Goal: Obtain resource: Obtain resource

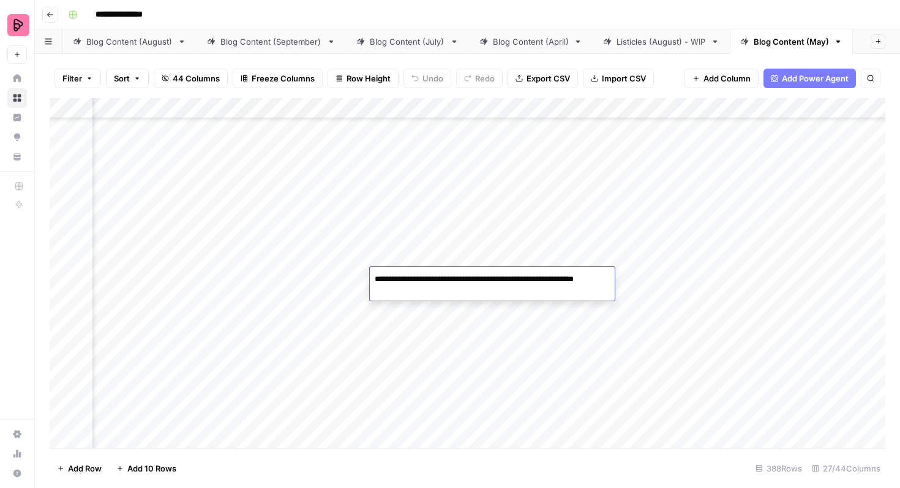
scroll to position [7363, 1342]
click at [264, 47] on div "Blog Content (September)" at bounding box center [271, 42] width 102 height 12
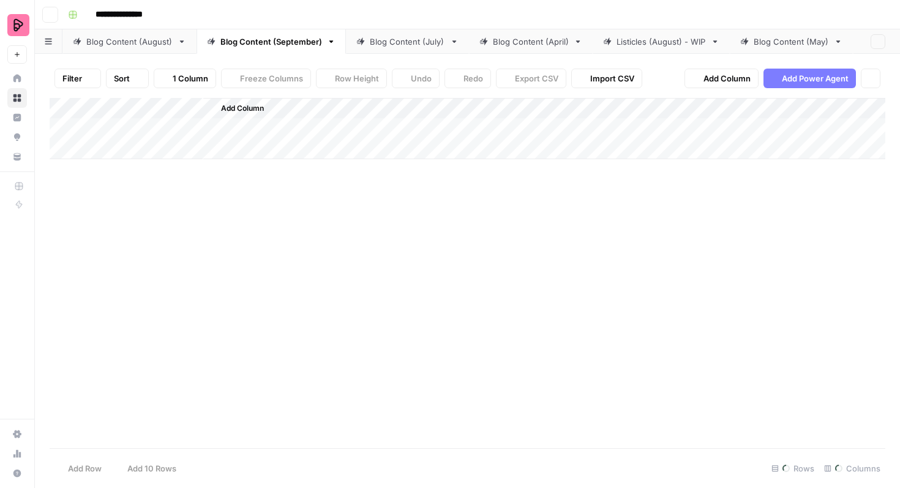
click at [148, 41] on div "Blog Content (August)" at bounding box center [129, 42] width 86 height 12
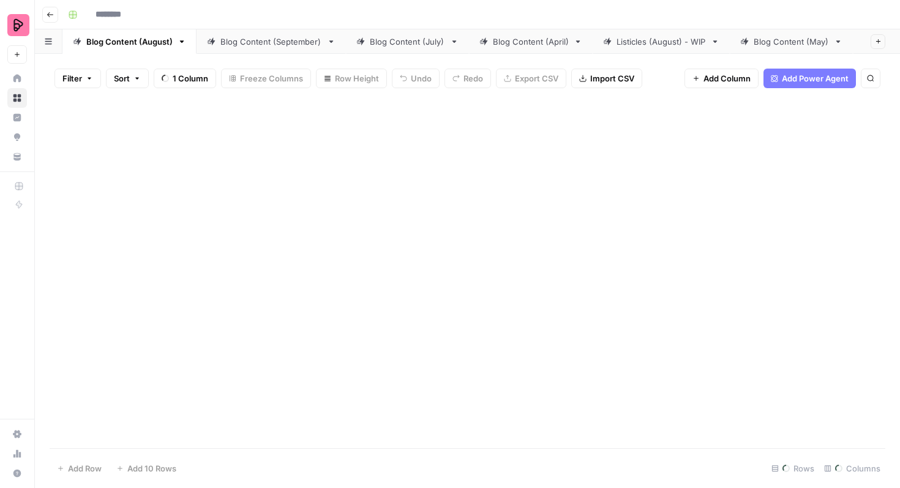
type input "**********"
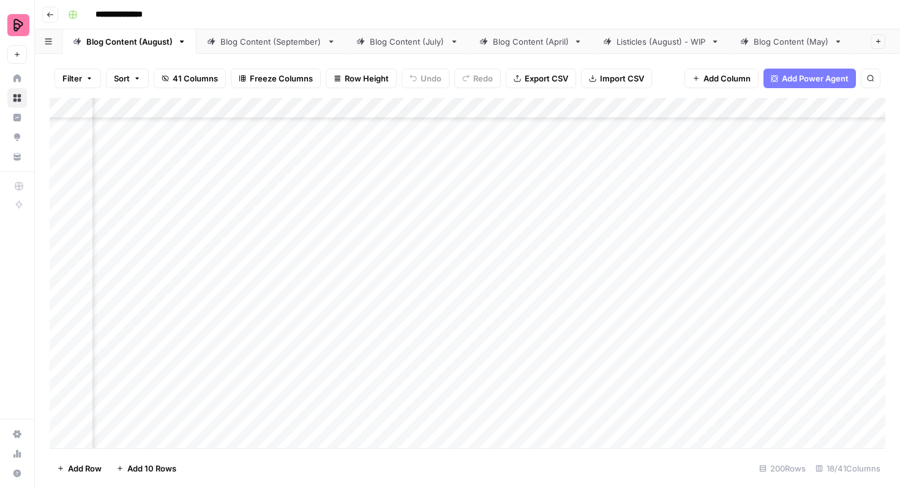
scroll to position [3856, 0]
click at [62, 160] on div "Add Column" at bounding box center [468, 273] width 836 height 350
click at [61, 190] on div "Add Column" at bounding box center [468, 273] width 836 height 350
click at [62, 222] on div "Add Column" at bounding box center [468, 273] width 836 height 350
click at [64, 254] on div "Add Column" at bounding box center [468, 273] width 836 height 350
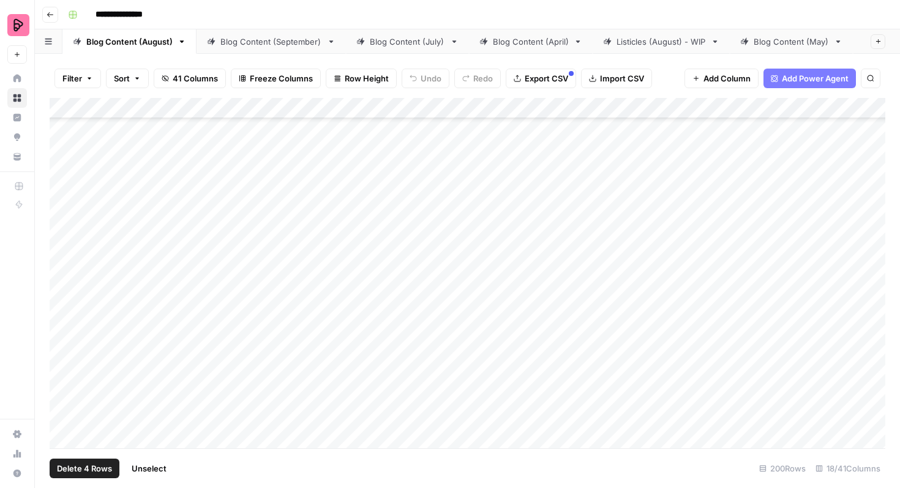
click at [63, 287] on div "Add Column" at bounding box center [468, 273] width 836 height 350
click at [63, 318] on div "Add Column" at bounding box center [468, 273] width 836 height 350
click at [62, 351] on div "Add Column" at bounding box center [468, 273] width 836 height 350
click at [64, 388] on div "Add Column" at bounding box center [468, 273] width 836 height 350
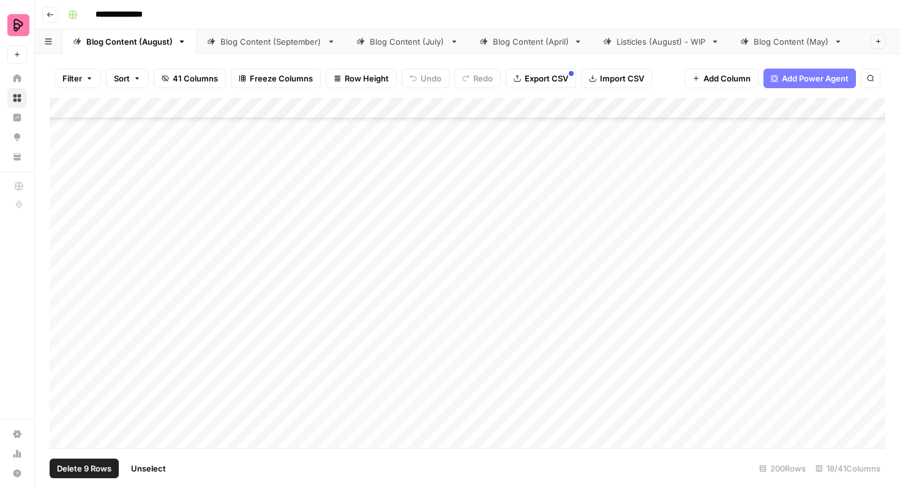
click at [64, 364] on div "Add Column" at bounding box center [468, 273] width 836 height 350
click at [64, 394] on div "Add Column" at bounding box center [468, 273] width 836 height 350
click at [533, 85] on button "Export CSV" at bounding box center [541, 79] width 70 height 20
click at [158, 467] on span "Unselect" at bounding box center [152, 468] width 35 height 12
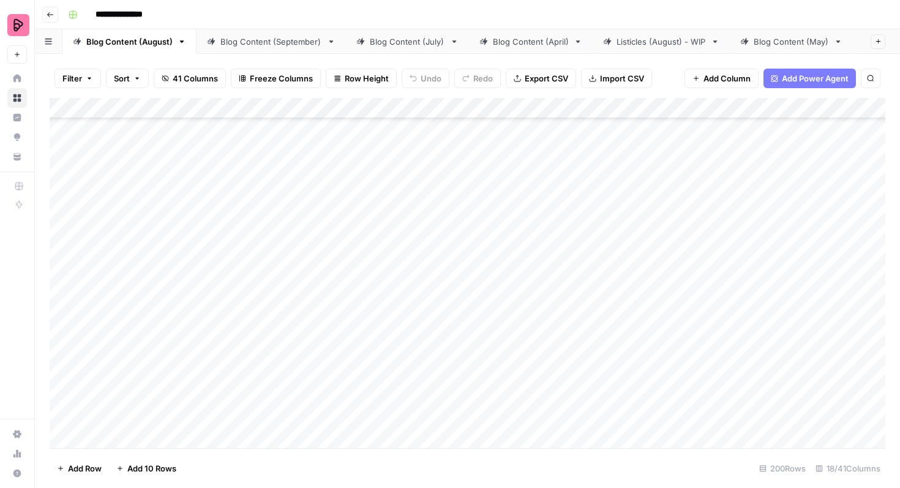
scroll to position [4162, 0]
click at [64, 172] on div "Add Column" at bounding box center [468, 273] width 836 height 350
click at [64, 208] on div "Add Column" at bounding box center [468, 273] width 836 height 350
click at [65, 238] on div "Add Column" at bounding box center [468, 273] width 836 height 350
click at [65, 269] on div "Add Column" at bounding box center [468, 273] width 836 height 350
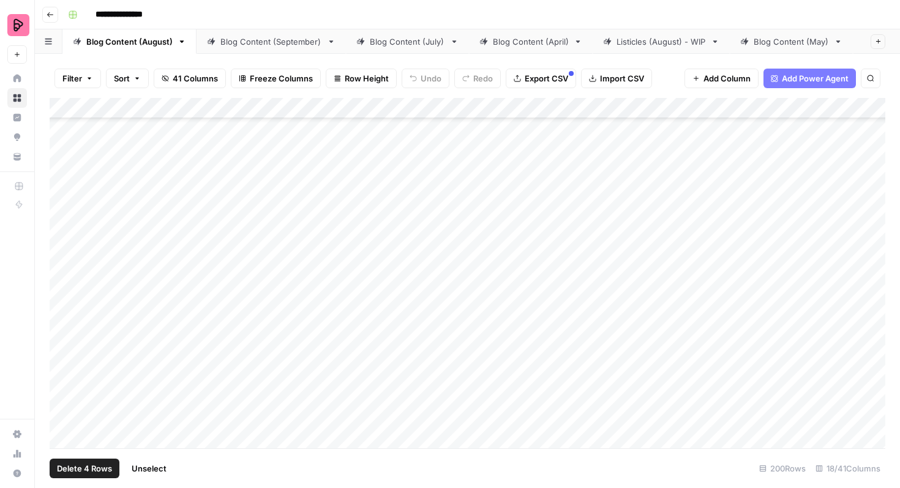
click at [64, 302] on div "Add Column" at bounding box center [468, 273] width 836 height 350
click at [62, 332] on div "Add Column" at bounding box center [468, 273] width 836 height 350
click at [63, 363] on div "Add Column" at bounding box center [468, 273] width 836 height 350
click at [62, 393] on div "Add Column" at bounding box center [468, 273] width 836 height 350
click at [62, 425] on div "Add Column" at bounding box center [468, 273] width 836 height 350
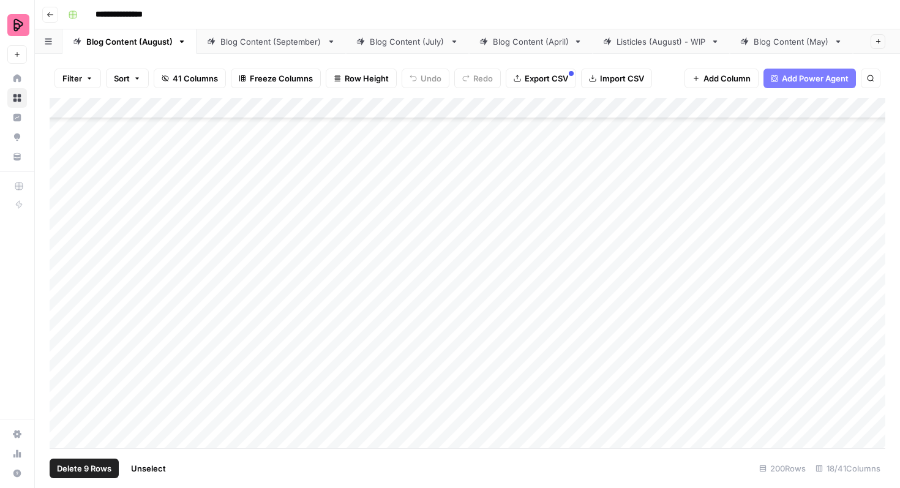
scroll to position [4298, 0]
click at [64, 323] on div "Add Column" at bounding box center [468, 273] width 836 height 350
click at [531, 80] on span "Export CSV" at bounding box center [546, 78] width 43 height 12
click at [157, 471] on span "Unselect" at bounding box center [152, 468] width 35 height 12
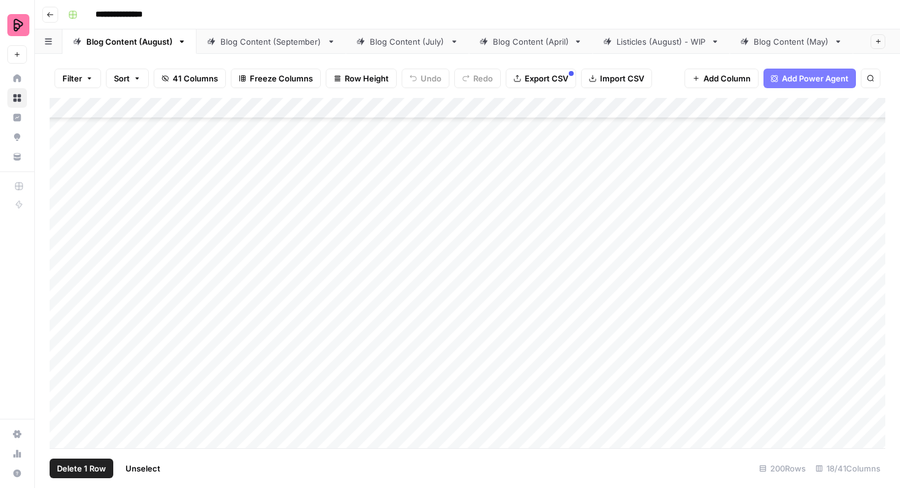
click at [64, 138] on div "Add Column" at bounding box center [468, 273] width 836 height 350
click at [64, 173] on div "Add Column" at bounding box center [468, 273] width 836 height 350
click at [64, 204] on div "Add Column" at bounding box center [468, 273] width 836 height 350
click at [64, 233] on div "Add Column" at bounding box center [468, 273] width 836 height 350
click at [63, 263] on div "Add Column" at bounding box center [468, 273] width 836 height 350
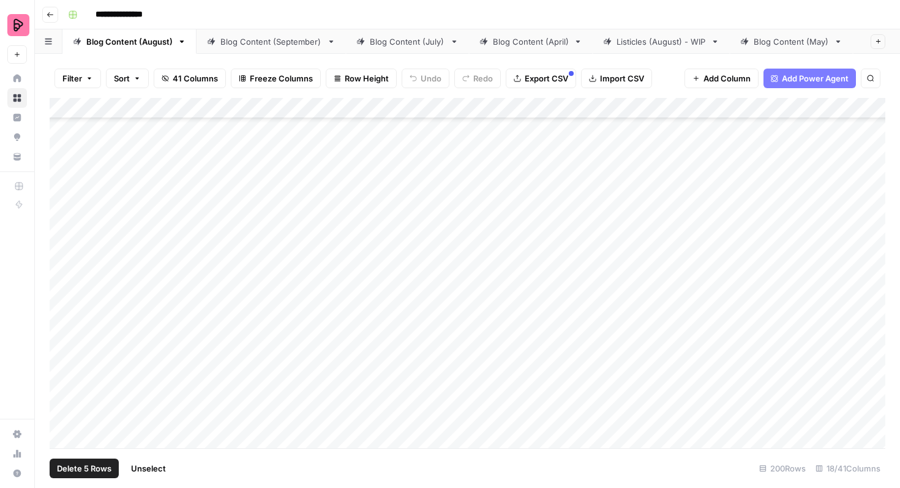
click at [63, 297] on div "Add Column" at bounding box center [468, 273] width 836 height 350
click at [62, 328] on div "Add Column" at bounding box center [468, 273] width 836 height 350
click at [62, 358] on div "Add Column" at bounding box center [468, 273] width 836 height 350
click at [62, 388] on div "Add Column" at bounding box center [468, 273] width 836 height 350
click at [62, 418] on div "Add Column" at bounding box center [468, 273] width 836 height 350
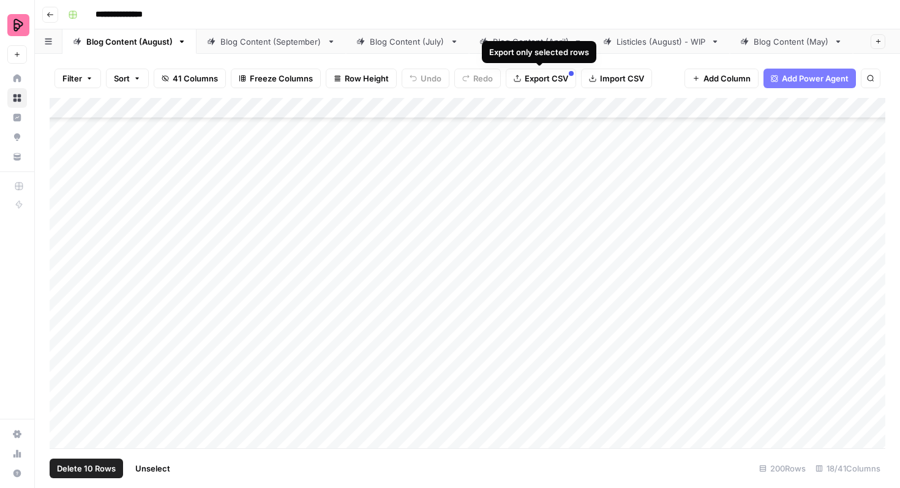
click at [539, 77] on span "Export CSV" at bounding box center [546, 78] width 43 height 12
click at [147, 469] on span "Unselect" at bounding box center [152, 468] width 35 height 12
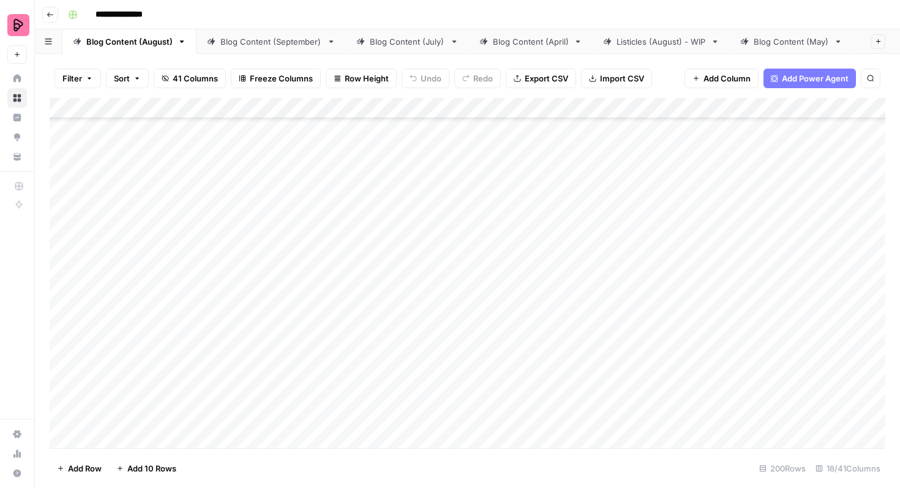
scroll to position [6057, 0]
click at [61, 411] on div "Add Column" at bounding box center [468, 273] width 836 height 350
click at [62, 381] on div "Add Column" at bounding box center [468, 273] width 836 height 350
click at [62, 348] on div "Add Column" at bounding box center [468, 273] width 836 height 350
click at [61, 310] on div "Add Column" at bounding box center [468, 273] width 836 height 350
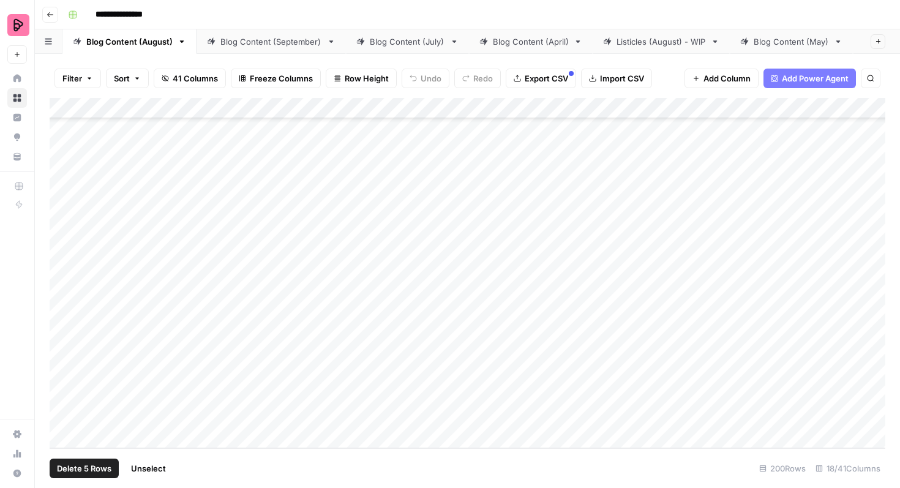
click at [60, 285] on div "Add Column" at bounding box center [468, 273] width 836 height 350
click at [536, 80] on span "Export CSV" at bounding box center [546, 78] width 43 height 12
click at [139, 474] on button "Unselect" at bounding box center [149, 469] width 50 height 20
click at [64, 253] on div "Add Column" at bounding box center [468, 273] width 836 height 350
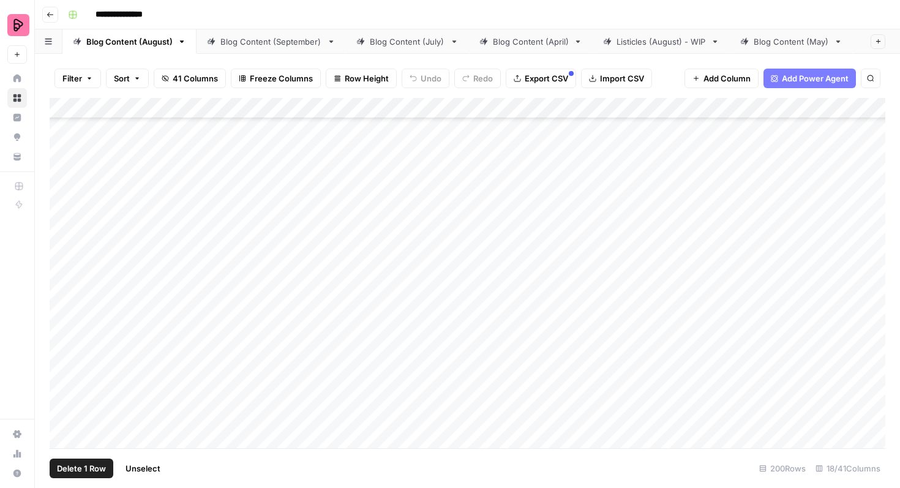
click at [64, 219] on div "Add Column" at bounding box center [468, 273] width 836 height 350
click at [63, 189] on div "Add Column" at bounding box center [468, 273] width 836 height 350
click at [62, 156] on div "Add Column" at bounding box center [468, 273] width 836 height 350
click at [62, 282] on div "Add Column" at bounding box center [468, 273] width 836 height 350
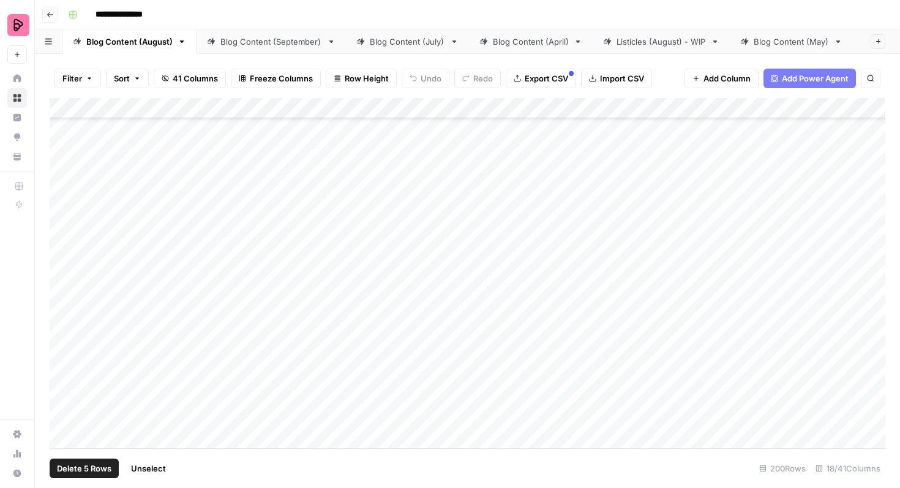
click at [62, 250] on div "Add Column" at bounding box center [468, 273] width 836 height 350
click at [64, 219] on div "Add Column" at bounding box center [468, 273] width 836 height 350
click at [64, 182] on div "Add Column" at bounding box center [468, 273] width 836 height 350
click at [64, 141] on div "Add Column" at bounding box center [468, 273] width 836 height 350
click at [64, 149] on div "Add Column" at bounding box center [468, 273] width 836 height 350
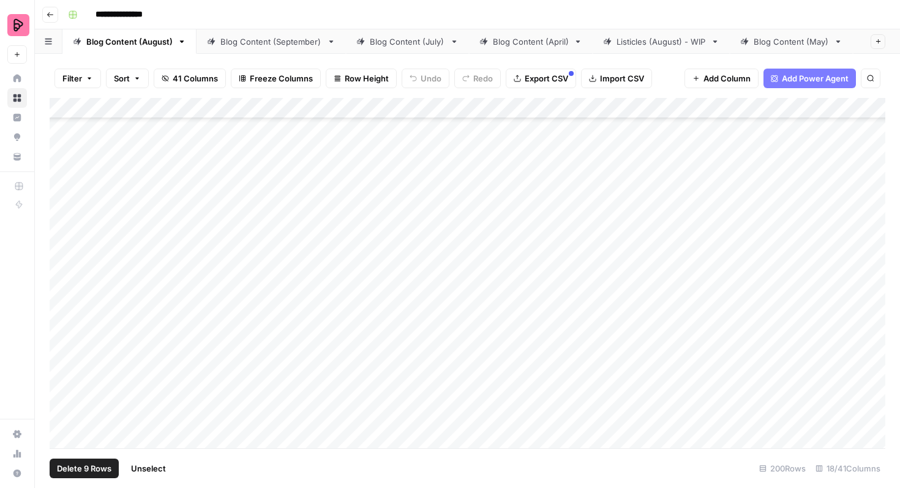
scroll to position [5813, 0]
click at [60, 179] on div "Add Column" at bounding box center [468, 273] width 836 height 350
click at [64, 409] on div "Add Column" at bounding box center [468, 273] width 836 height 350
click at [64, 383] on div "Add Column" at bounding box center [468, 273] width 836 height 350
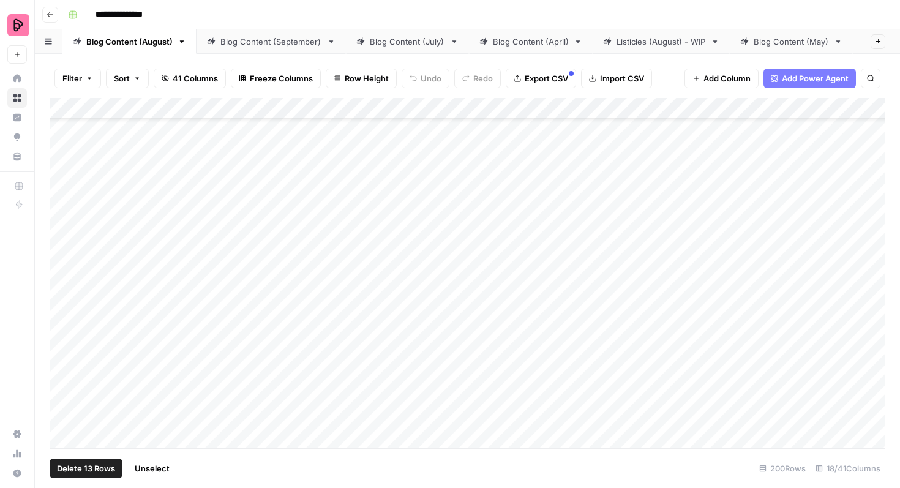
click at [64, 344] on div "Add Column" at bounding box center [468, 273] width 836 height 350
click at [64, 310] on div "Add Column" at bounding box center [468, 273] width 836 height 350
click at [62, 280] on div "Add Column" at bounding box center [468, 273] width 836 height 350
click at [62, 249] on div "Add Column" at bounding box center [468, 273] width 836 height 350
click at [61, 217] on div "Add Column" at bounding box center [468, 273] width 836 height 350
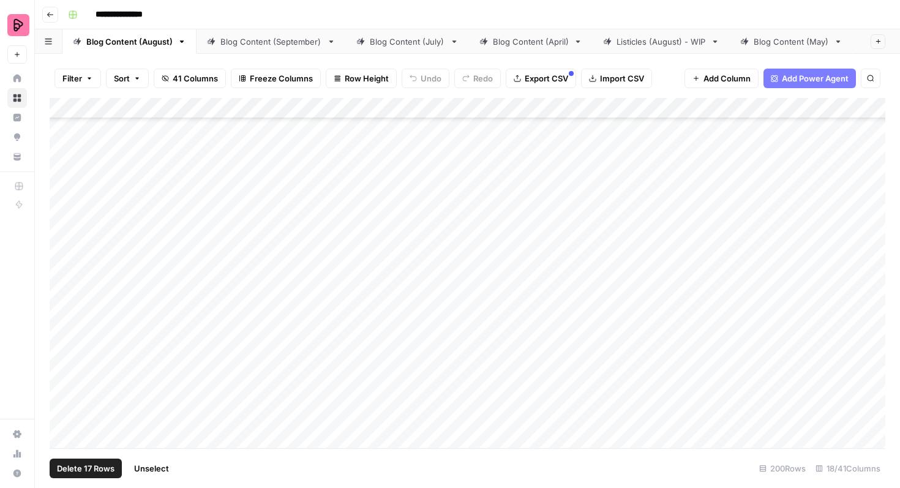
click at [62, 181] on div "Add Column" at bounding box center [468, 273] width 836 height 350
click at [61, 187] on div "Add Column" at bounding box center [468, 273] width 836 height 350
click at [62, 161] on div "Add Column" at bounding box center [468, 273] width 836 height 350
click at [62, 155] on div "Add Column" at bounding box center [468, 273] width 836 height 350
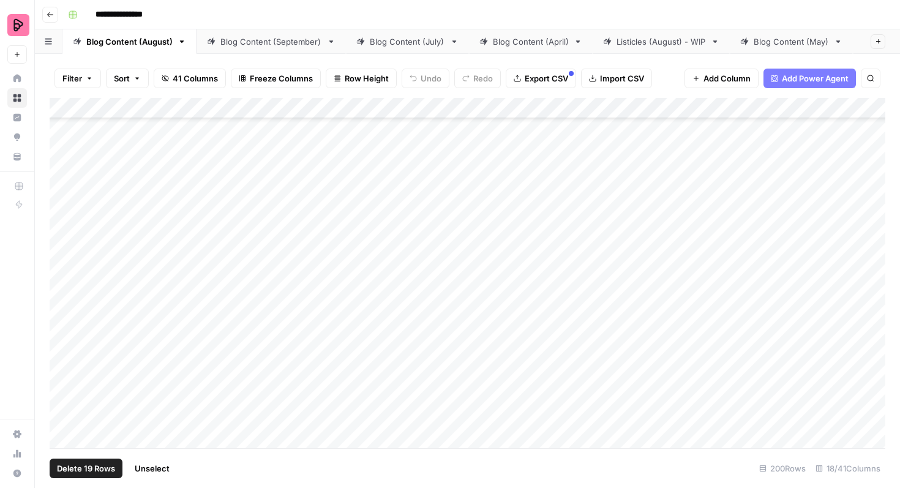
click at [63, 179] on div "Add Column" at bounding box center [468, 273] width 836 height 350
click at [539, 78] on span "Export CSV" at bounding box center [546, 78] width 43 height 12
click at [62, 335] on div "Add Column" at bounding box center [468, 273] width 836 height 350
click at [63, 303] on div "Add Column" at bounding box center [468, 273] width 836 height 350
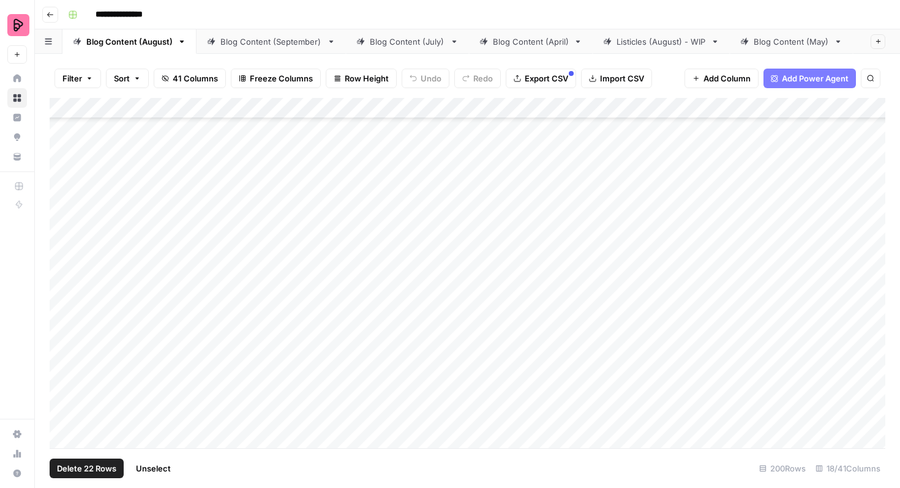
click at [143, 469] on span "Unselect" at bounding box center [153, 468] width 35 height 12
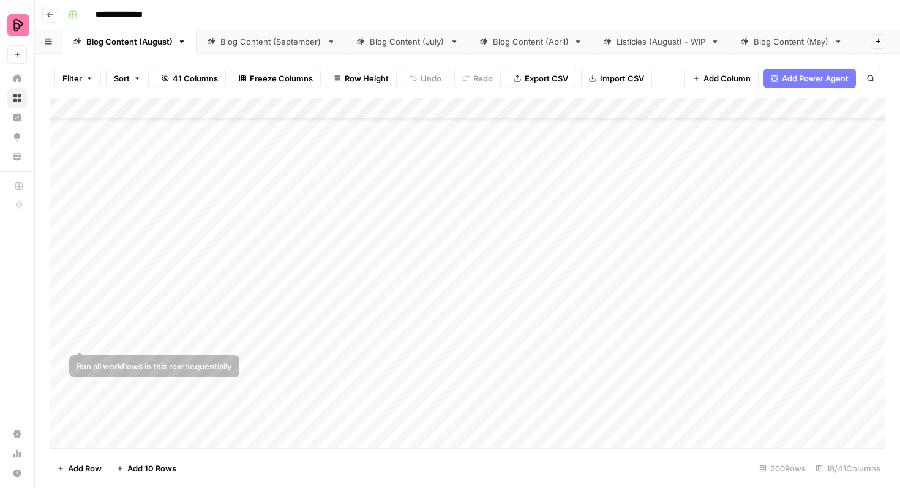
click at [62, 333] on div "Add Column" at bounding box center [468, 273] width 836 height 350
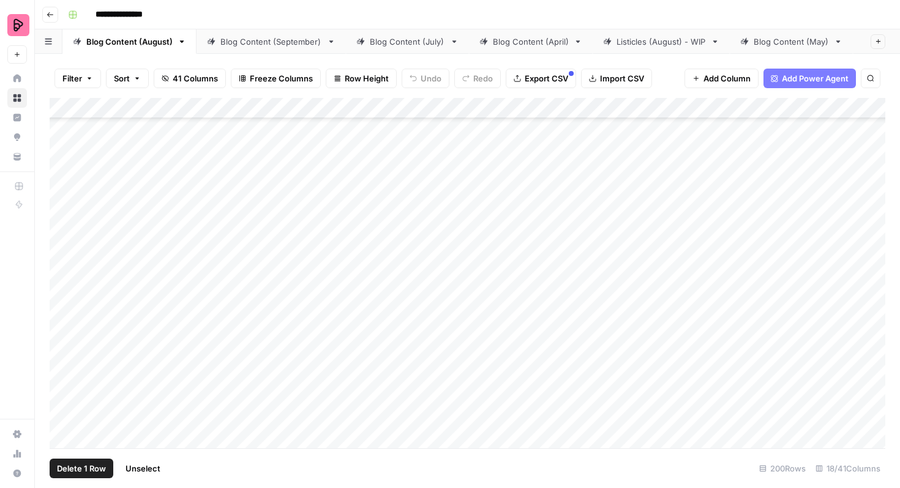
click at [62, 302] on div "Add Column" at bounding box center [468, 273] width 836 height 350
click at [533, 84] on button "Export CSV" at bounding box center [541, 79] width 70 height 20
click at [66, 282] on div "Add Column" at bounding box center [468, 273] width 836 height 350
click at [542, 78] on span "Export CSV" at bounding box center [546, 78] width 43 height 12
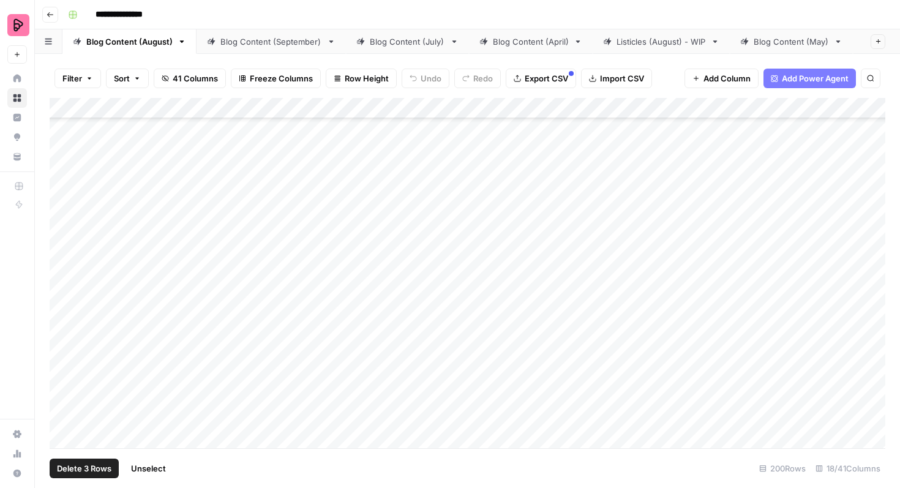
click at [61, 281] on div "Add Column" at bounding box center [468, 273] width 836 height 350
click at [61, 176] on div "Add Column" at bounding box center [468, 273] width 836 height 350
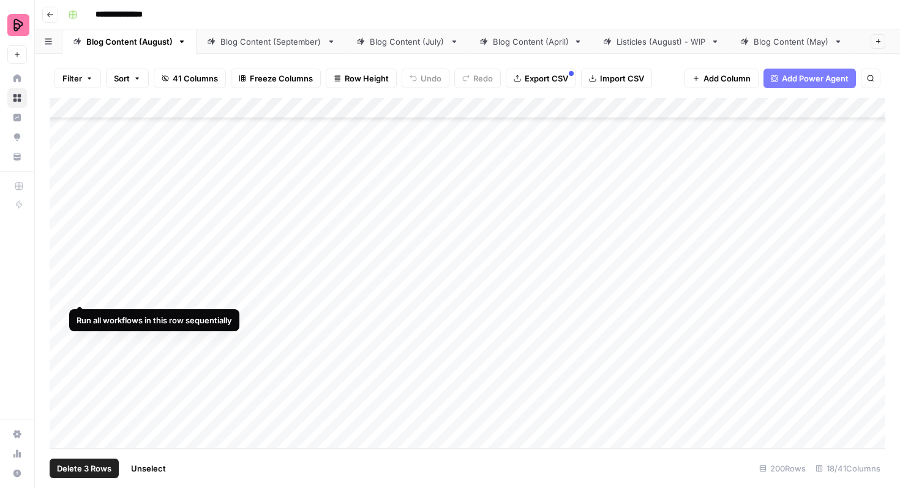
click at [65, 287] on div "Add Column" at bounding box center [468, 273] width 836 height 350
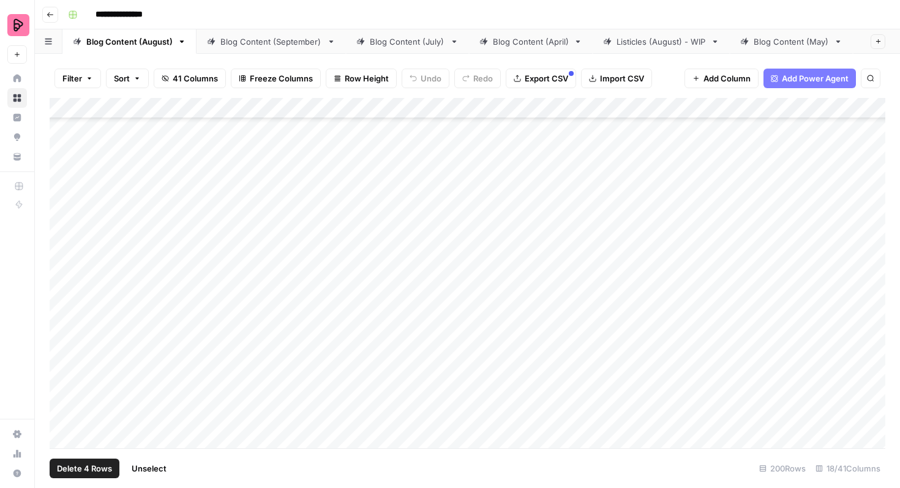
scroll to position [3239, 0]
click at [63, 273] on div "Add Column" at bounding box center [468, 273] width 836 height 350
click at [65, 316] on div "Add Column" at bounding box center [468, 273] width 836 height 350
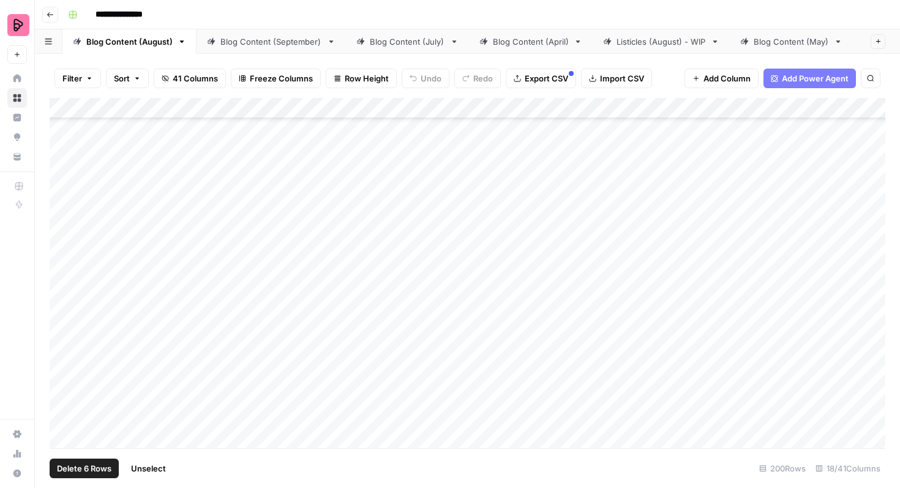
click at [151, 471] on span "Unselect" at bounding box center [148, 468] width 35 height 12
click at [65, 236] on div "Add Column" at bounding box center [468, 273] width 836 height 350
click at [65, 266] on div "Add Column" at bounding box center [468, 273] width 836 height 350
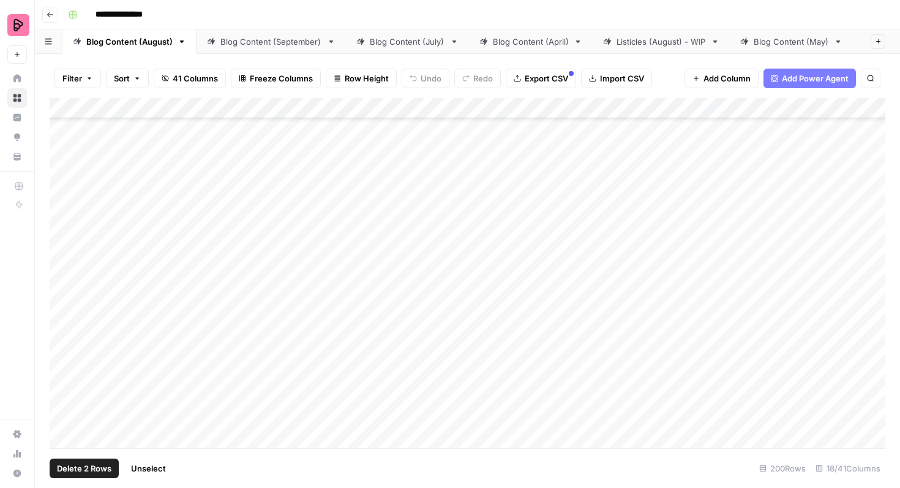
scroll to position [5487, 0]
click at [64, 280] on div "Add Column" at bounding box center [468, 273] width 836 height 350
click at [63, 244] on div "Add Column" at bounding box center [468, 273] width 836 height 350
click at [65, 372] on div "Add Column" at bounding box center [468, 273] width 836 height 350
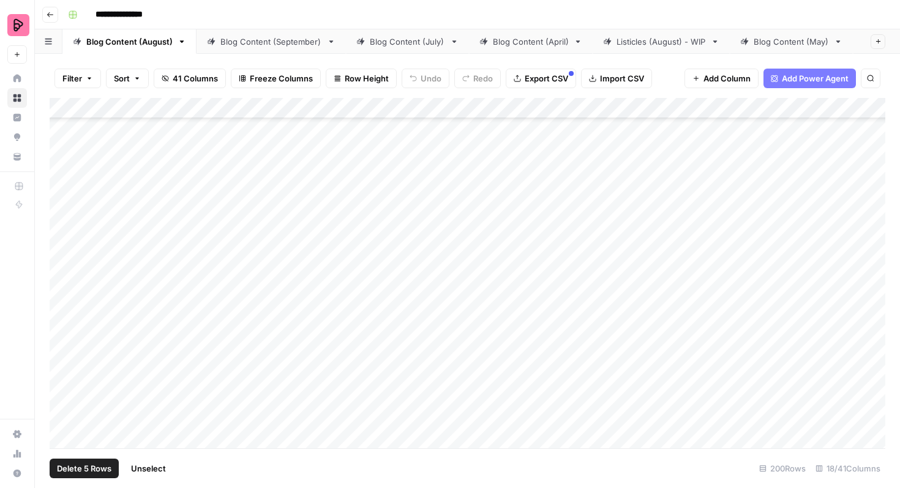
click at [541, 76] on span "Export CSV" at bounding box center [546, 78] width 43 height 12
click at [155, 478] on footer "Delete 5 Rows Unselect 200 Rows 18/41 Columns" at bounding box center [468, 468] width 836 height 40
click at [150, 463] on span "Unselect" at bounding box center [148, 468] width 35 height 12
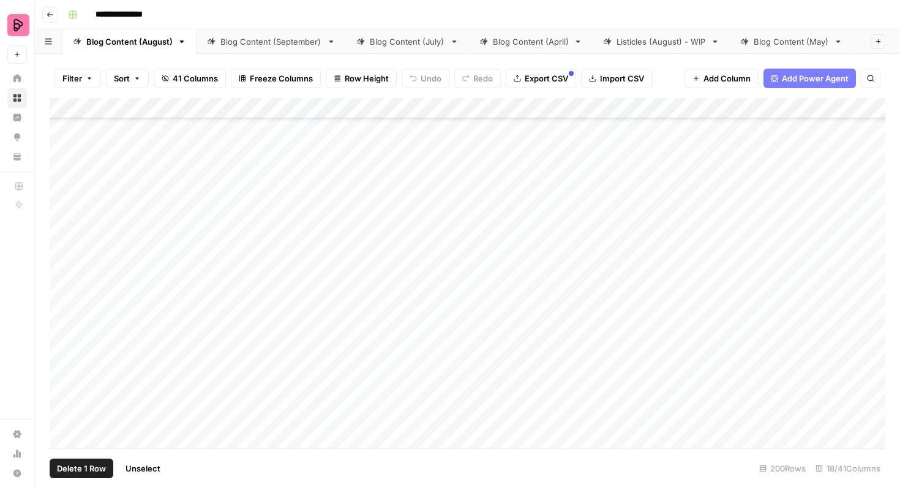
click at [65, 159] on div "Add Column" at bounding box center [468, 273] width 836 height 350
click at [61, 189] on div "Add Column" at bounding box center [468, 273] width 836 height 350
click at [61, 224] on div "Add Column" at bounding box center [468, 273] width 836 height 350
click at [62, 262] on div "Add Column" at bounding box center [468, 273] width 836 height 350
click at [62, 260] on div "Add Column" at bounding box center [468, 273] width 836 height 350
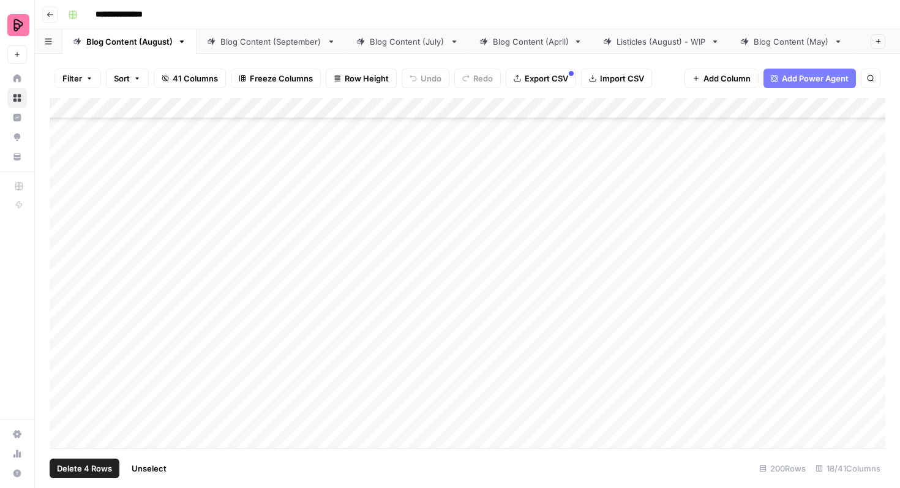
click at [63, 286] on div "Add Column" at bounding box center [468, 273] width 836 height 350
click at [552, 84] on button "Export CSV" at bounding box center [541, 79] width 70 height 20
click at [159, 466] on span "Unselect" at bounding box center [148, 468] width 35 height 12
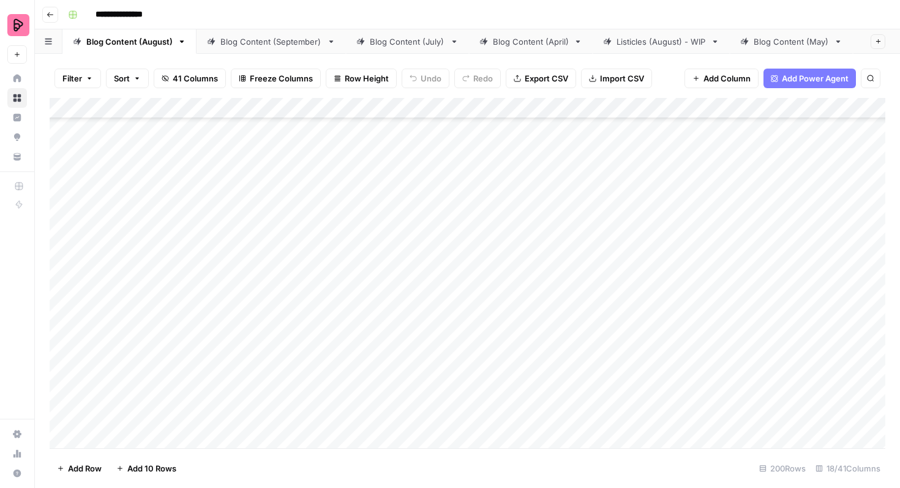
click at [65, 154] on div "Add Column" at bounding box center [468, 273] width 836 height 350
click at [64, 188] on div "Add Column" at bounding box center [468, 273] width 836 height 350
click at [59, 220] on div "Add Column" at bounding box center [468, 273] width 836 height 350
click at [61, 250] on div "Add Column" at bounding box center [468, 273] width 836 height 350
click at [64, 279] on div "Add Column" at bounding box center [468, 273] width 836 height 350
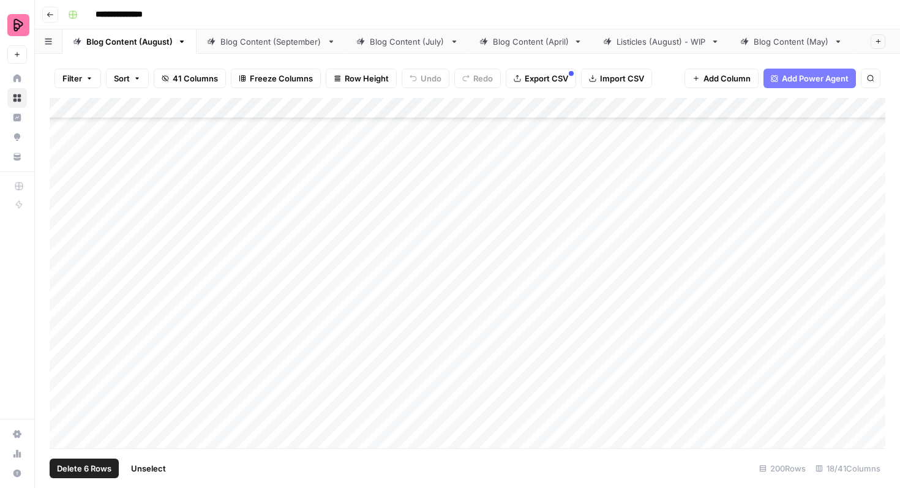
click at [65, 310] on div "Add Column" at bounding box center [468, 273] width 836 height 350
click at [64, 343] on div "Add Column" at bounding box center [468, 273] width 836 height 350
click at [64, 377] on div "Add Column" at bounding box center [468, 273] width 836 height 350
click at [65, 408] on div "Add Column" at bounding box center [468, 273] width 836 height 350
click at [65, 442] on div "Add Column" at bounding box center [468, 273] width 836 height 350
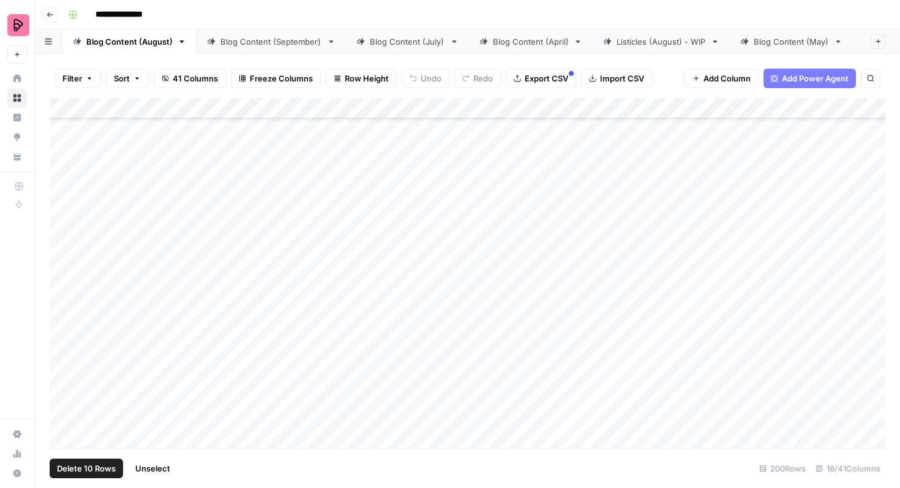
click at [527, 80] on span "Export CSV" at bounding box center [546, 78] width 43 height 12
click at [159, 468] on span "Unselect" at bounding box center [152, 468] width 35 height 12
click at [64, 206] on div "Add Column" at bounding box center [468, 273] width 836 height 350
click at [64, 236] on div "Add Column" at bounding box center [468, 273] width 836 height 350
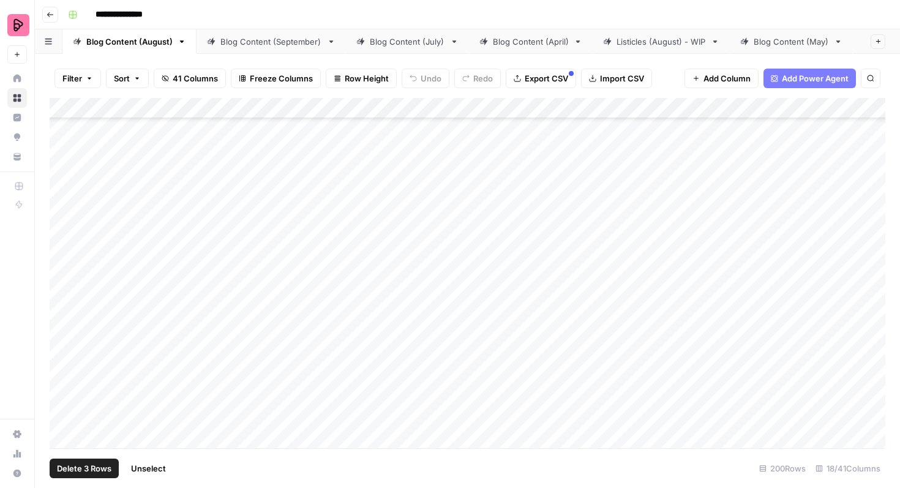
click at [64, 264] on div "Add Column" at bounding box center [468, 273] width 836 height 350
click at [65, 296] on div "Add Column" at bounding box center [468, 273] width 836 height 350
click at [64, 323] on div "Add Column" at bounding box center [468, 273] width 836 height 350
click at [62, 332] on div "Add Column" at bounding box center [468, 273] width 836 height 350
click at [62, 359] on div "Add Column" at bounding box center [468, 273] width 836 height 350
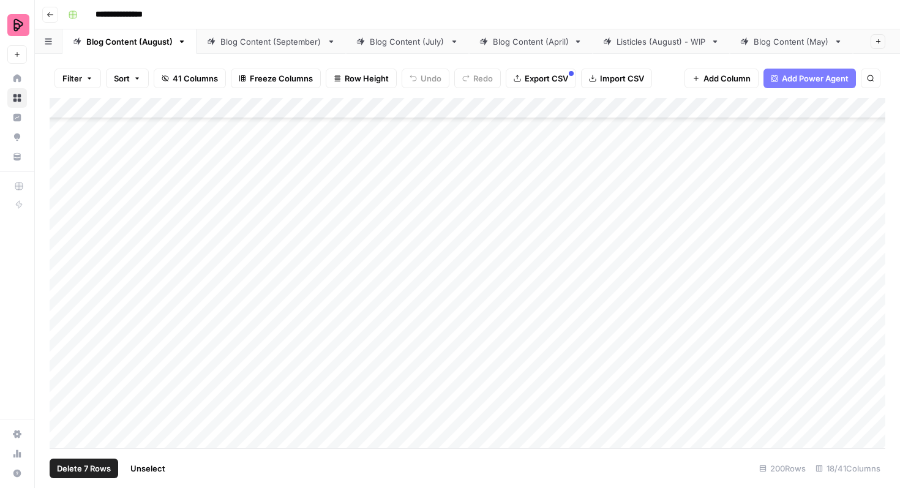
click at [62, 391] on div "Add Column" at bounding box center [468, 273] width 836 height 350
click at [63, 283] on div "Add Column" at bounding box center [468, 273] width 836 height 350
click at [63, 317] on div "Add Column" at bounding box center [468, 273] width 836 height 350
click at [64, 352] on div "Add Column" at bounding box center [468, 273] width 836 height 350
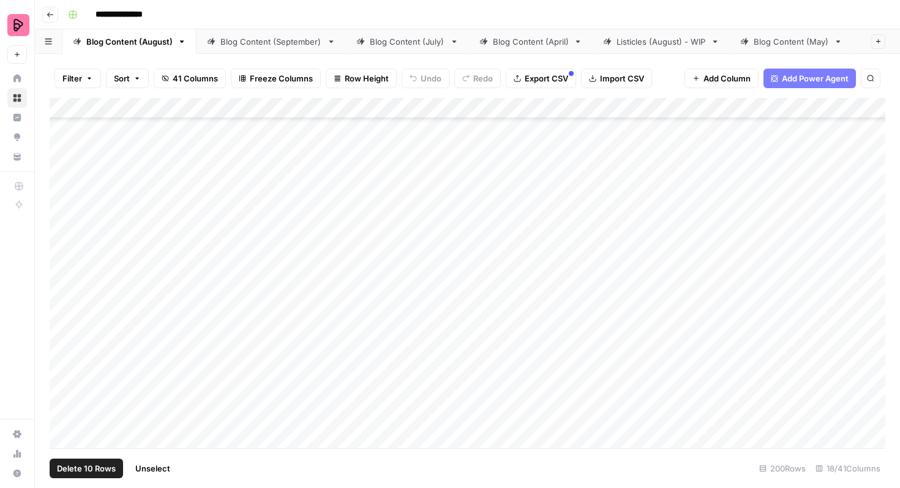
click at [537, 75] on span "Export CSV" at bounding box center [546, 78] width 43 height 12
click at [157, 470] on span "Unselect" at bounding box center [152, 468] width 35 height 12
click at [62, 331] on div "Add Column" at bounding box center [468, 273] width 836 height 350
click at [62, 297] on div "Add Column" at bounding box center [468, 273] width 836 height 350
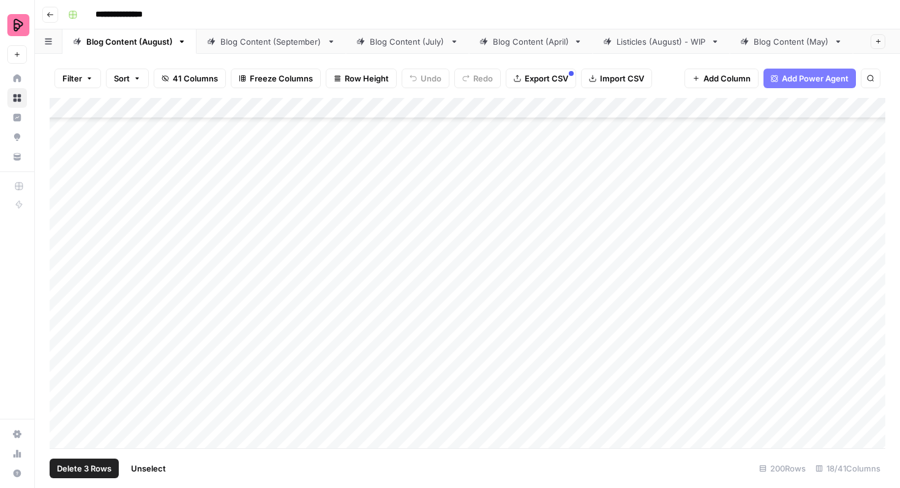
click at [64, 268] on div "Add Column" at bounding box center [468, 273] width 836 height 350
click at [62, 233] on div "Add Column" at bounding box center [468, 273] width 836 height 350
click at [62, 198] on div "Add Column" at bounding box center [468, 273] width 836 height 350
click at [62, 173] on div "Add Column" at bounding box center [468, 273] width 836 height 350
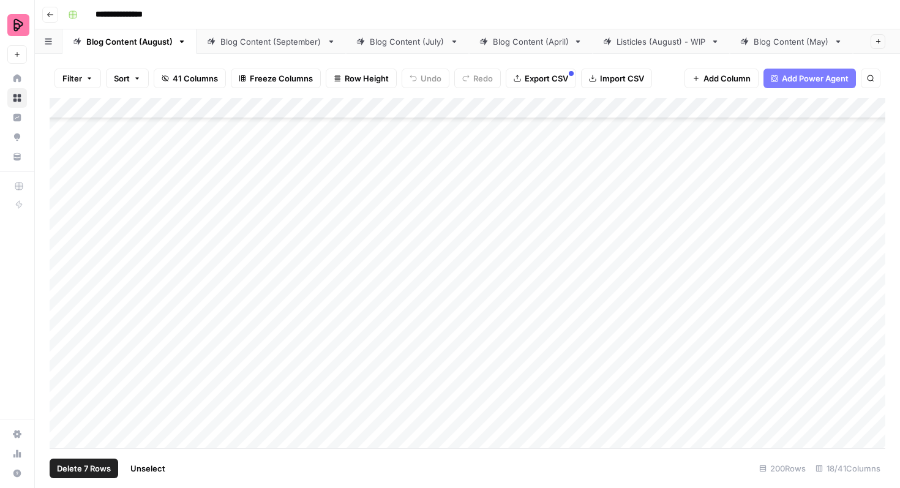
click at [61, 263] on div "Add Column" at bounding box center [468, 273] width 836 height 350
click at [61, 231] on div "Add Column" at bounding box center [468, 273] width 836 height 350
click at [63, 200] on div "Add Column" at bounding box center [468, 273] width 836 height 350
click at [67, 167] on div "Add Column" at bounding box center [468, 273] width 836 height 350
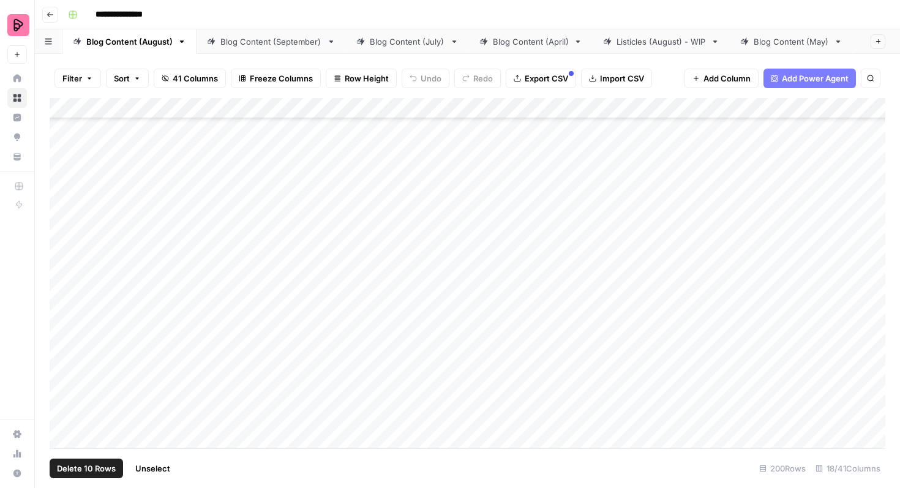
click at [528, 84] on span "Export CSV" at bounding box center [546, 78] width 43 height 12
click at [638, 329] on div "Add Column" at bounding box center [468, 273] width 836 height 350
click at [630, 328] on div "Add Column" at bounding box center [468, 273] width 836 height 350
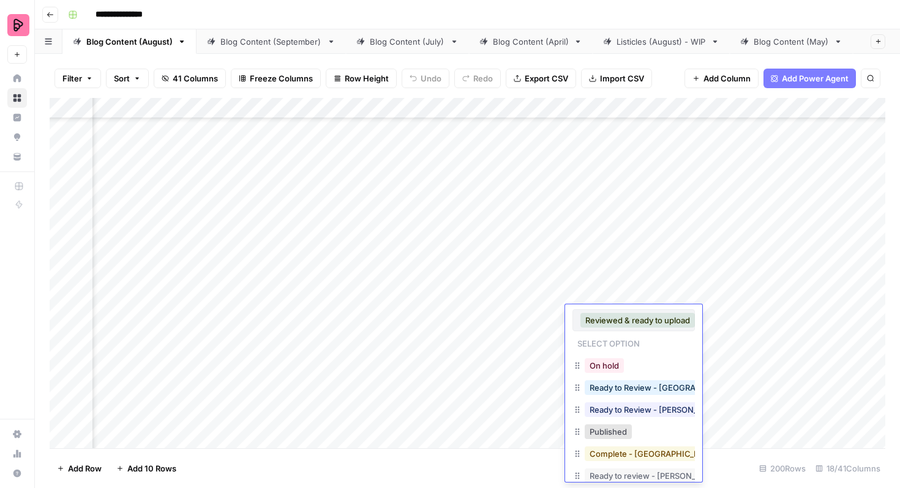
scroll to position [38, 0]
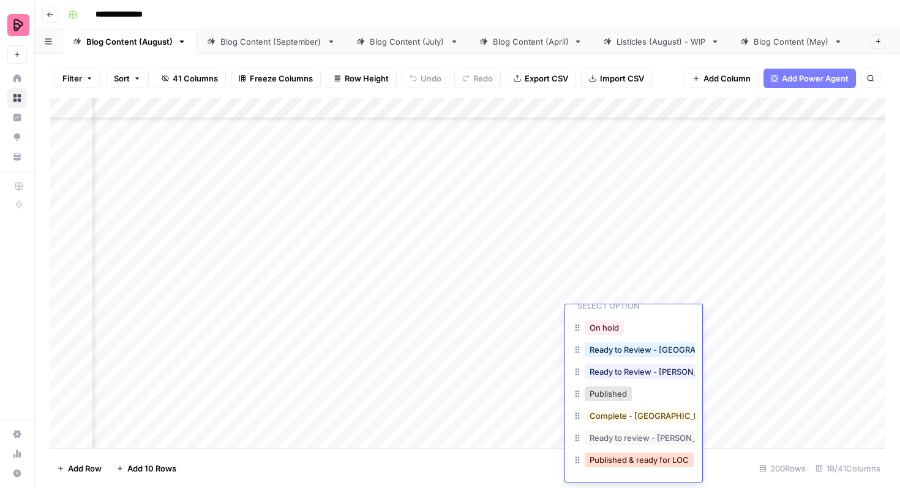
click at [624, 455] on button "Published & ready for LOC" at bounding box center [639, 459] width 109 height 15
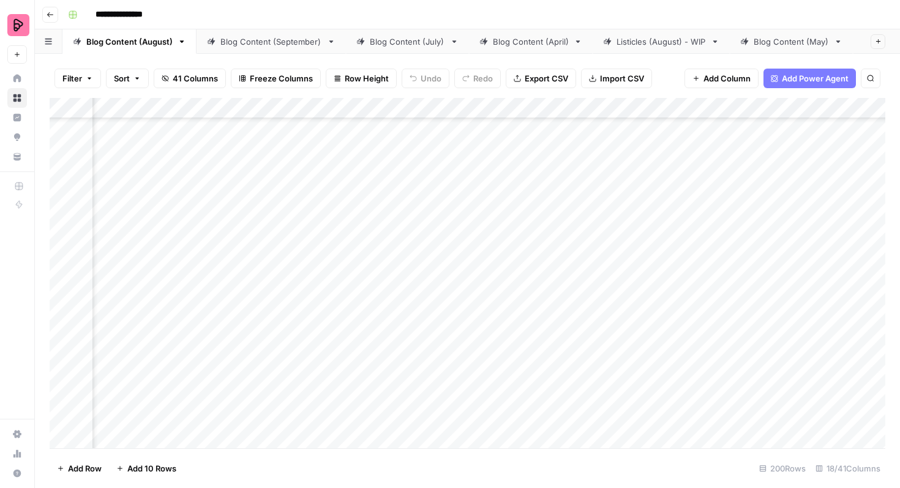
click at [628, 293] on div "Add Column" at bounding box center [468, 273] width 836 height 350
click at [620, 293] on div "Add Column" at bounding box center [468, 273] width 836 height 350
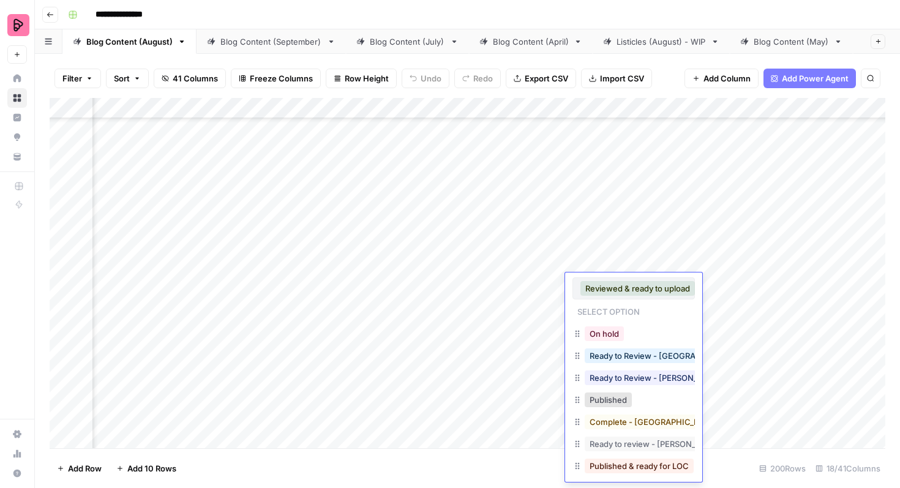
scroll to position [6, 0]
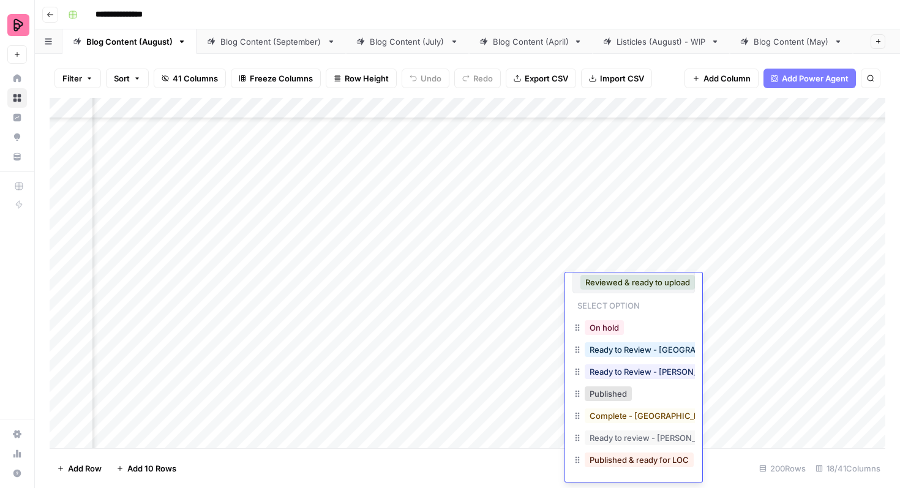
click at [620, 462] on button "Published & ready for LOC" at bounding box center [639, 459] width 109 height 15
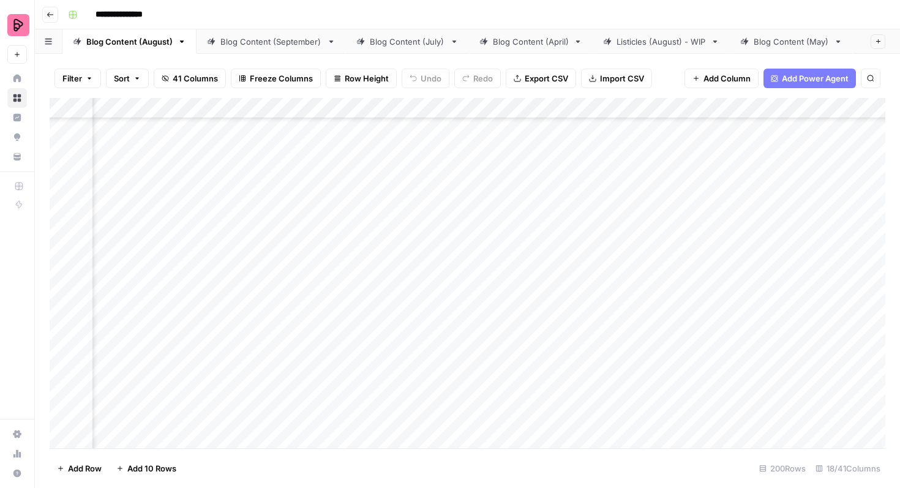
click at [618, 264] on div "Add Column" at bounding box center [468, 273] width 836 height 350
click at [615, 264] on div "Add Column" at bounding box center [468, 273] width 836 height 350
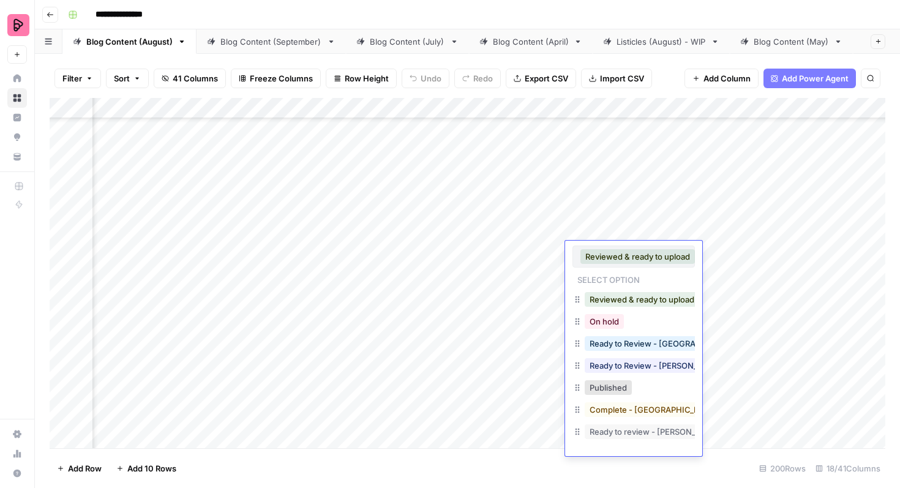
scroll to position [20, 0]
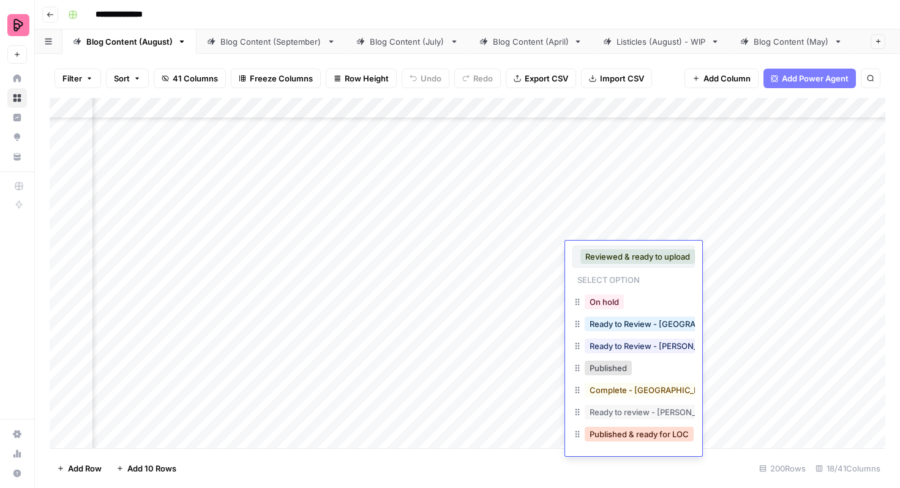
click at [616, 433] on button "Published & ready for LOC" at bounding box center [639, 434] width 109 height 15
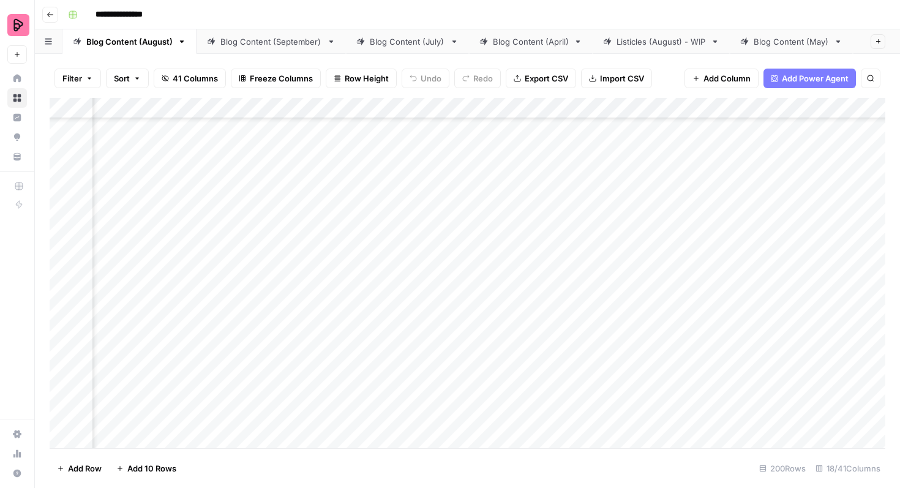
click at [629, 233] on div "Add Column" at bounding box center [468, 273] width 836 height 350
click at [621, 233] on div "Add Column" at bounding box center [468, 273] width 836 height 350
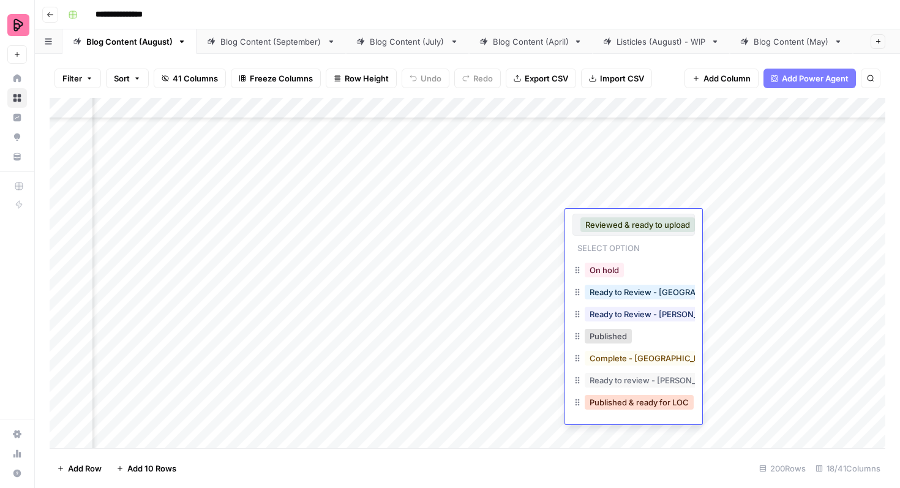
click at [620, 403] on button "Published & ready for LOC" at bounding box center [639, 402] width 109 height 15
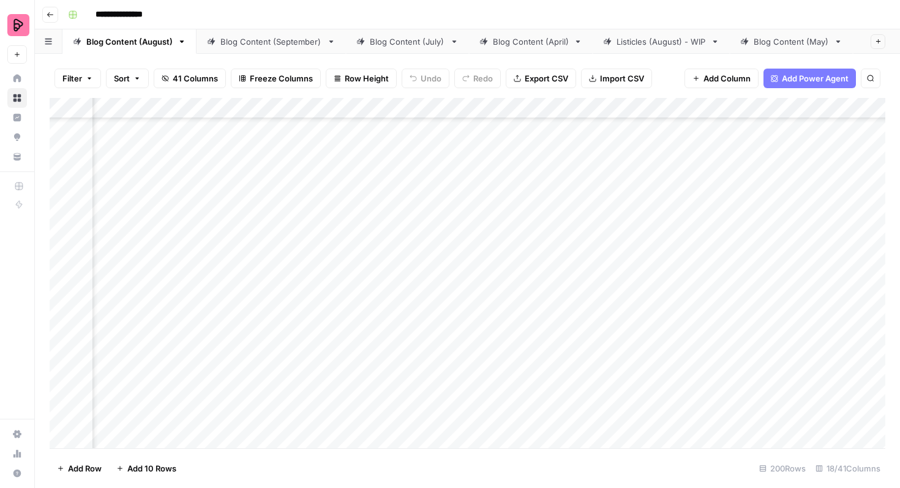
scroll to position [4224, 204]
click at [600, 279] on div "Add Column" at bounding box center [468, 273] width 836 height 350
click at [596, 278] on div "Add Column" at bounding box center [468, 273] width 836 height 350
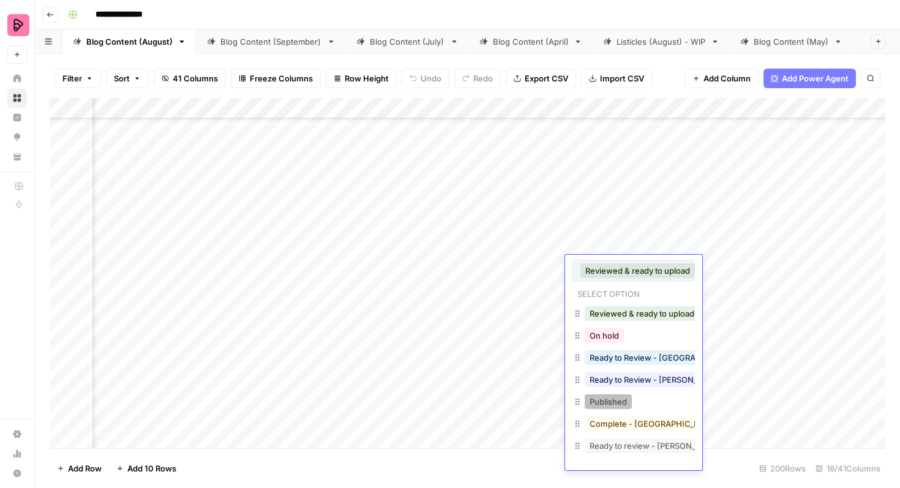
scroll to position [20, 0]
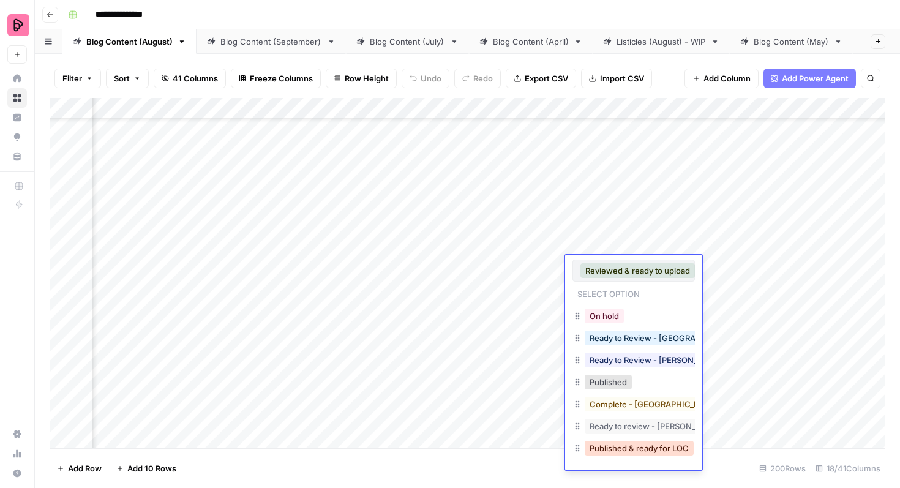
click at [625, 447] on button "Published & ready for LOC" at bounding box center [639, 448] width 109 height 15
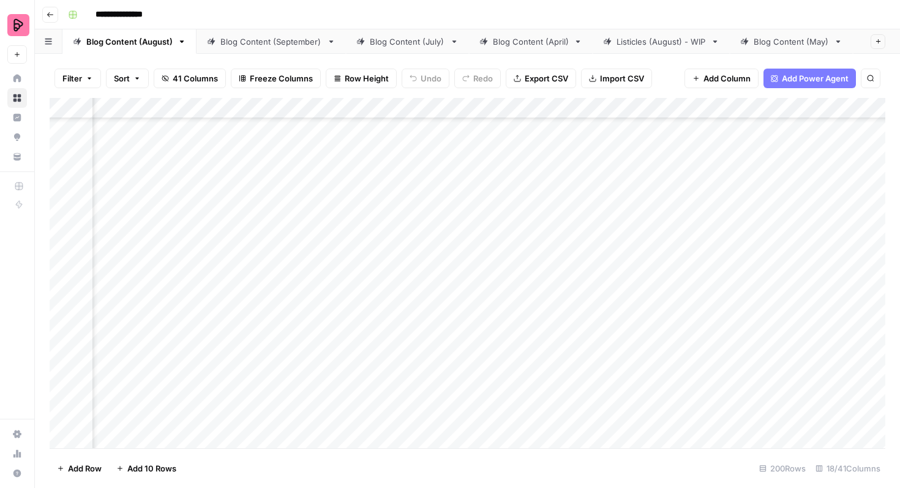
scroll to position [4136, 204]
click at [601, 317] on div "Add Column" at bounding box center [468, 273] width 836 height 350
click at [599, 318] on div "Add Column" at bounding box center [468, 273] width 836 height 350
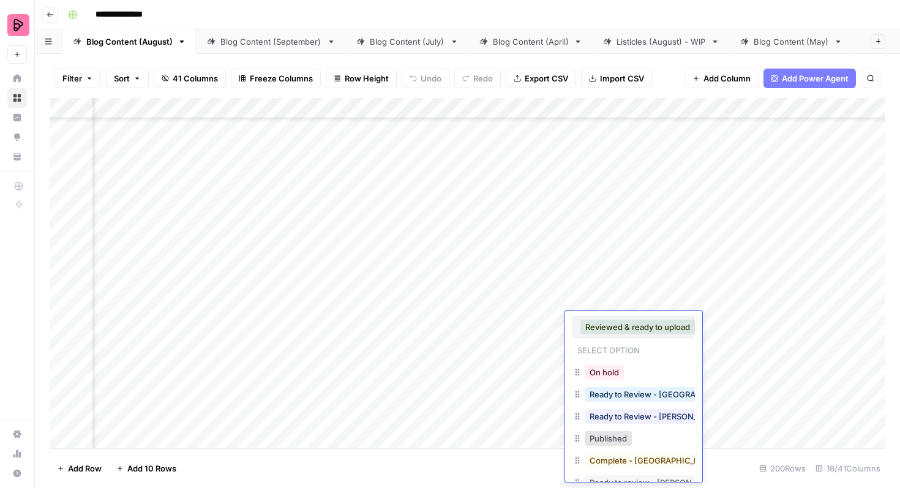
scroll to position [45, 0]
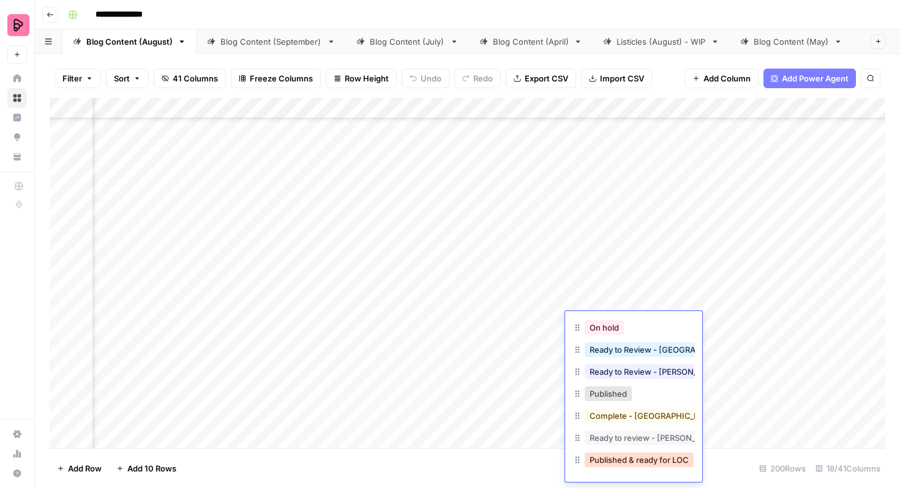
click at [621, 458] on button "Published & ready for LOC" at bounding box center [639, 459] width 109 height 15
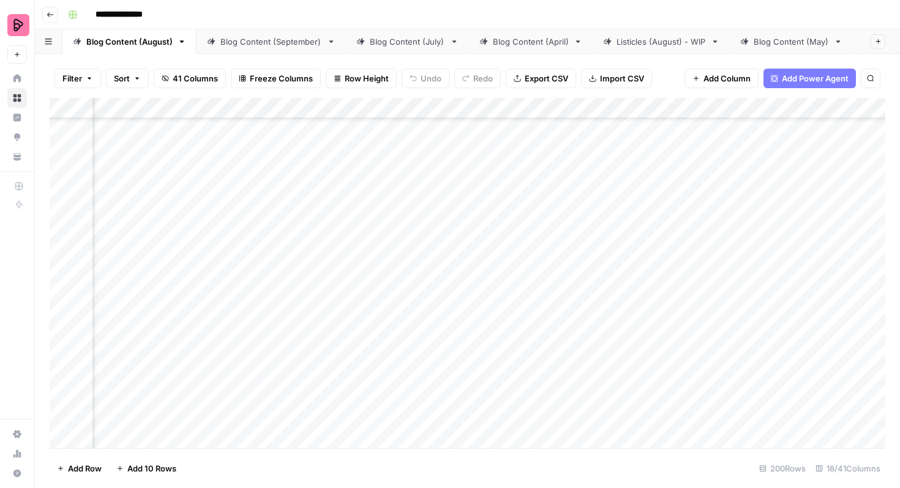
click at [614, 294] on div "Add Column" at bounding box center [468, 273] width 836 height 350
click at [610, 294] on div "Add Column" at bounding box center [468, 273] width 836 height 350
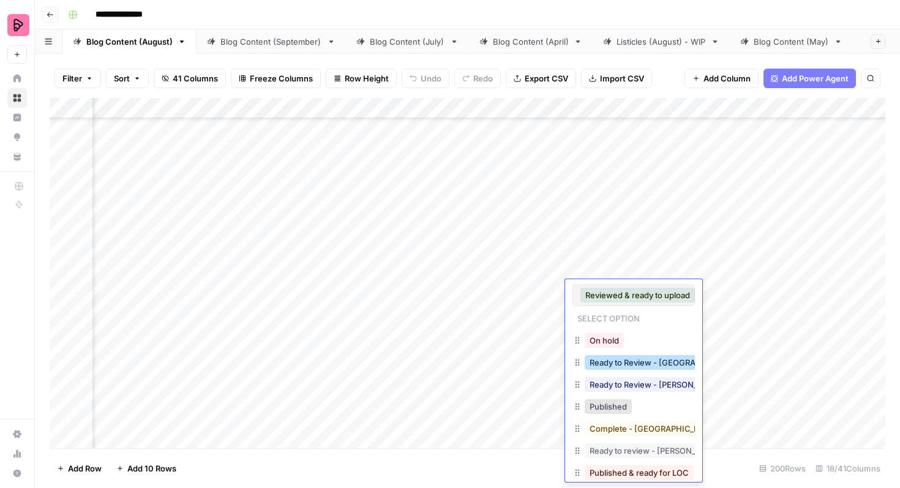
scroll to position [13, 0]
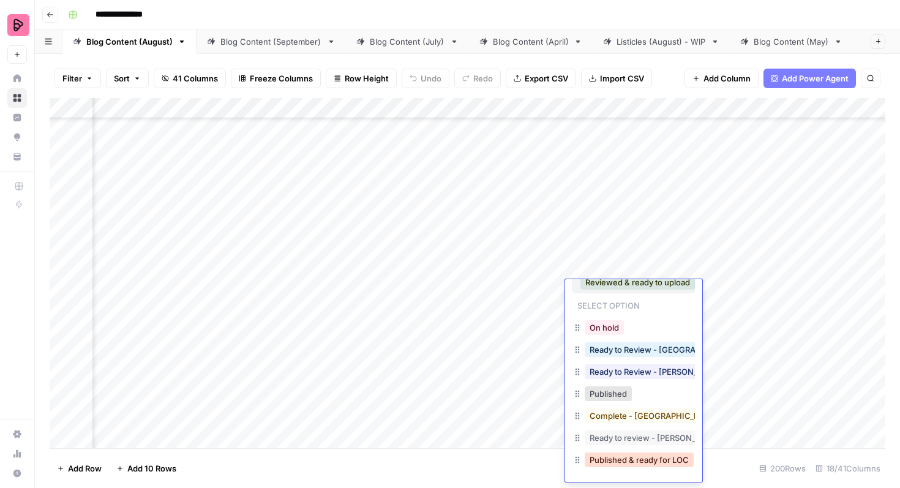
click at [613, 457] on button "Published & ready for LOC" at bounding box center [639, 459] width 109 height 15
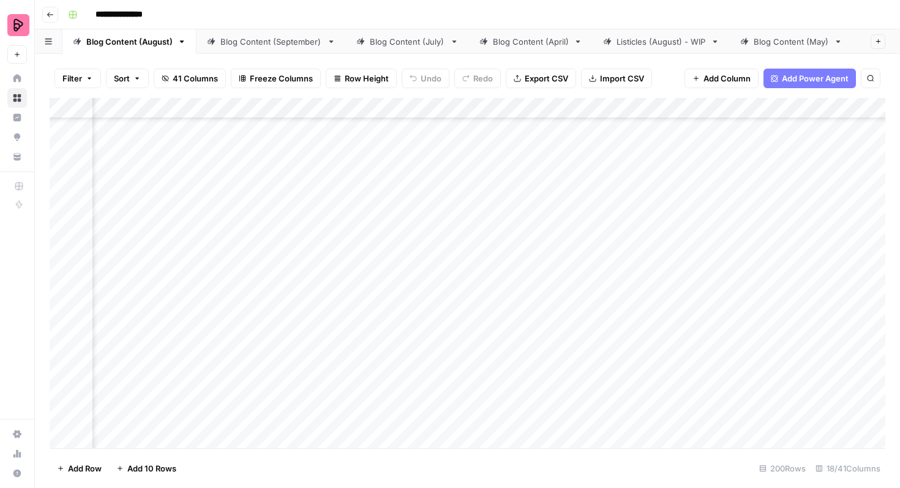
click at [607, 246] on div "Add Column" at bounding box center [468, 273] width 836 height 350
click at [610, 258] on div "Add Column" at bounding box center [468, 273] width 836 height 350
click at [602, 259] on div "Add Column" at bounding box center [468, 273] width 836 height 350
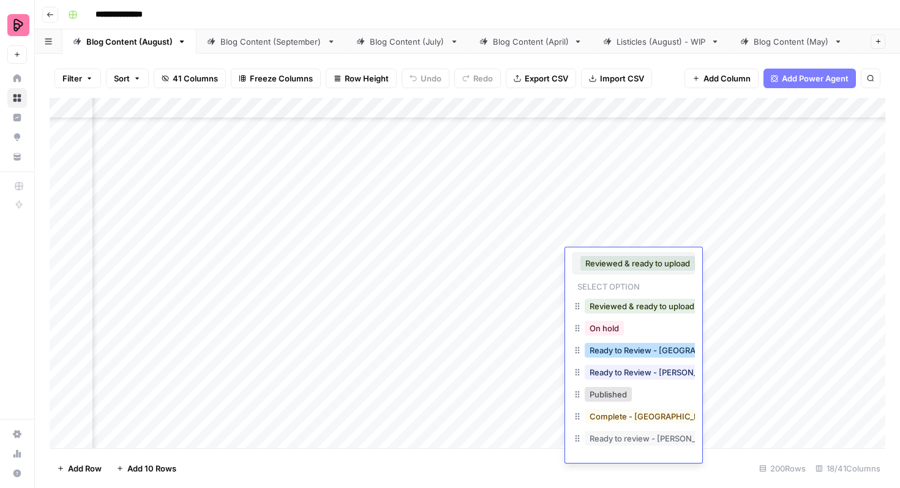
scroll to position [20, 0]
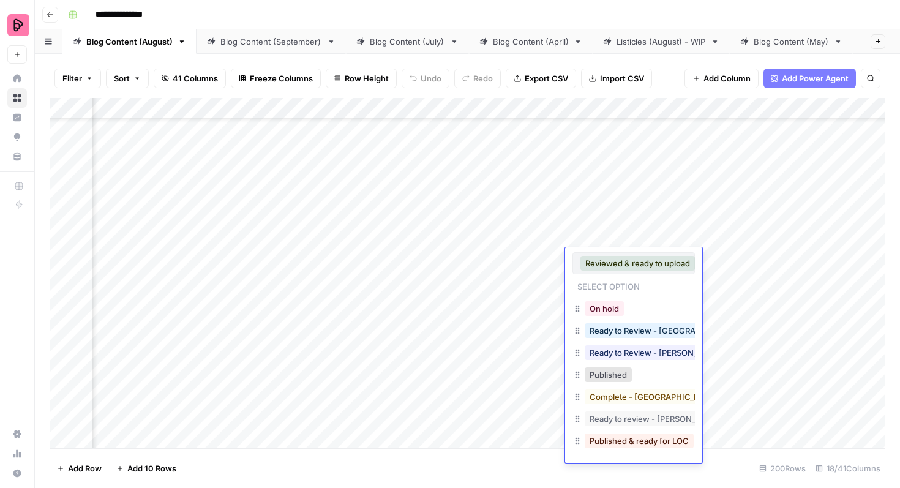
click at [618, 445] on button "Published & ready for LOC" at bounding box center [639, 440] width 109 height 15
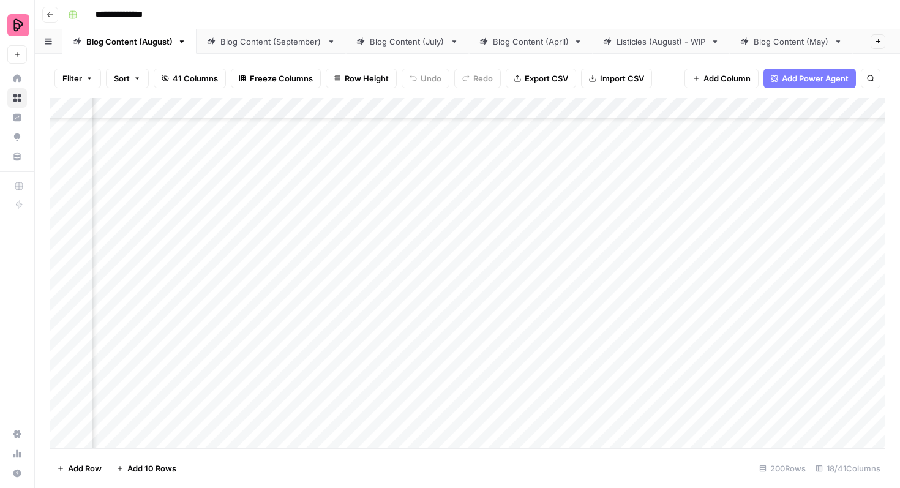
click at [613, 219] on div "Add Column" at bounding box center [468, 273] width 836 height 350
click at [613, 234] on div "Add Column" at bounding box center [468, 273] width 836 height 350
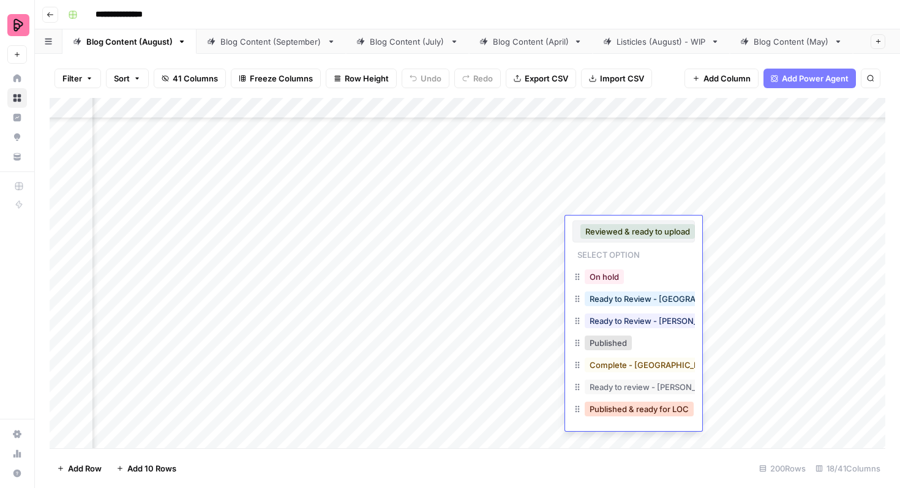
click at [620, 405] on button "Published & ready for LOC" at bounding box center [639, 409] width 109 height 15
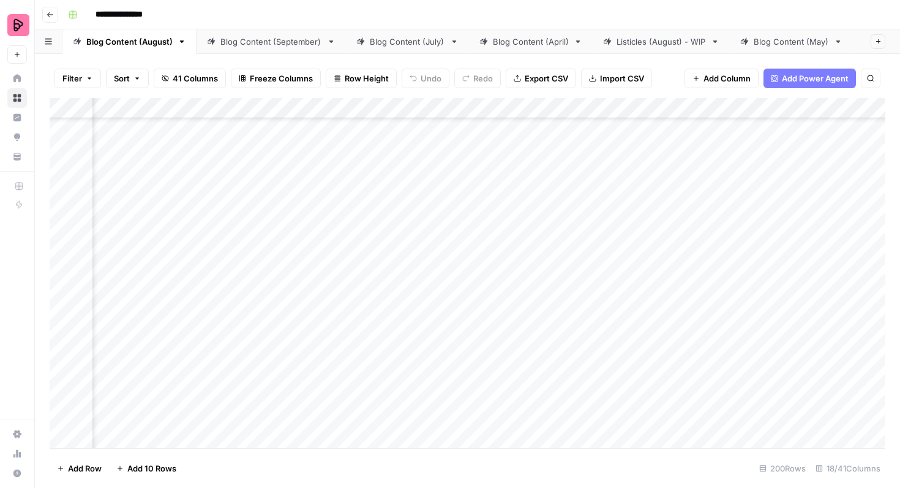
scroll to position [4140, 204]
click at [651, 199] on div "Add Column" at bounding box center [468, 273] width 836 height 350
click at [640, 199] on div "Add Column" at bounding box center [468, 273] width 836 height 350
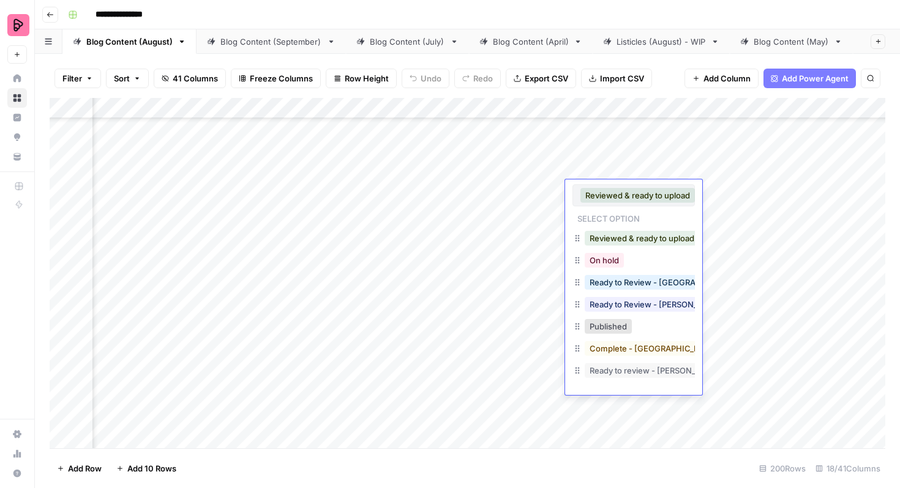
scroll to position [20, 0]
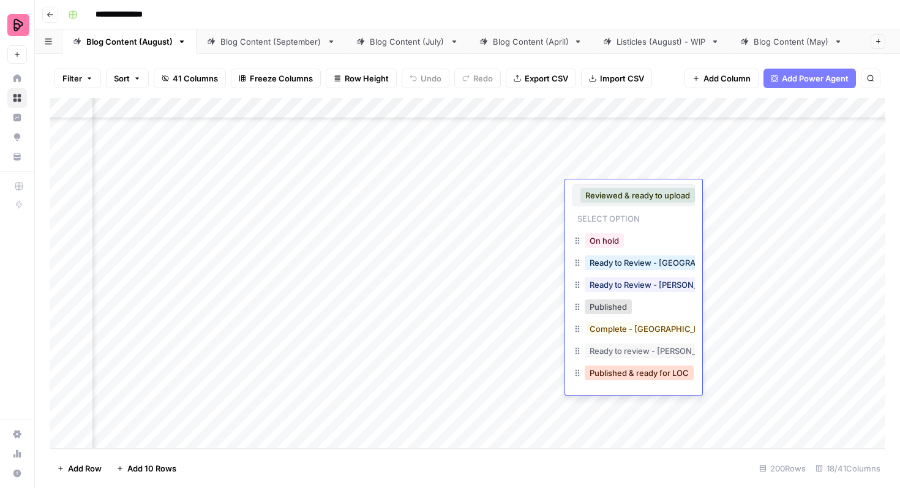
click at [635, 368] on button "Published & ready for LOC" at bounding box center [639, 373] width 109 height 15
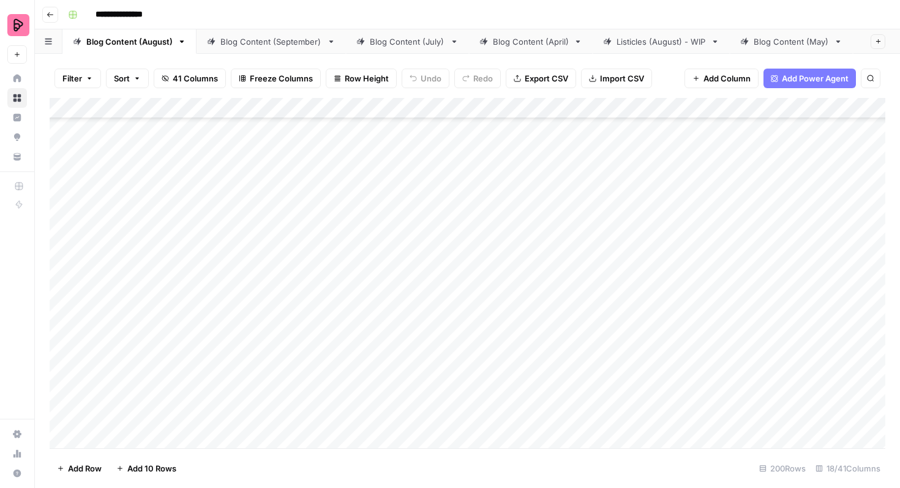
scroll to position [4452, 0]
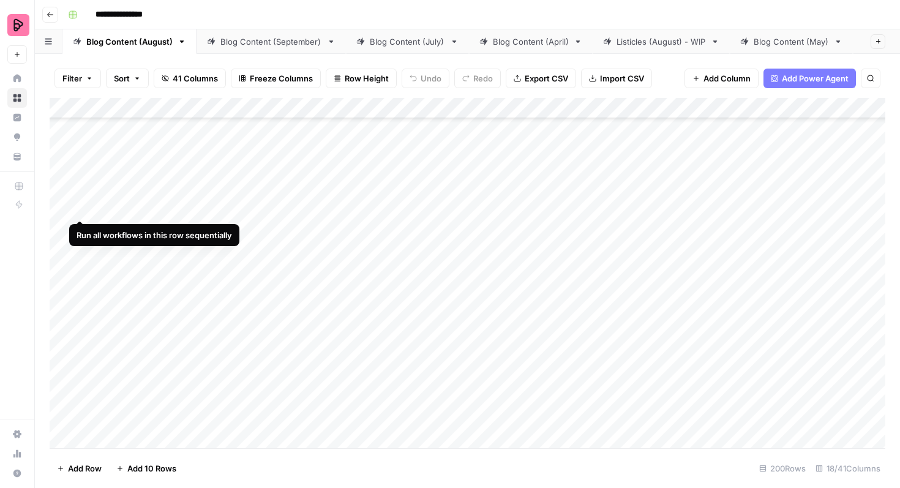
click at [63, 201] on div "Add Column" at bounding box center [468, 273] width 836 height 350
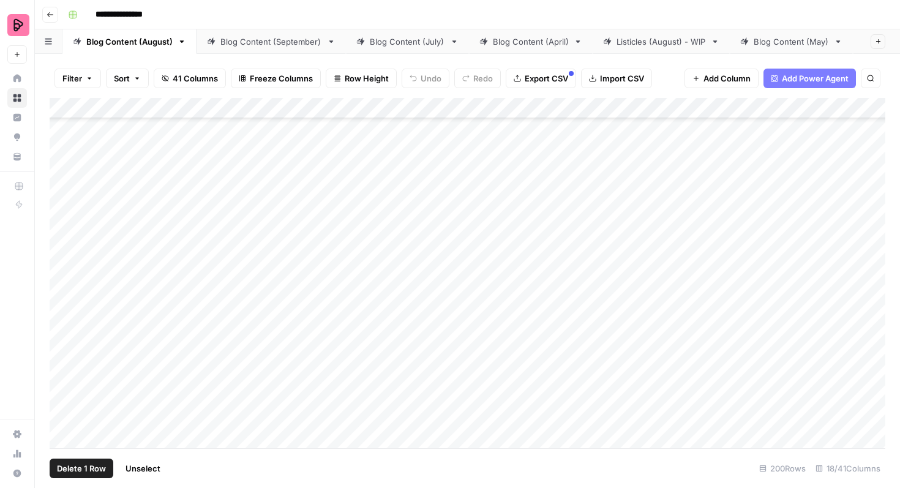
click at [65, 235] on div "Add Column" at bounding box center [468, 273] width 836 height 350
click at [64, 265] on div "Add Column" at bounding box center [468, 273] width 836 height 350
click at [63, 299] on div "Add Column" at bounding box center [468, 273] width 836 height 350
click at [64, 328] on div "Add Column" at bounding box center [468, 273] width 836 height 350
click at [63, 363] on div "Add Column" at bounding box center [468, 273] width 836 height 350
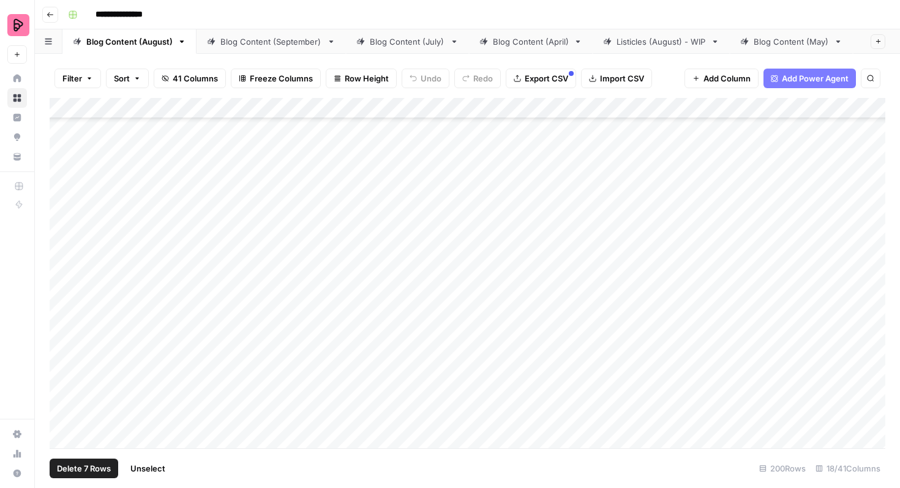
click at [61, 394] on div "Add Column" at bounding box center [468, 273] width 836 height 350
click at [63, 422] on div "Add Column" at bounding box center [468, 273] width 836 height 350
click at [62, 271] on div "Add Column" at bounding box center [468, 273] width 836 height 350
click at [62, 293] on div "Add Column" at bounding box center [468, 273] width 836 height 350
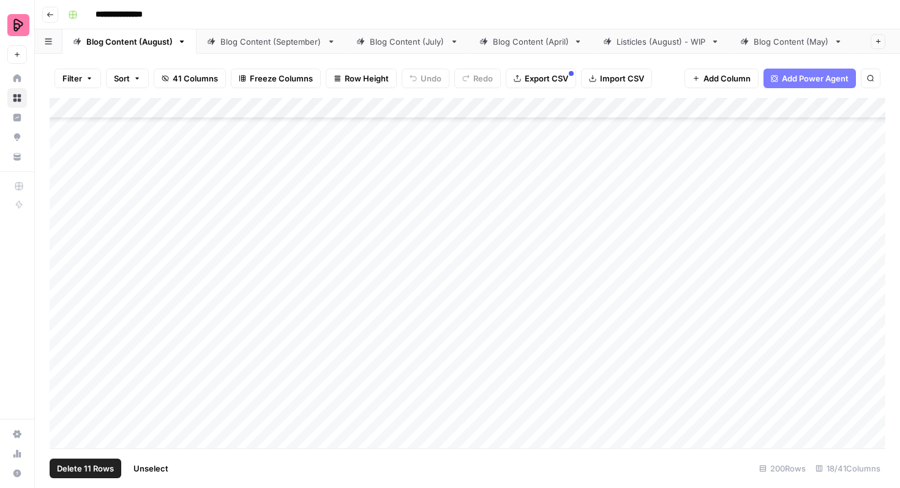
click at [65, 326] on div "Add Column" at bounding box center [468, 273] width 836 height 350
click at [62, 359] on div "Add Column" at bounding box center [468, 273] width 836 height 350
click at [63, 392] on div "Add Column" at bounding box center [468, 273] width 836 height 350
click at [64, 426] on div "Add Column" at bounding box center [468, 273] width 836 height 350
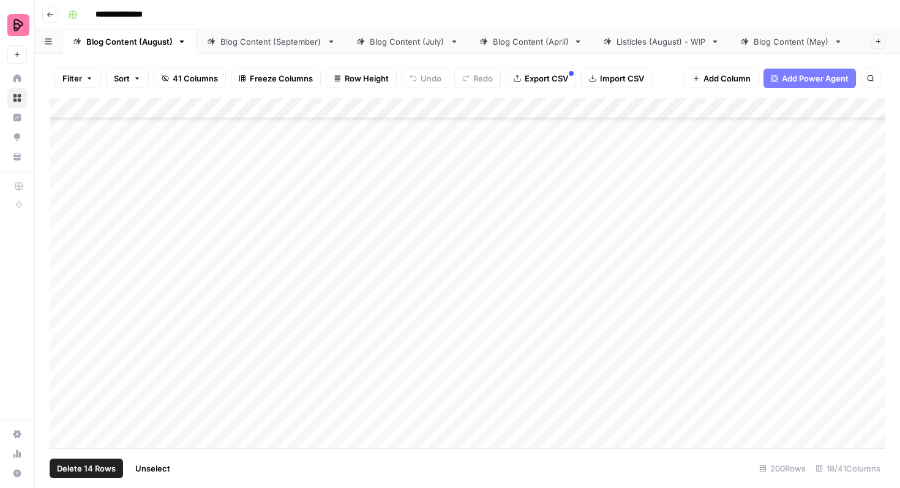
click at [63, 332] on div "Add Column" at bounding box center [468, 273] width 836 height 350
click at [543, 84] on span "Export CSV" at bounding box center [546, 78] width 43 height 12
click at [160, 468] on span "Unselect" at bounding box center [152, 468] width 35 height 12
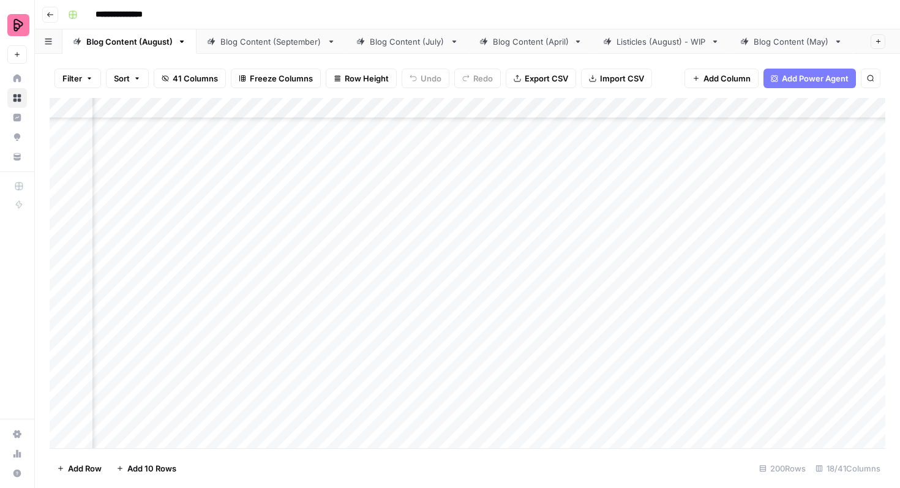
click at [696, 354] on div "Add Column" at bounding box center [468, 273] width 836 height 350
click at [684, 346] on div "Add Column" at bounding box center [468, 273] width 836 height 350
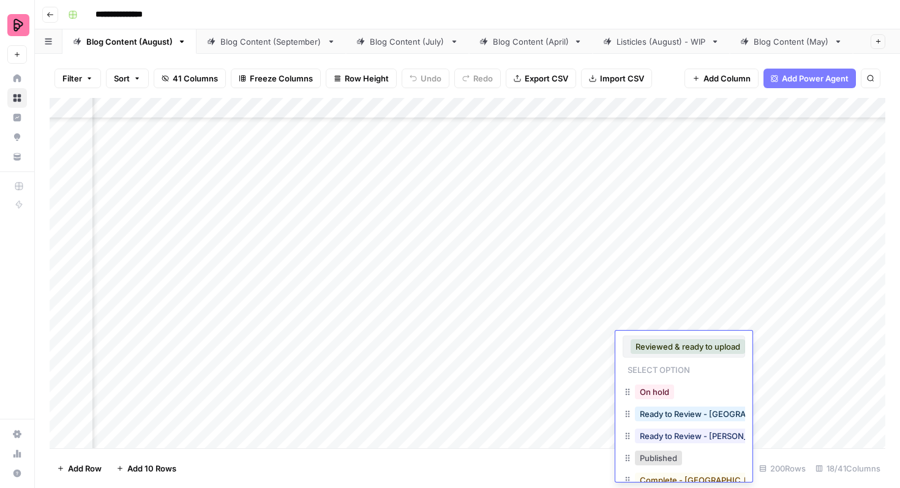
scroll to position [64, 0]
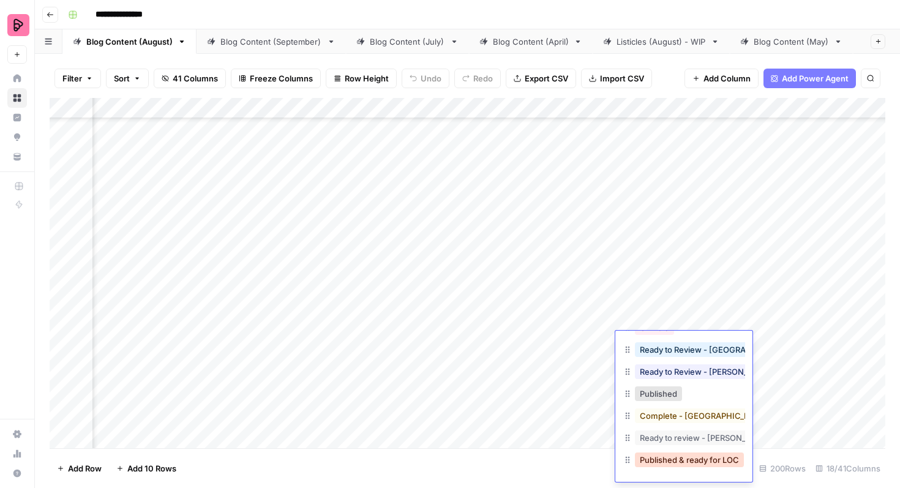
click at [669, 460] on button "Published & ready for LOC" at bounding box center [689, 459] width 109 height 15
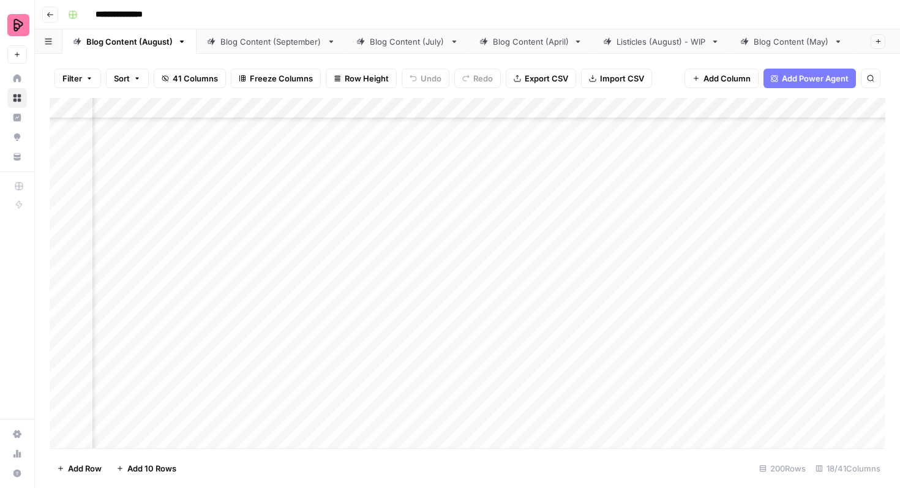
click at [663, 314] on div "Add Column" at bounding box center [468, 273] width 836 height 350
click at [661, 314] on div "Add Column" at bounding box center [468, 273] width 836 height 350
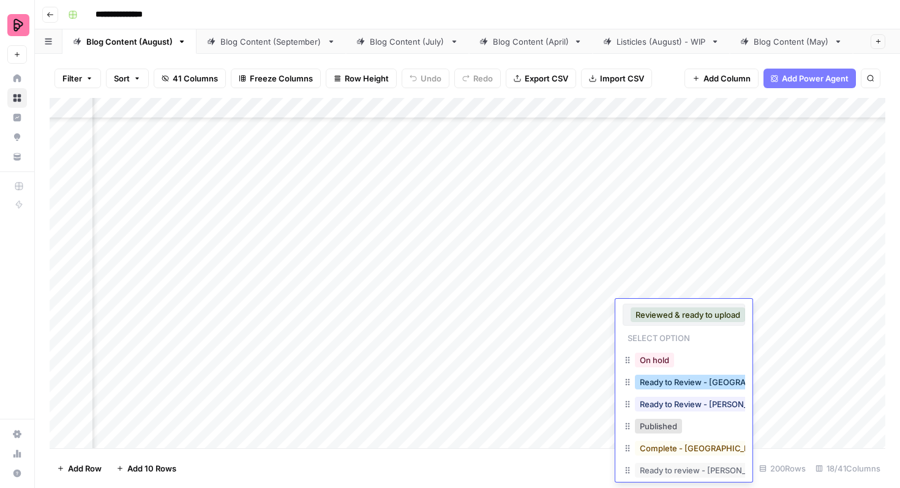
scroll to position [32, 0]
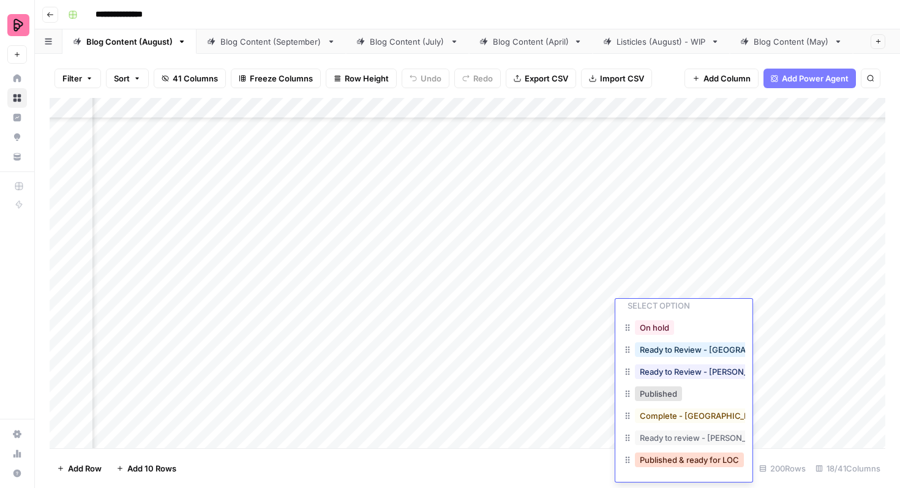
click at [667, 456] on button "Published & ready for LOC" at bounding box center [689, 459] width 109 height 15
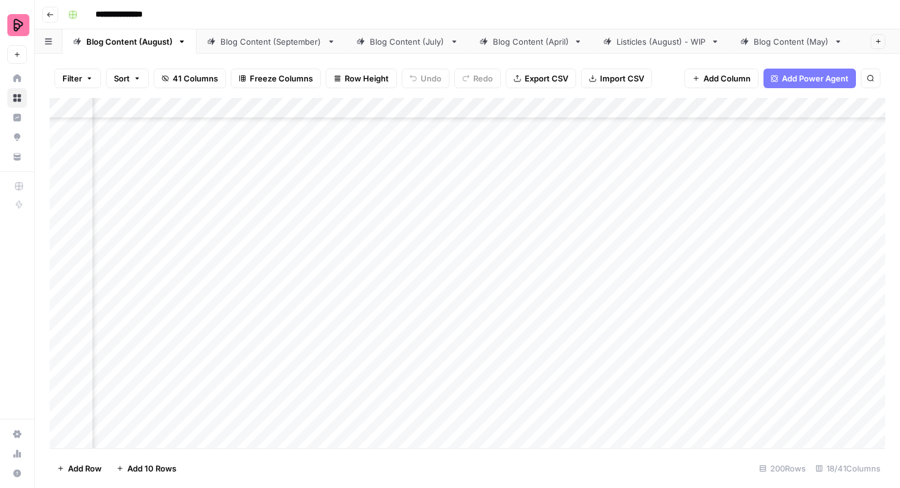
click at [670, 267] on div "Add Column" at bounding box center [468, 273] width 836 height 350
click at [670, 280] on div "Add Column" at bounding box center [468, 273] width 836 height 350
click at [663, 280] on div "Add Column" at bounding box center [468, 273] width 836 height 350
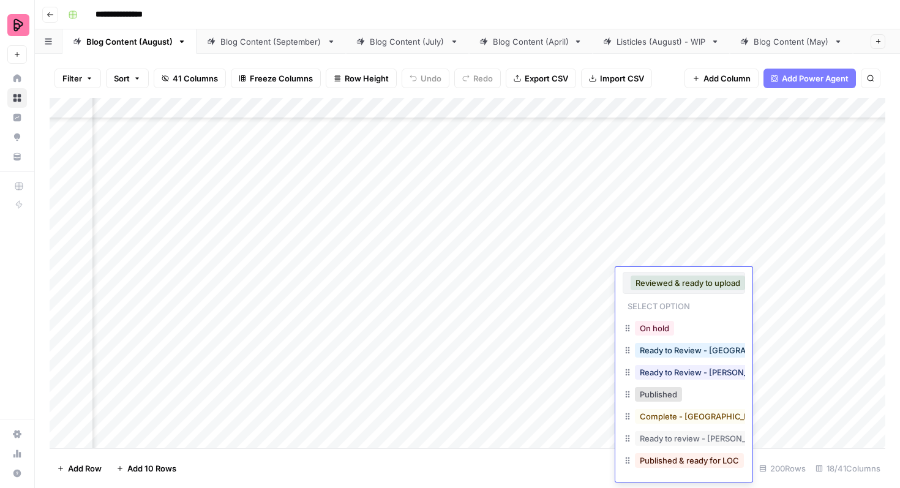
scroll to position [1, 0]
click at [665, 460] on button "Published & ready for LOC" at bounding box center [689, 459] width 109 height 15
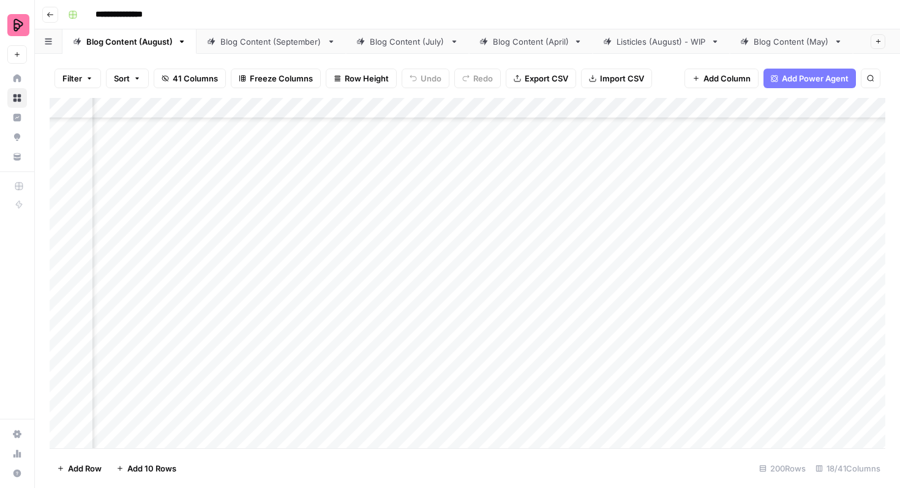
click at [673, 246] on div "Add Column" at bounding box center [468, 273] width 836 height 350
click at [669, 246] on div "Add Column" at bounding box center [468, 273] width 836 height 350
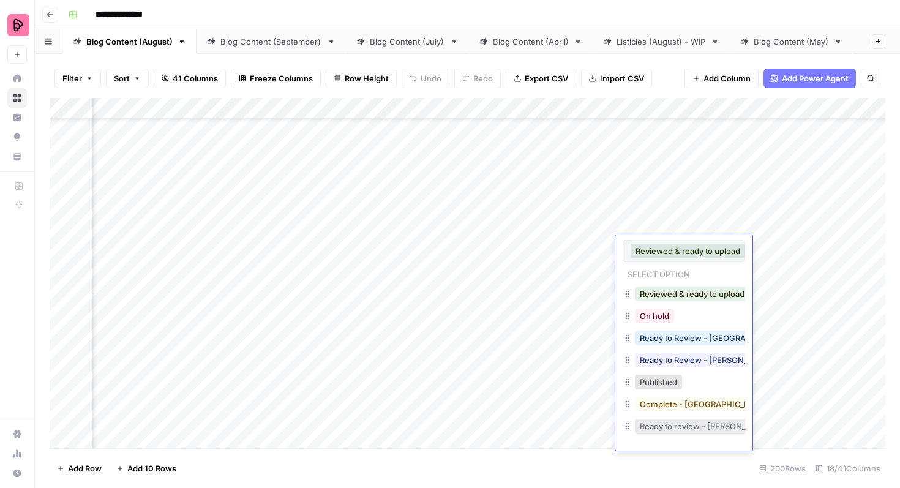
scroll to position [20, 0]
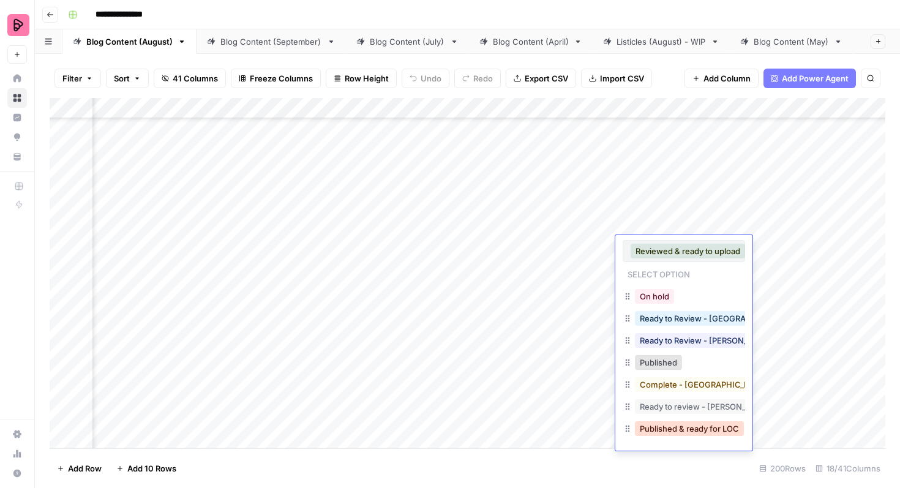
click at [673, 425] on button "Published & ready for LOC" at bounding box center [689, 428] width 109 height 15
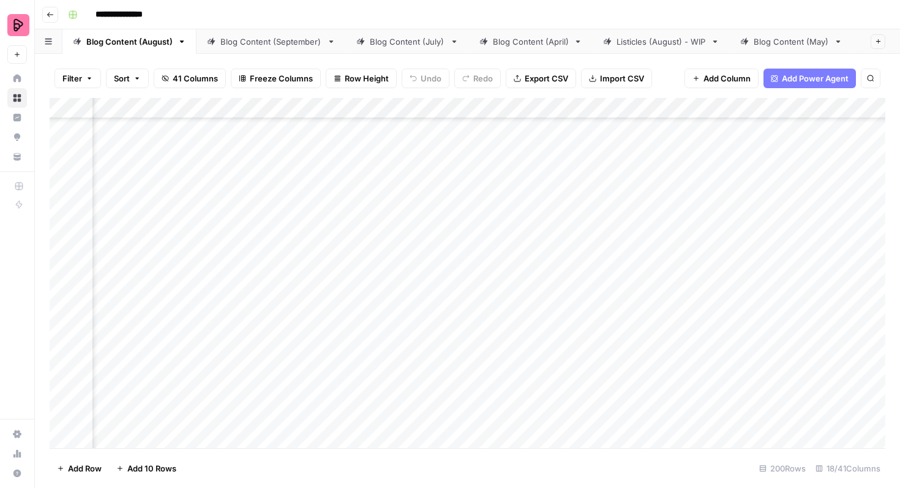
click at [683, 215] on div "Add Column" at bounding box center [468, 273] width 836 height 350
click at [678, 215] on div "Add Column" at bounding box center [468, 273] width 836 height 350
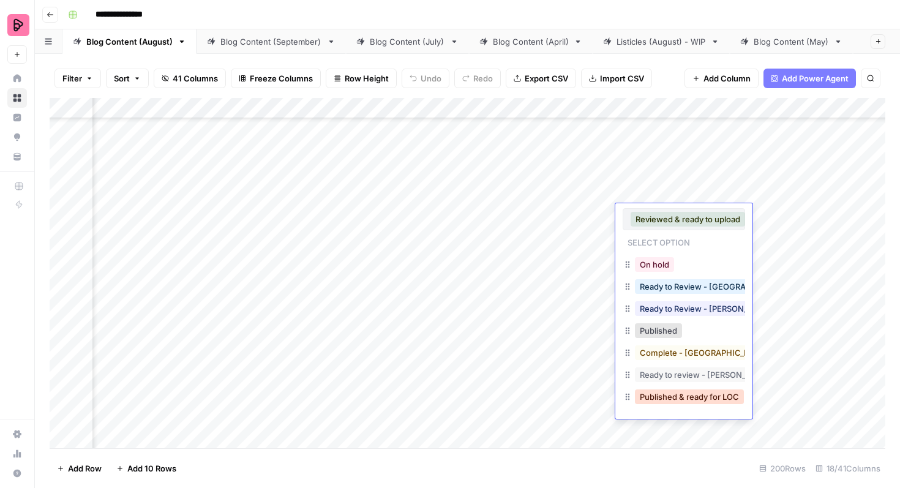
click at [677, 395] on button "Published & ready for LOC" at bounding box center [689, 396] width 109 height 15
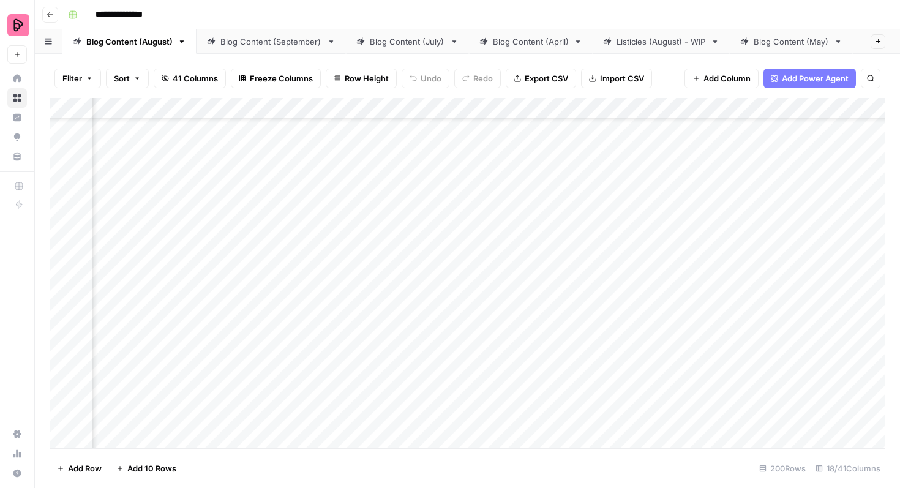
click at [670, 183] on div "Add Column" at bounding box center [468, 273] width 836 height 350
click at [666, 183] on div "Add Column" at bounding box center [468, 273] width 836 height 350
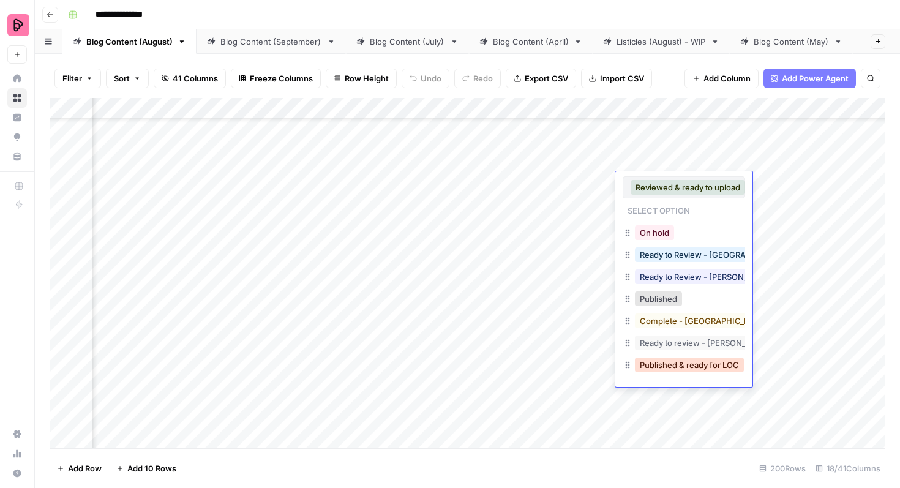
click at [671, 366] on button "Published & ready for LOC" at bounding box center [689, 365] width 109 height 15
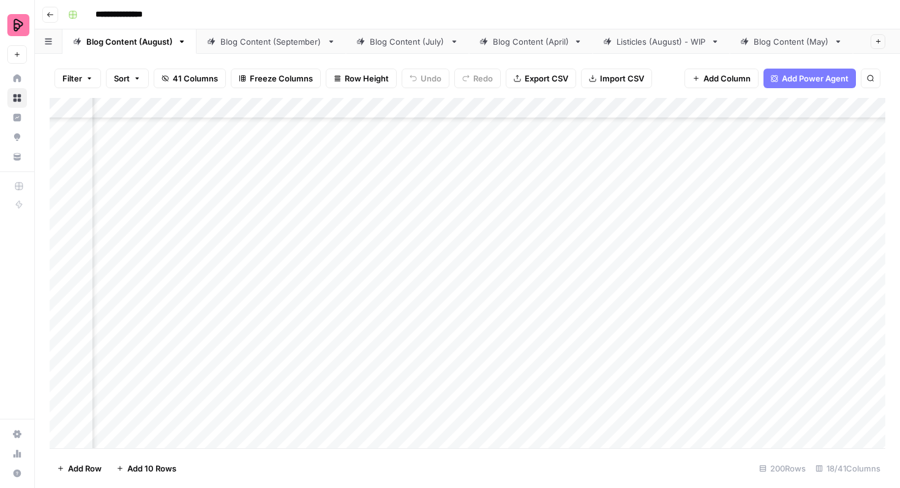
scroll to position [4518, 154]
click at [656, 391] on div "Add Column" at bounding box center [468, 273] width 836 height 350
click at [656, 388] on div "Add Column" at bounding box center [468, 273] width 836 height 350
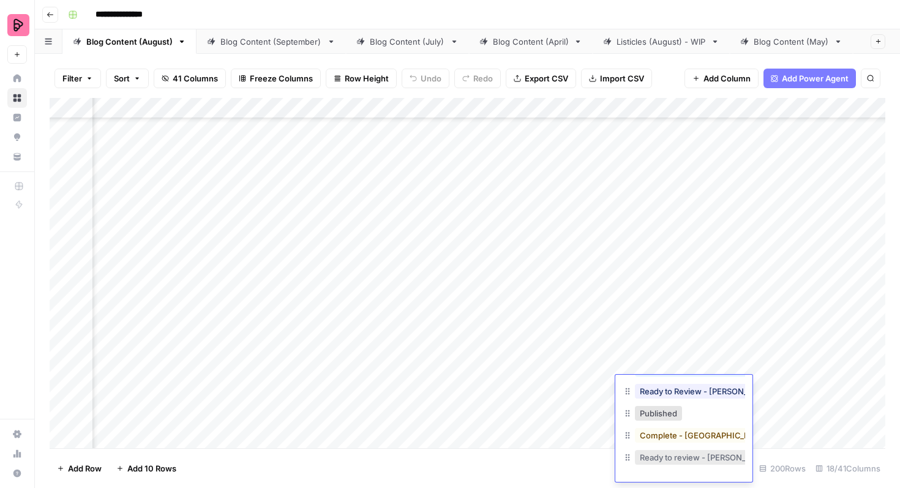
scroll to position [20, 0]
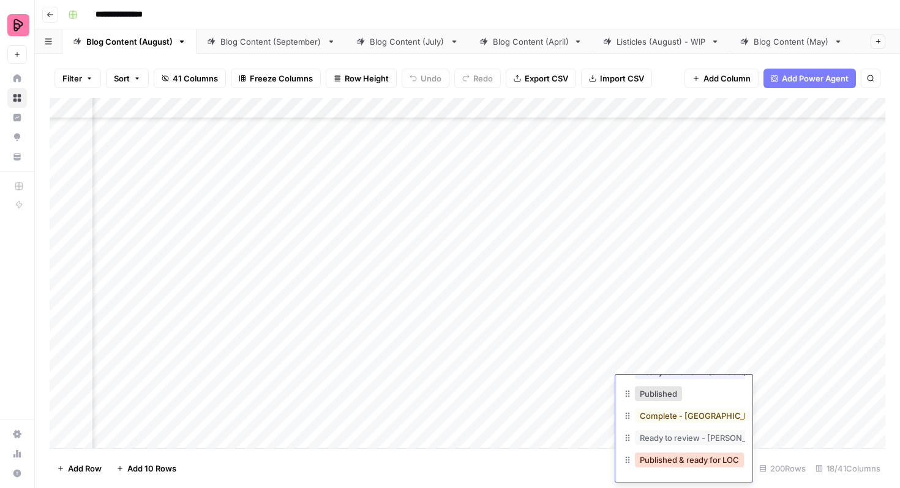
click at [672, 456] on button "Published & ready for LOC" at bounding box center [689, 459] width 109 height 15
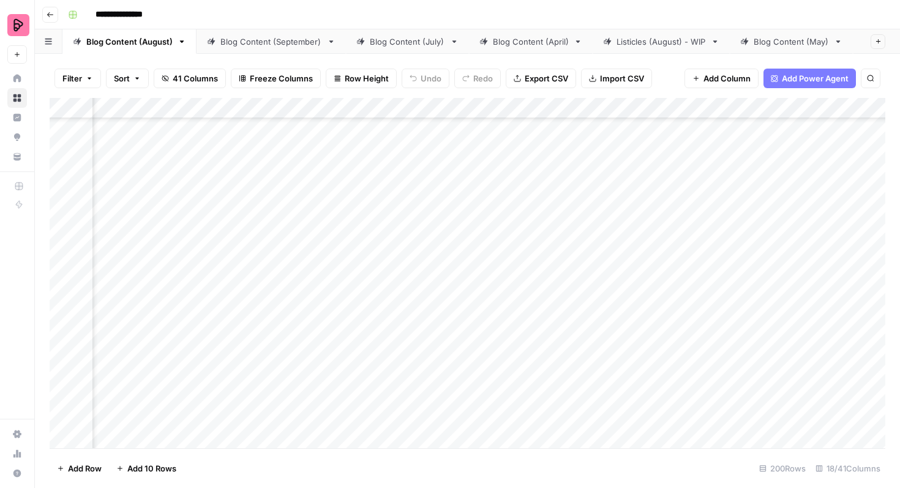
click at [675, 359] on div "Add Column" at bounding box center [468, 273] width 836 height 350
click at [670, 357] on div "Add Column" at bounding box center [468, 273] width 836 height 350
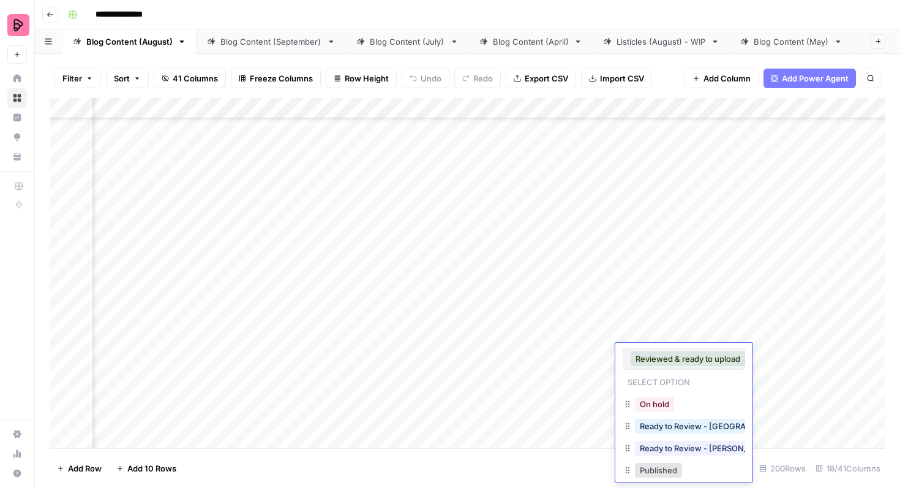
scroll to position [77, 0]
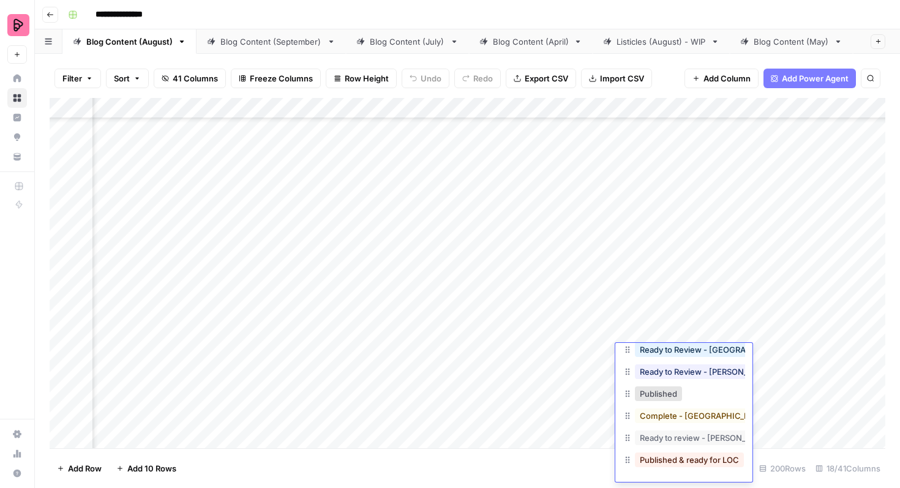
click at [666, 467] on div "Published & ready for LOC" at bounding box center [689, 459] width 114 height 17
click at [666, 462] on button "Published & ready for LOC" at bounding box center [689, 459] width 109 height 15
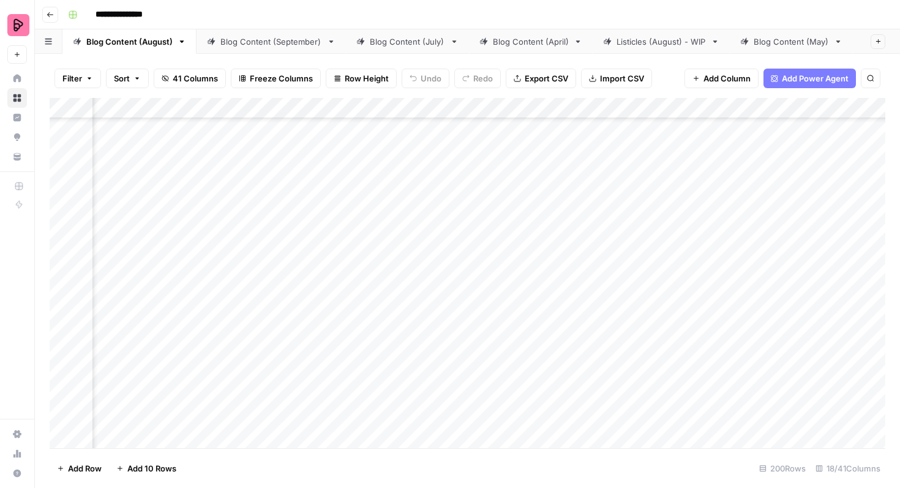
click at [675, 326] on div "Add Column" at bounding box center [468, 273] width 836 height 350
click at [674, 326] on div "Add Column" at bounding box center [468, 273] width 836 height 350
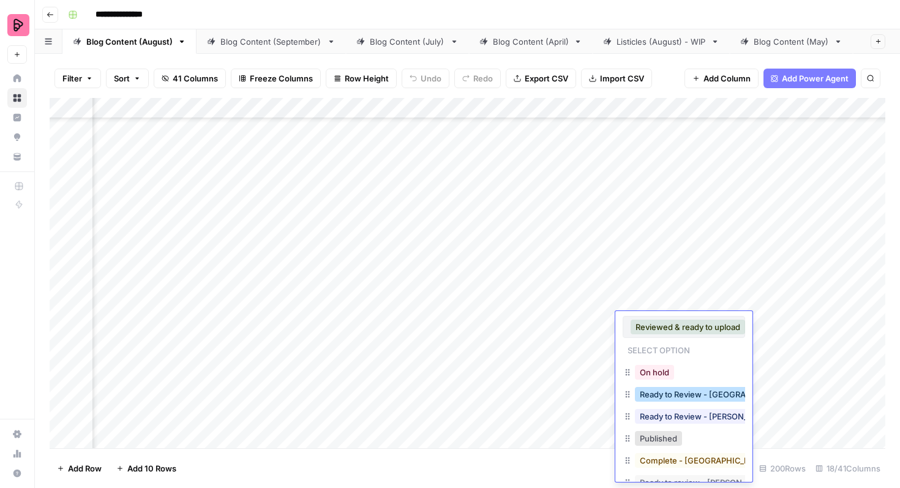
scroll to position [45, 0]
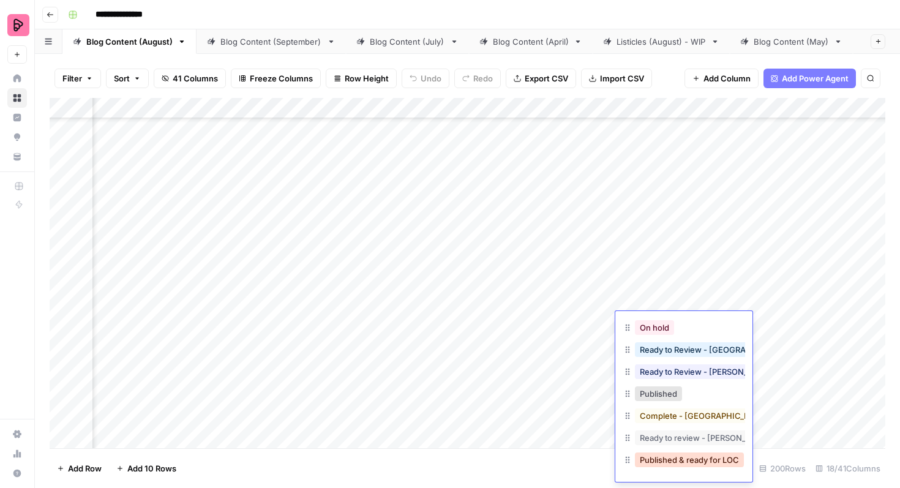
click at [685, 455] on button "Published & ready for LOC" at bounding box center [689, 459] width 109 height 15
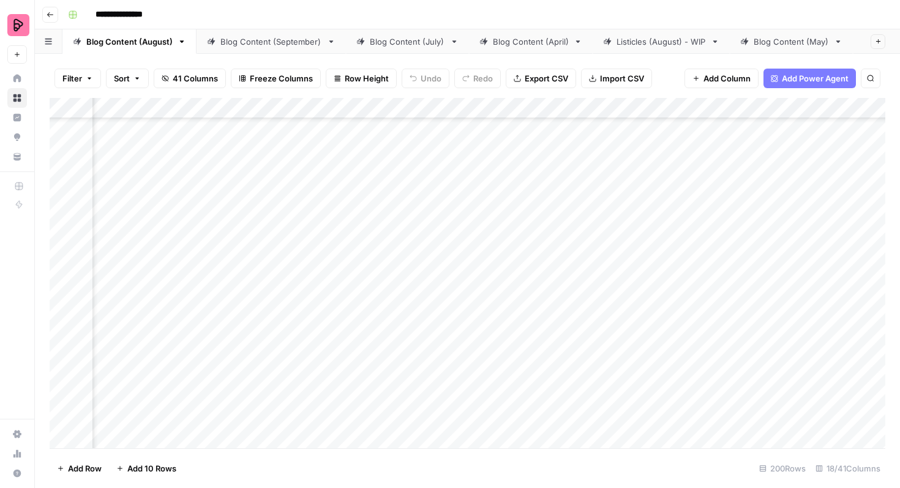
click at [674, 280] on div "Add Column" at bounding box center [468, 273] width 836 height 350
click at [670, 285] on div "Add Column" at bounding box center [468, 273] width 836 height 350
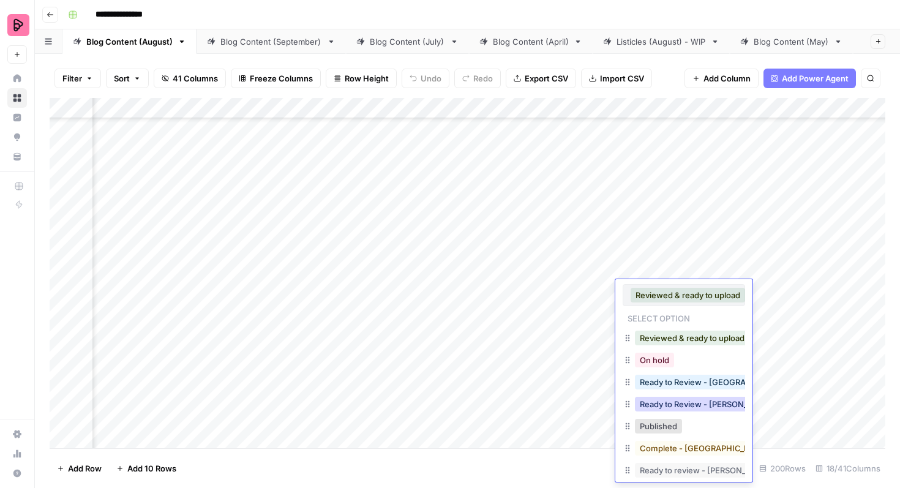
scroll to position [20, 0]
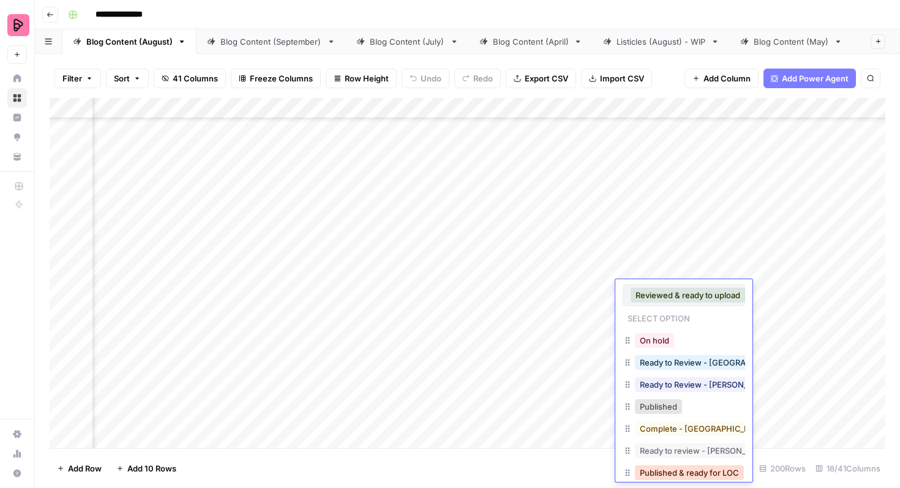
click at [670, 474] on button "Published & ready for LOC" at bounding box center [689, 472] width 109 height 15
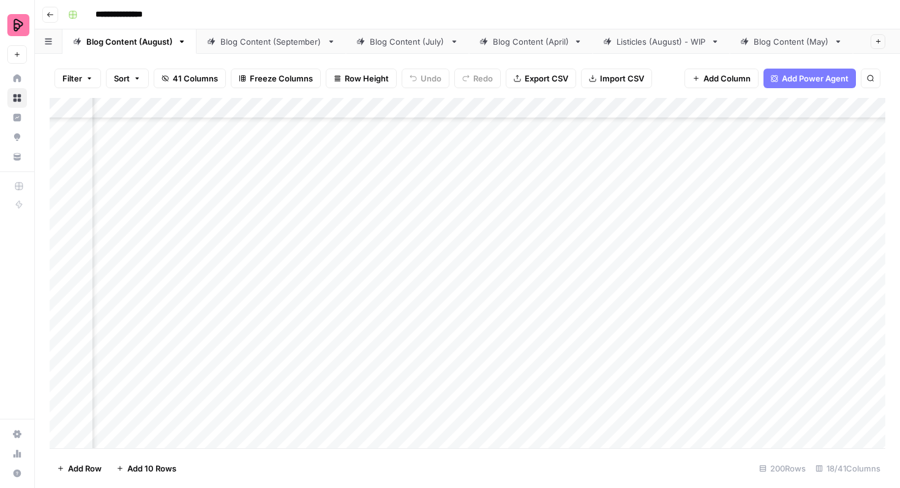
click at [668, 260] on div "Add Column" at bounding box center [468, 273] width 836 height 350
click at [661, 260] on div "Add Column" at bounding box center [468, 273] width 836 height 350
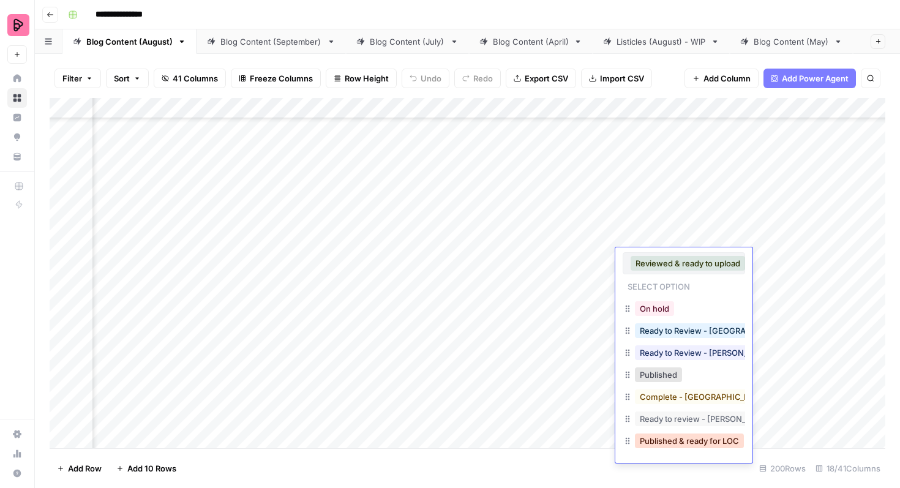
click at [676, 441] on button "Published & ready for LOC" at bounding box center [689, 440] width 109 height 15
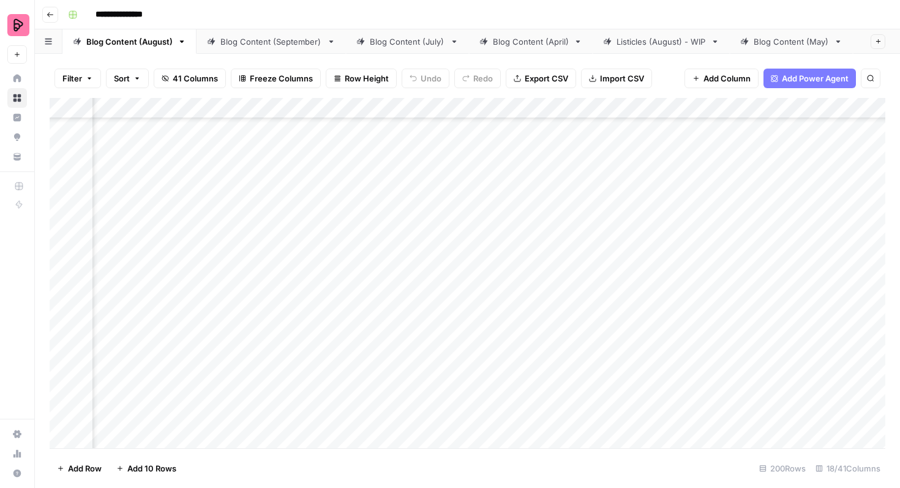
click at [689, 231] on div "Add Column" at bounding box center [468, 273] width 836 height 350
click at [680, 231] on div "Add Column" at bounding box center [468, 273] width 836 height 350
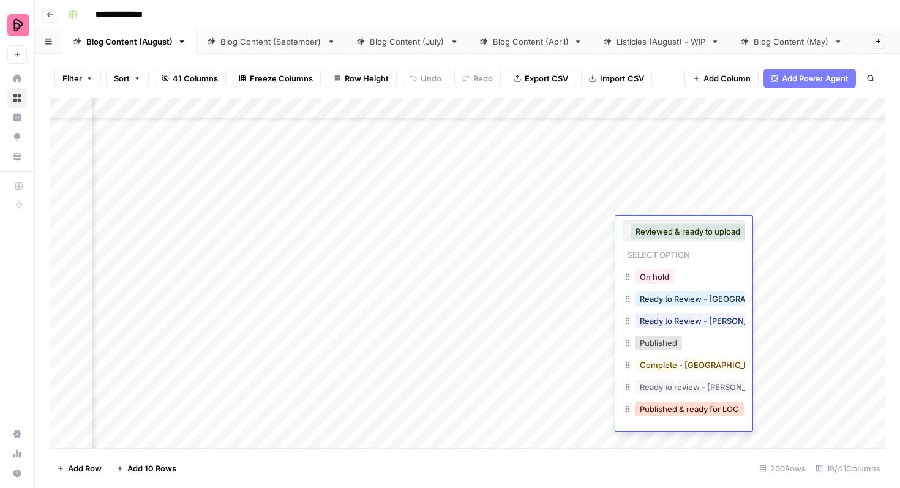
click at [678, 411] on button "Published & ready for LOC" at bounding box center [689, 409] width 109 height 15
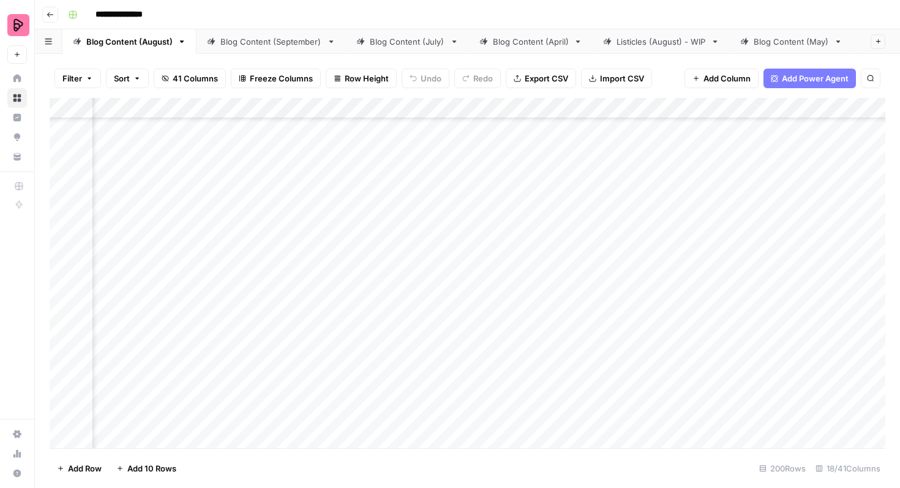
scroll to position [4388, 154]
click at [669, 321] on div "Add Column" at bounding box center [468, 273] width 836 height 350
click at [665, 322] on div "Add Column" at bounding box center [468, 273] width 836 height 350
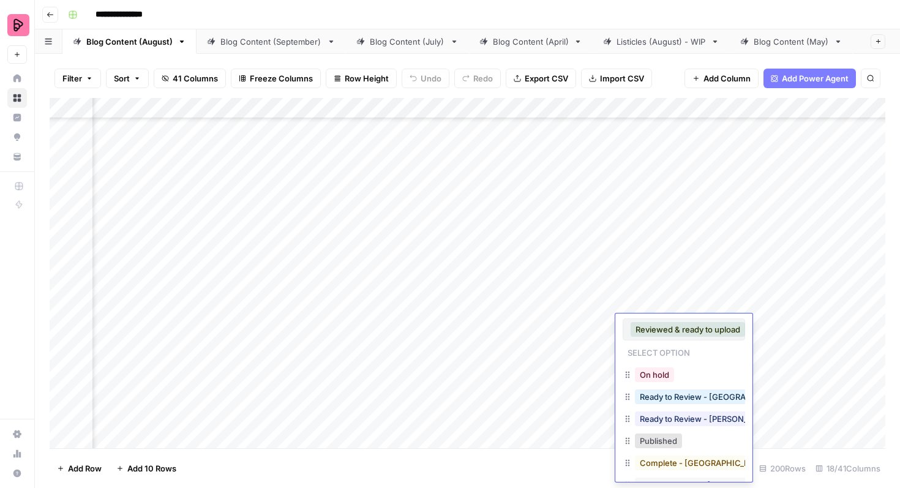
scroll to position [47, 0]
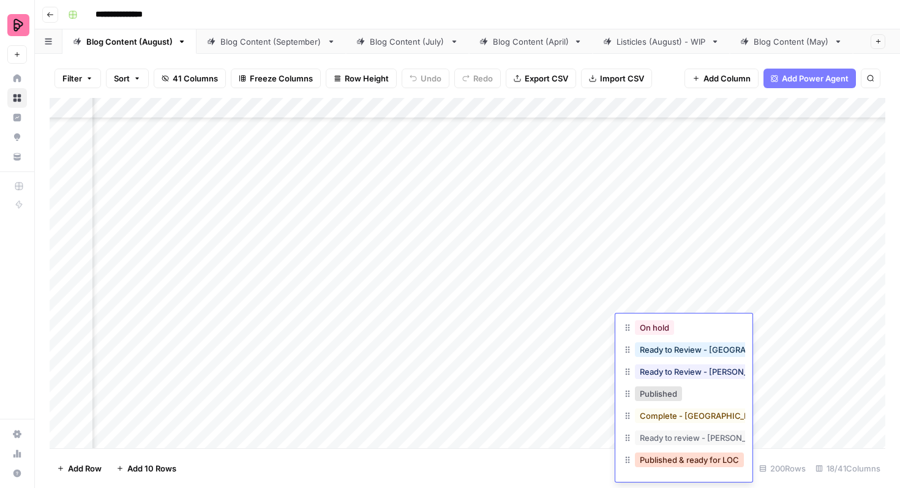
click at [678, 458] on button "Published & ready for LOC" at bounding box center [689, 459] width 109 height 15
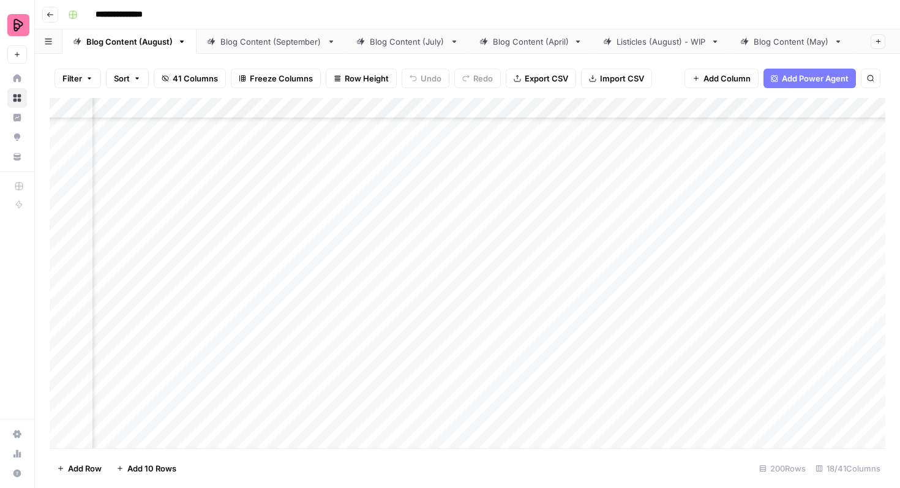
click at [679, 301] on div "Add Column" at bounding box center [468, 273] width 836 height 350
click at [672, 299] on div "Add Column" at bounding box center [468, 273] width 836 height 350
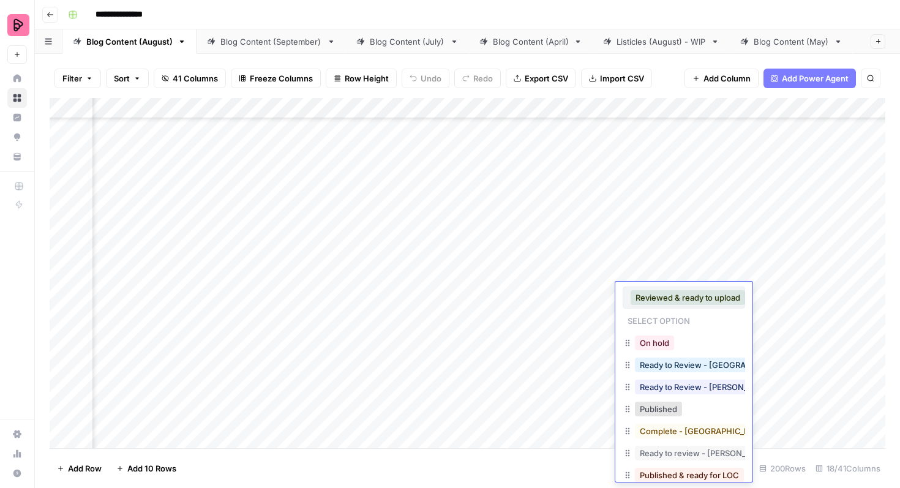
scroll to position [15, 0]
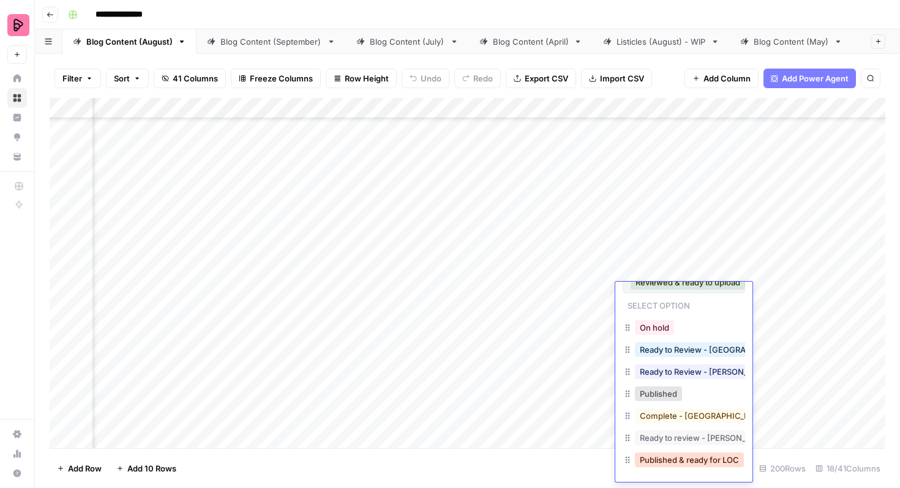
click at [677, 456] on button "Published & ready for LOC" at bounding box center [689, 459] width 109 height 15
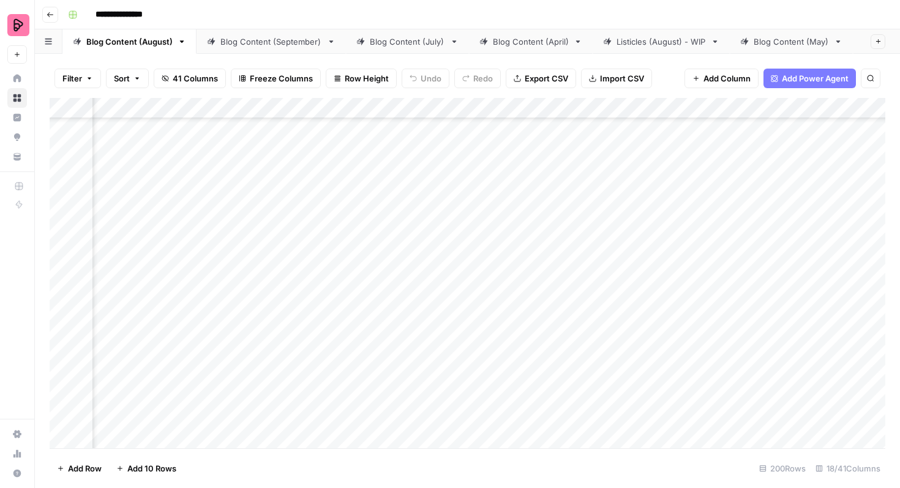
click at [691, 266] on div "Add Column" at bounding box center [468, 273] width 836 height 350
click at [678, 266] on div "Add Column" at bounding box center [468, 273] width 836 height 350
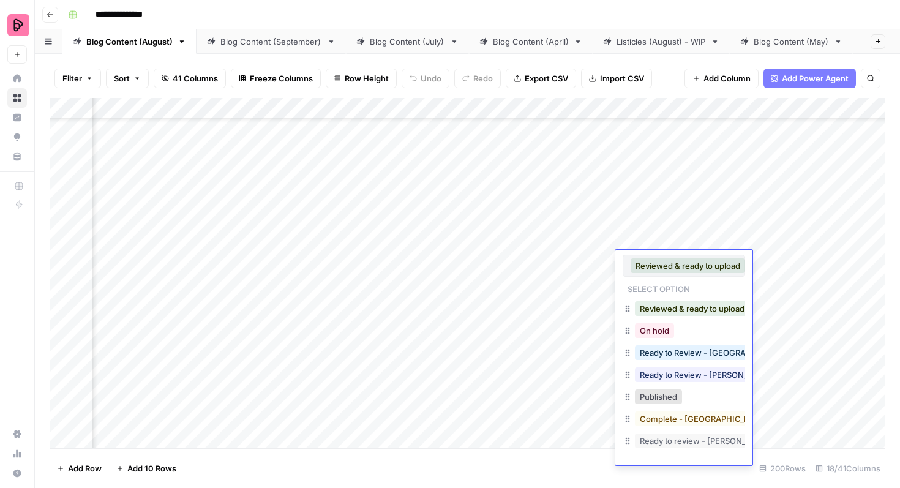
scroll to position [20, 0]
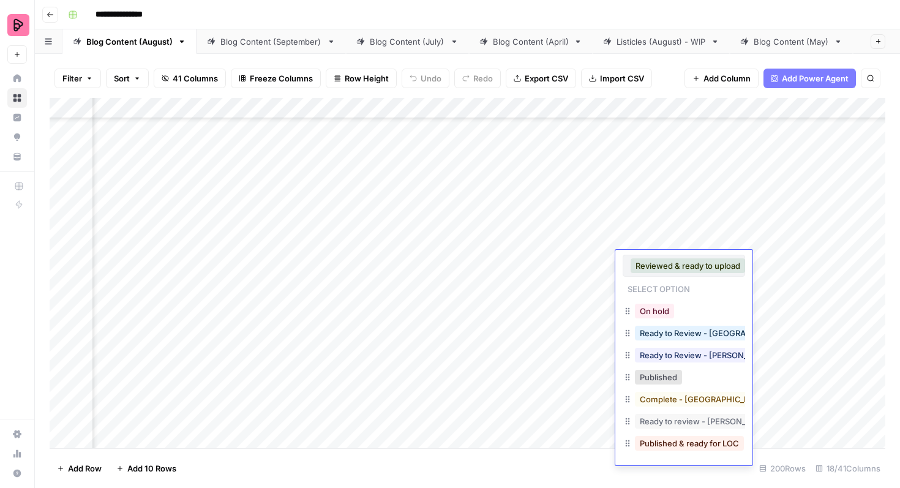
click at [673, 451] on div "Published & ready for LOC" at bounding box center [689, 443] width 114 height 17
click at [672, 441] on button "Published & ready for LOC" at bounding box center [689, 443] width 109 height 15
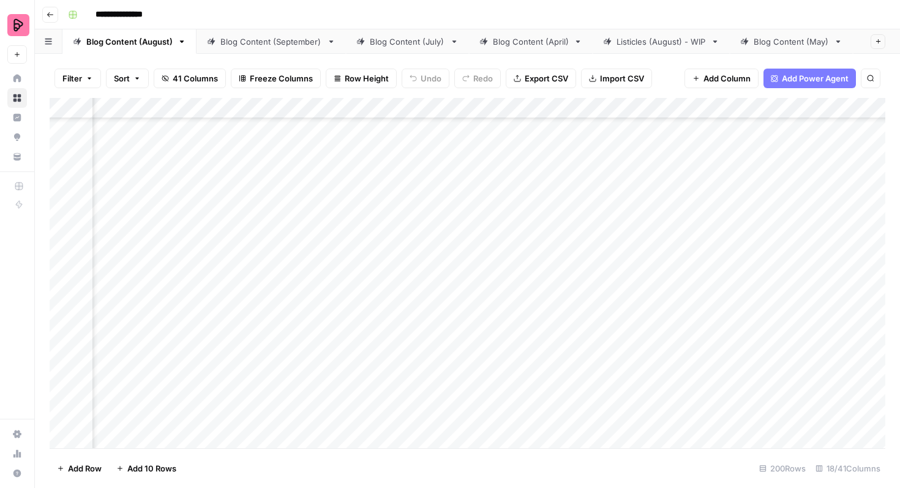
scroll to position [3896, 154]
click at [677, 399] on div "Add Column" at bounding box center [468, 273] width 836 height 350
click at [667, 400] on div "Add Column" at bounding box center [468, 273] width 836 height 350
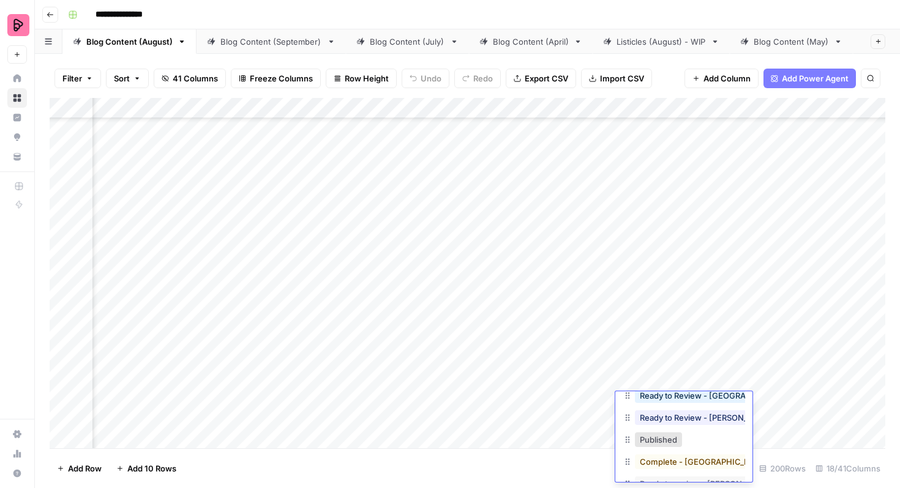
scroll to position [0, 0]
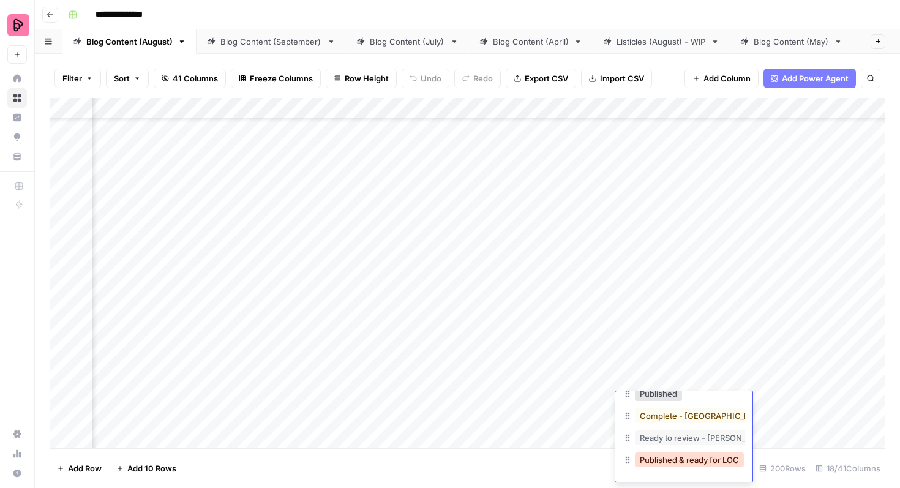
click at [680, 454] on button "Published & ready for LOC" at bounding box center [689, 459] width 109 height 15
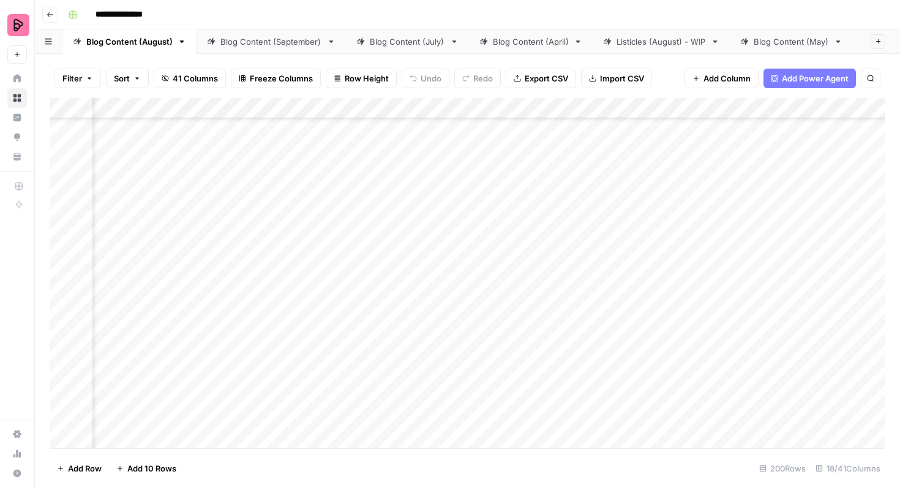
click at [681, 369] on div "Add Column" at bounding box center [468, 273] width 836 height 350
click at [672, 372] on div "Add Column" at bounding box center [468, 273] width 836 height 350
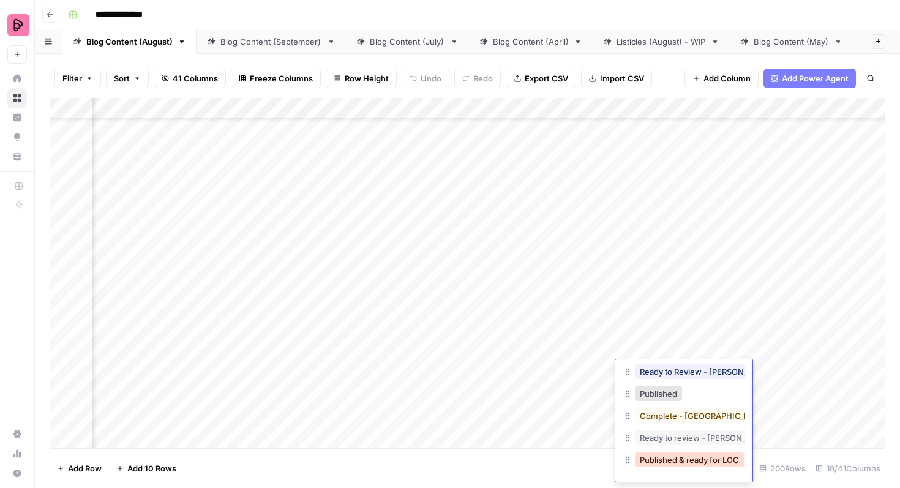
click at [691, 455] on button "Published & ready for LOC" at bounding box center [689, 459] width 109 height 15
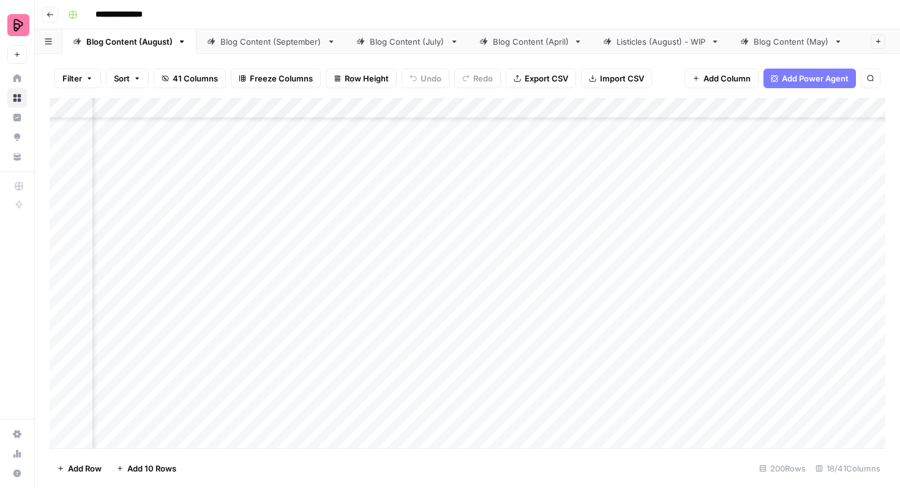
click at [680, 341] on div "Add Column" at bounding box center [468, 273] width 836 height 350
click at [675, 341] on div "Add Column" at bounding box center [468, 273] width 836 height 350
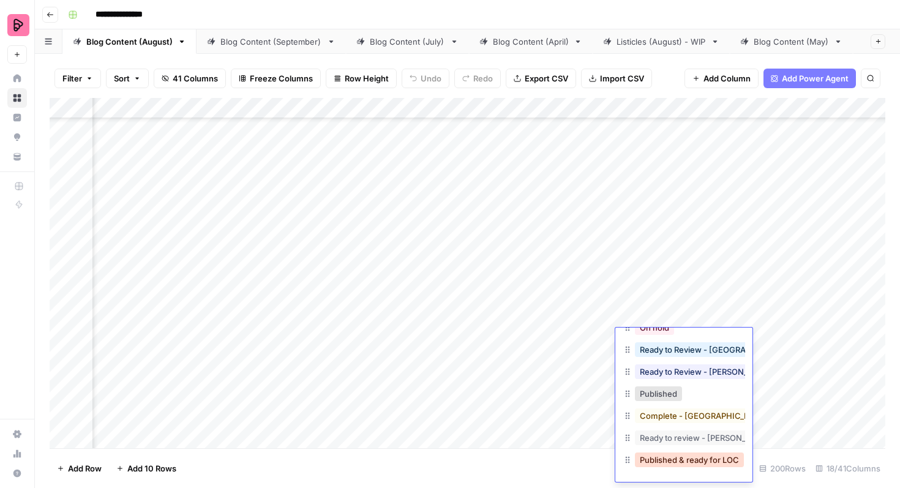
click at [692, 457] on button "Published & ready for LOC" at bounding box center [689, 459] width 109 height 15
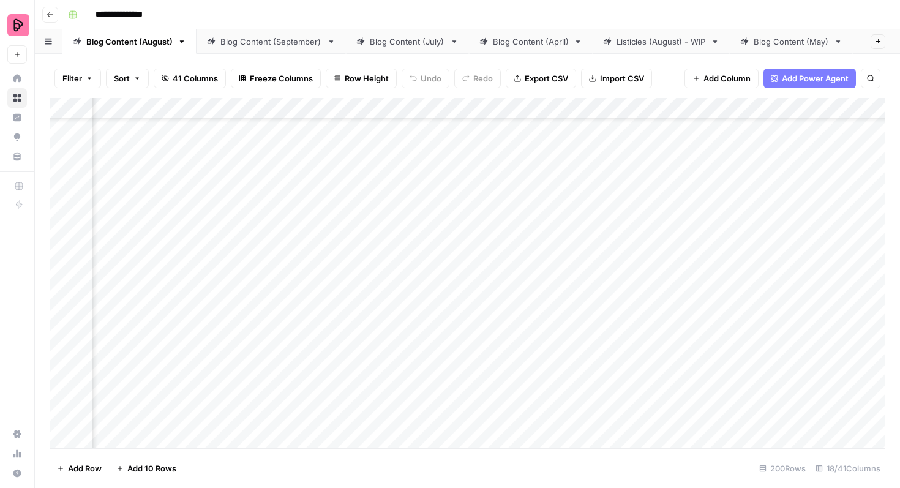
click at [673, 307] on div "Add Column" at bounding box center [468, 273] width 836 height 350
click at [667, 307] on div "Add Column" at bounding box center [468, 273] width 836 height 350
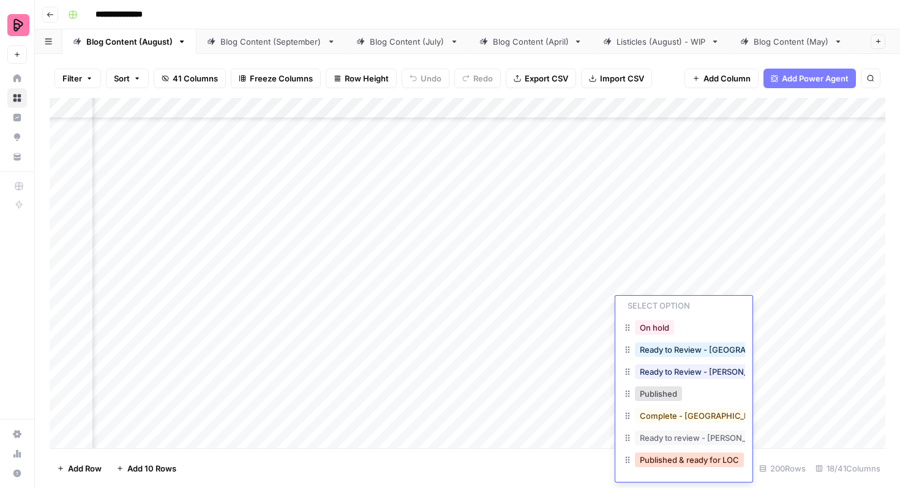
click at [673, 455] on button "Published & ready for LOC" at bounding box center [689, 459] width 109 height 15
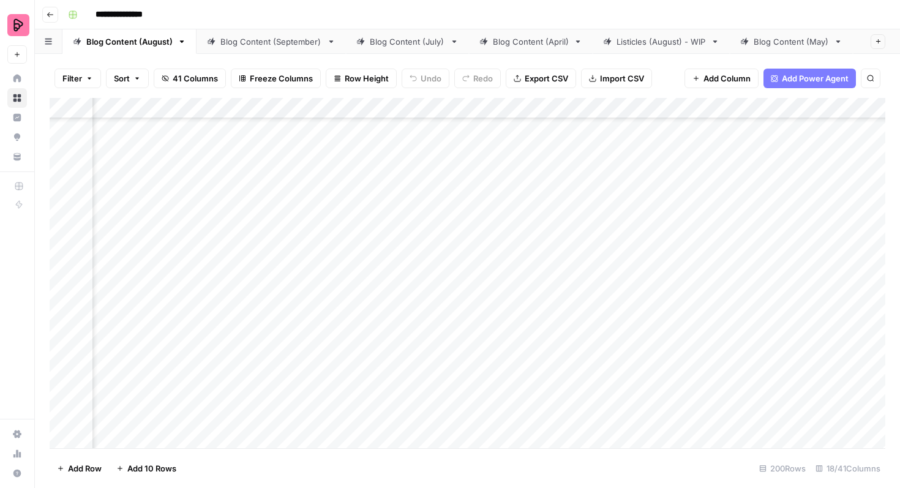
click at [670, 277] on div "Add Column" at bounding box center [468, 273] width 836 height 350
click at [667, 274] on div "Add Column" at bounding box center [468, 273] width 836 height 350
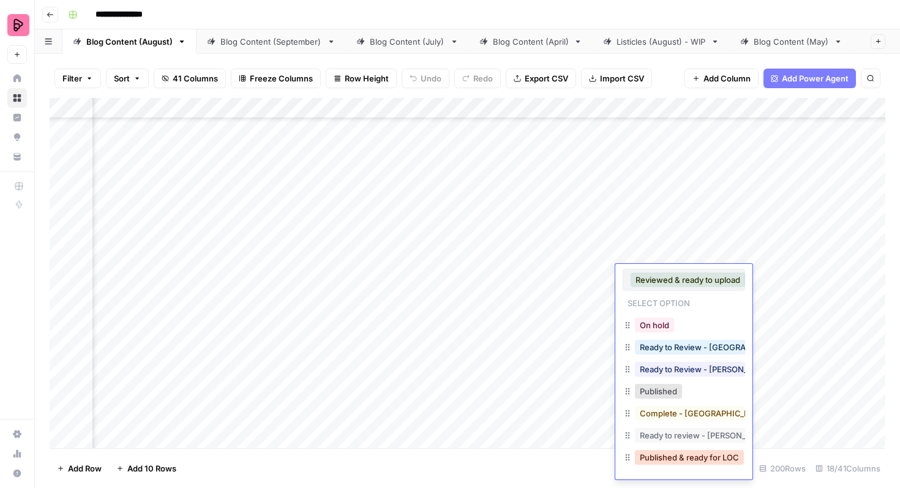
click at [667, 455] on button "Published & ready for LOC" at bounding box center [689, 457] width 109 height 15
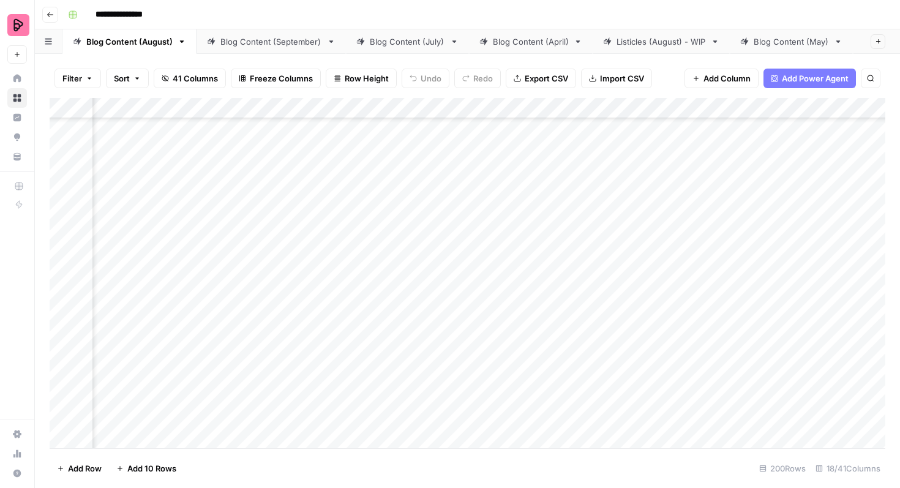
click at [685, 248] on div "Add Column" at bounding box center [468, 273] width 836 height 350
click at [677, 244] on div "Add Column" at bounding box center [468, 273] width 836 height 350
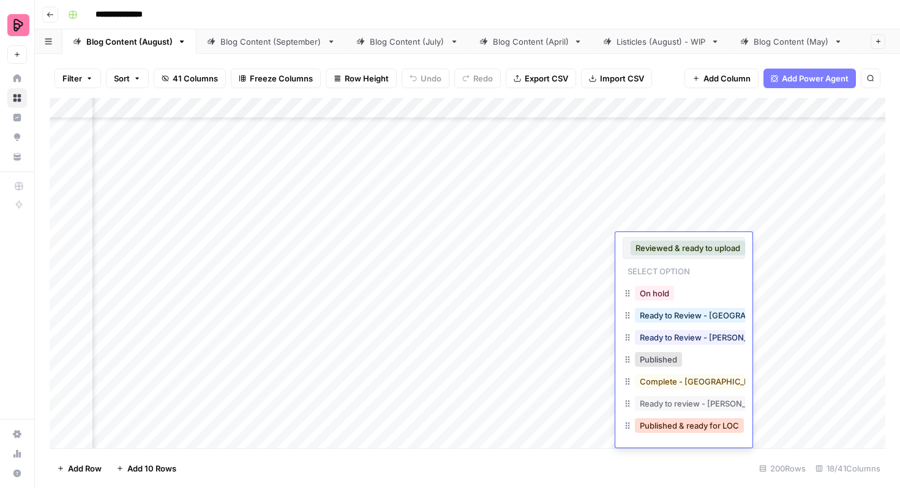
click at [673, 425] on button "Published & ready for LOC" at bounding box center [689, 425] width 109 height 15
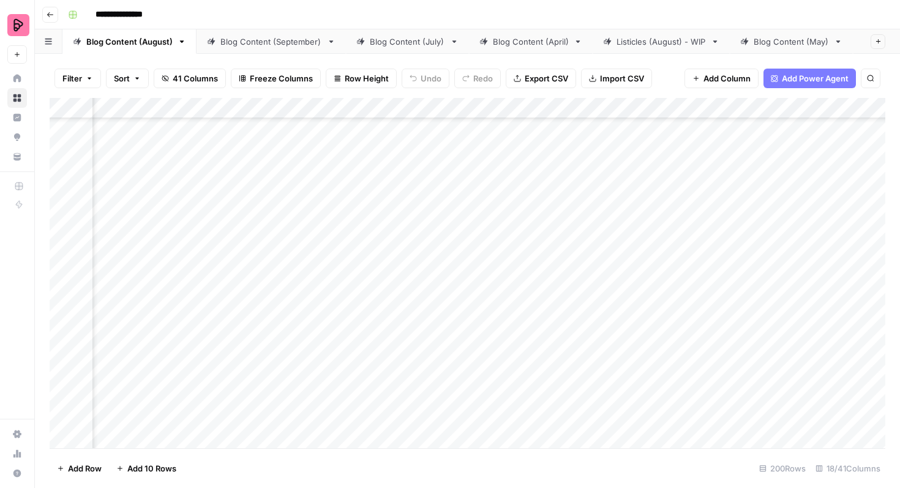
click at [659, 351] on div "Add Column" at bounding box center [468, 273] width 836 height 350
click at [658, 351] on div "Add Column" at bounding box center [468, 273] width 836 height 350
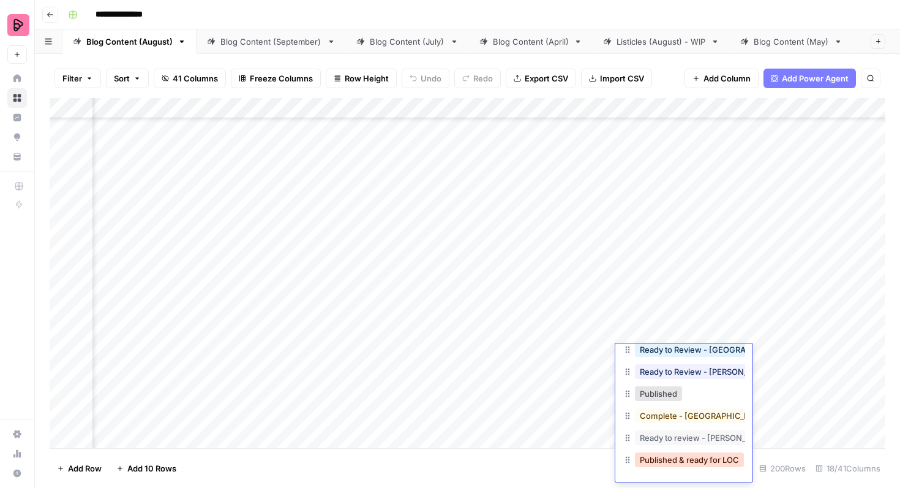
click at [663, 462] on button "Published & ready for LOC" at bounding box center [689, 459] width 109 height 15
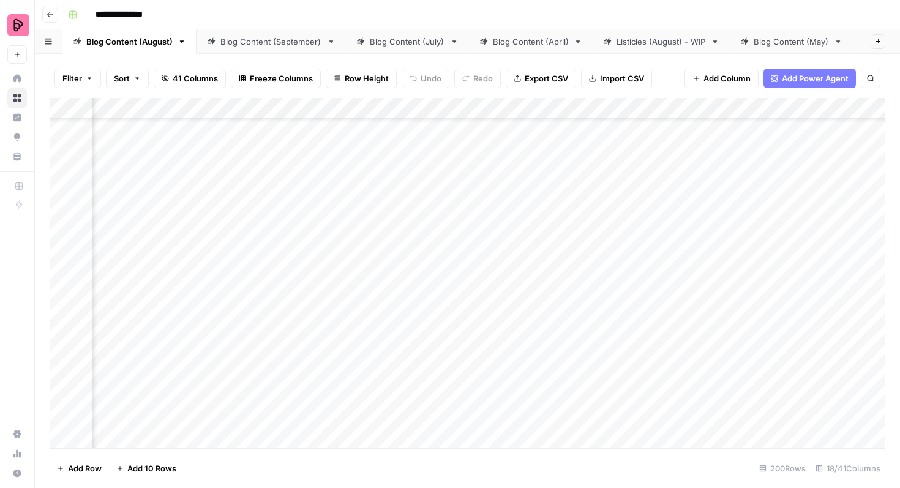
click at [678, 322] on div "Add Column" at bounding box center [468, 273] width 836 height 350
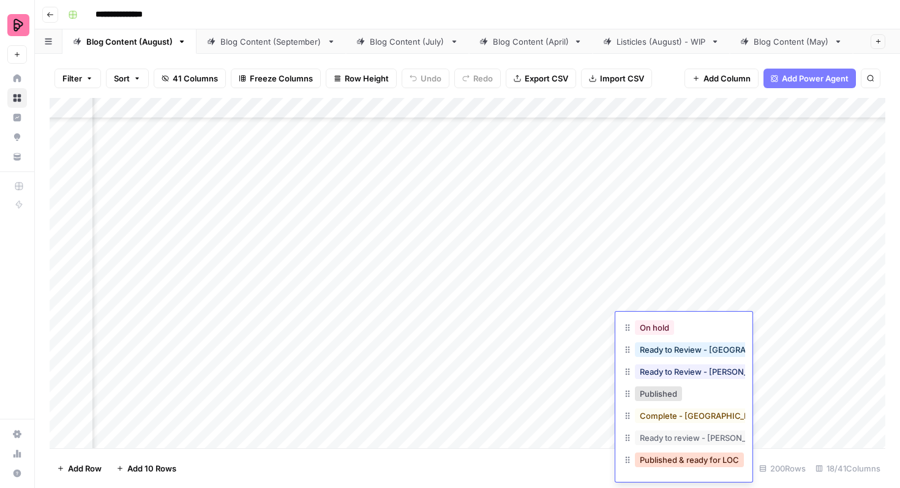
click at [670, 455] on button "Published & ready for LOC" at bounding box center [689, 459] width 109 height 15
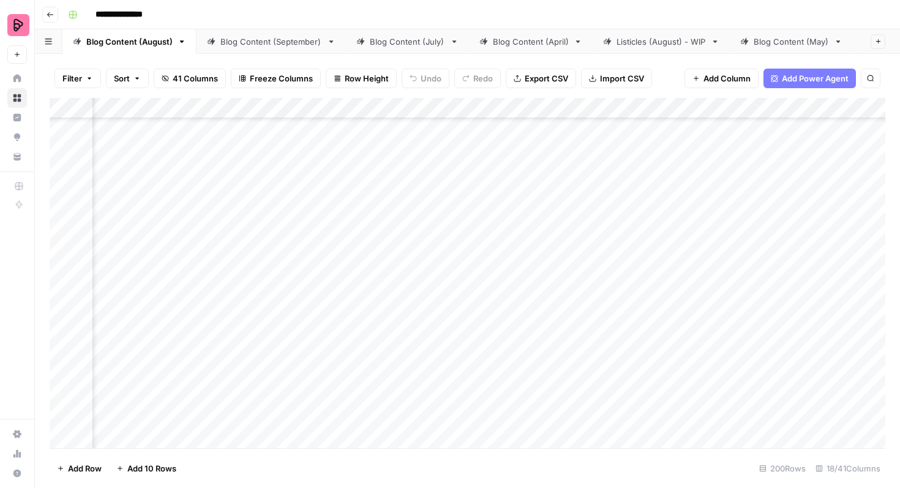
click at [668, 295] on div "Add Column" at bounding box center [468, 273] width 836 height 350
click at [664, 294] on div "Add Column" at bounding box center [468, 273] width 836 height 350
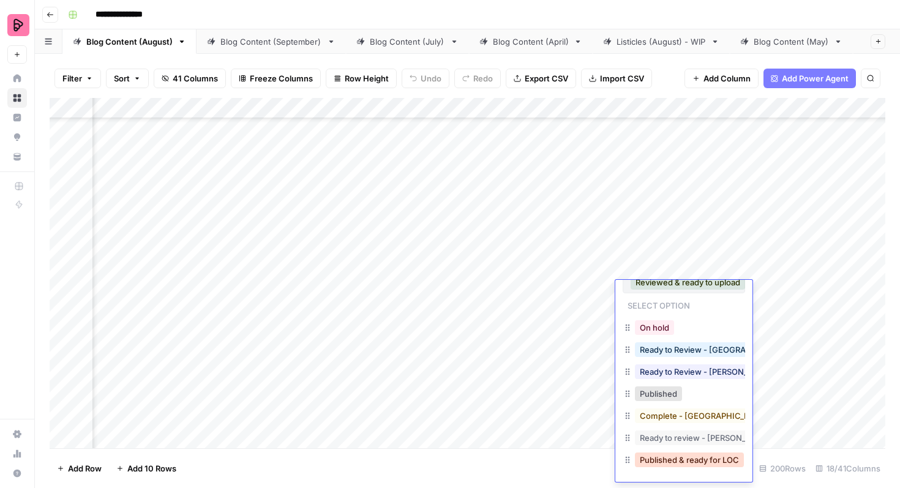
click at [690, 459] on button "Published & ready for LOC" at bounding box center [689, 459] width 109 height 15
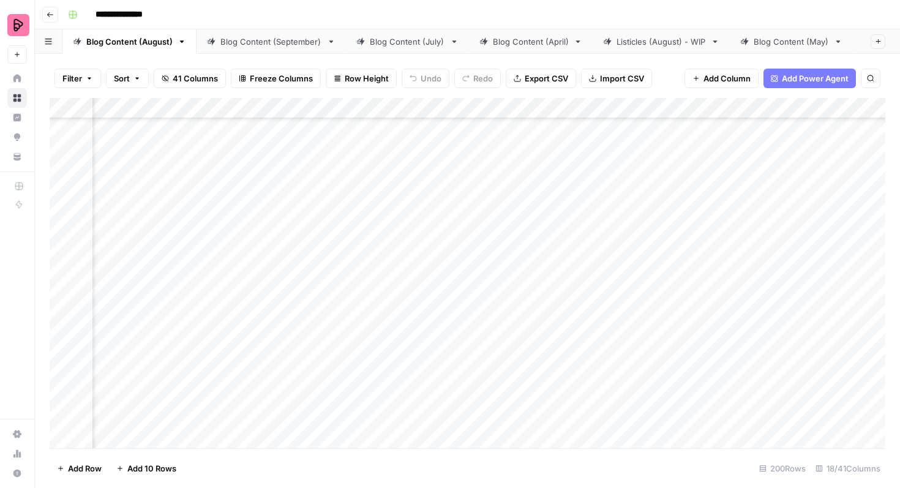
click at [682, 253] on div "Add Column" at bounding box center [468, 273] width 836 height 350
click at [677, 260] on div "Add Column" at bounding box center [468, 273] width 836 height 350
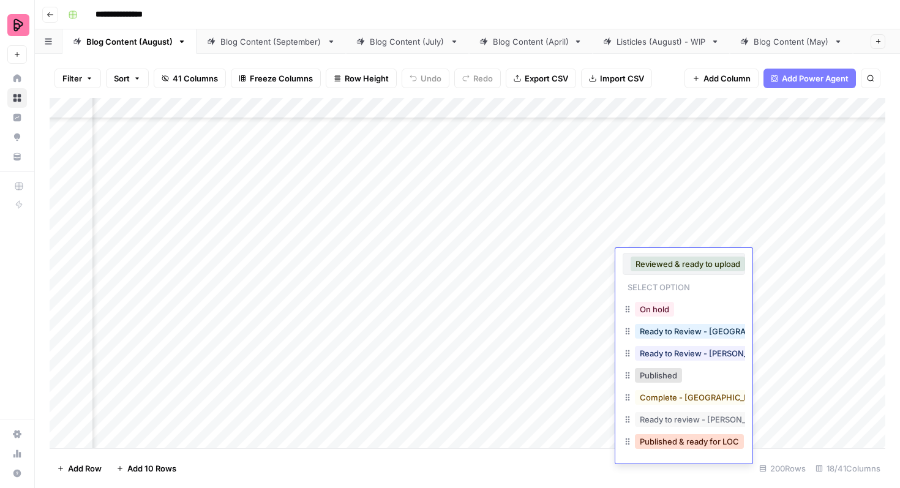
click at [689, 440] on button "Published & ready for LOC" at bounding box center [689, 441] width 109 height 15
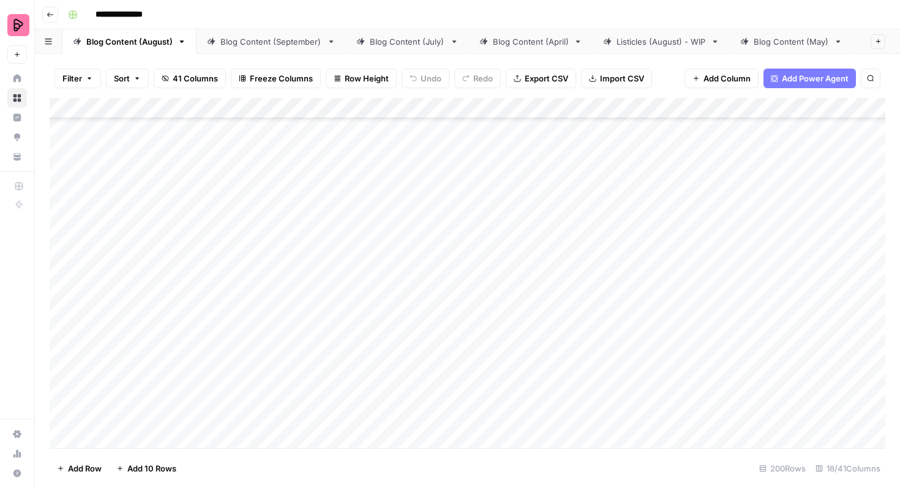
click at [64, 286] on div "Add Column" at bounding box center [468, 273] width 836 height 350
click at [66, 320] on div "Add Column" at bounding box center [468, 273] width 836 height 350
click at [66, 340] on div "Add Column" at bounding box center [468, 273] width 836 height 350
click at [66, 351] on div "Add Column" at bounding box center [468, 273] width 836 height 350
click at [66, 387] on div "Add Column" at bounding box center [468, 273] width 836 height 350
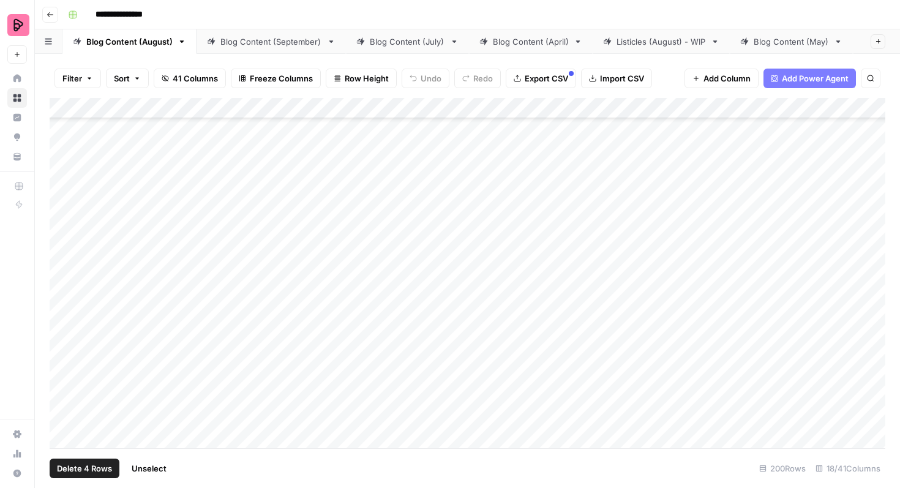
click at [62, 410] on div "Add Column" at bounding box center [468, 273] width 836 height 350
click at [63, 250] on div "Add Column" at bounding box center [468, 273] width 836 height 350
click at [63, 282] on div "Add Column" at bounding box center [468, 273] width 836 height 350
click at [62, 311] on div "Add Column" at bounding box center [468, 273] width 836 height 350
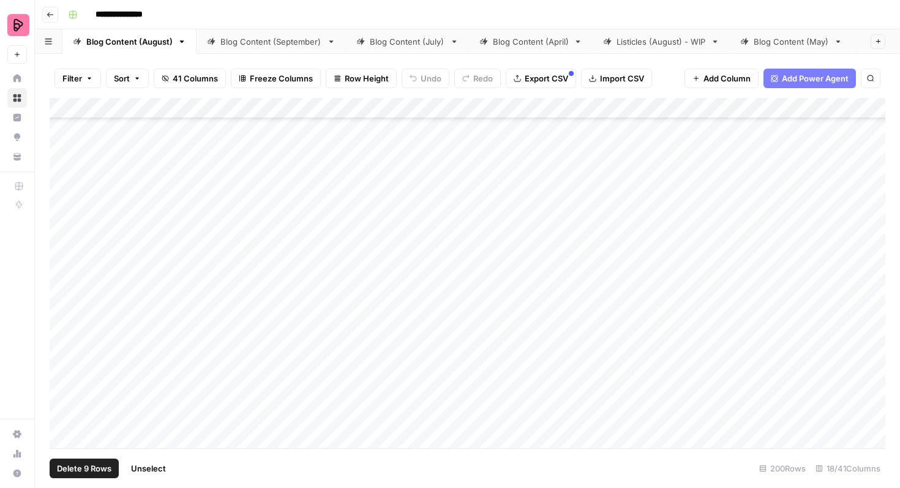
click at [66, 348] on div "Add Column" at bounding box center [468, 273] width 836 height 350
click at [66, 384] on div "Add Column" at bounding box center [468, 273] width 836 height 350
click at [64, 408] on div "Add Column" at bounding box center [468, 273] width 836 height 350
click at [64, 439] on div "Add Column" at bounding box center [468, 273] width 836 height 350
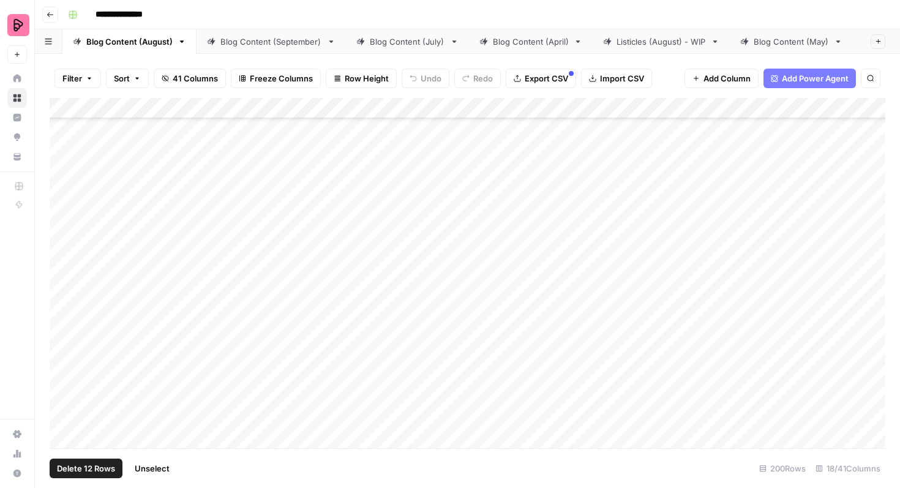
click at [60, 287] on div "Add Column" at bounding box center [468, 273] width 836 height 350
click at [64, 315] on div "Add Column" at bounding box center [468, 273] width 836 height 350
click at [63, 348] on div "Add Column" at bounding box center [468, 273] width 836 height 350
click at [539, 86] on button "Export CSV" at bounding box center [541, 79] width 70 height 20
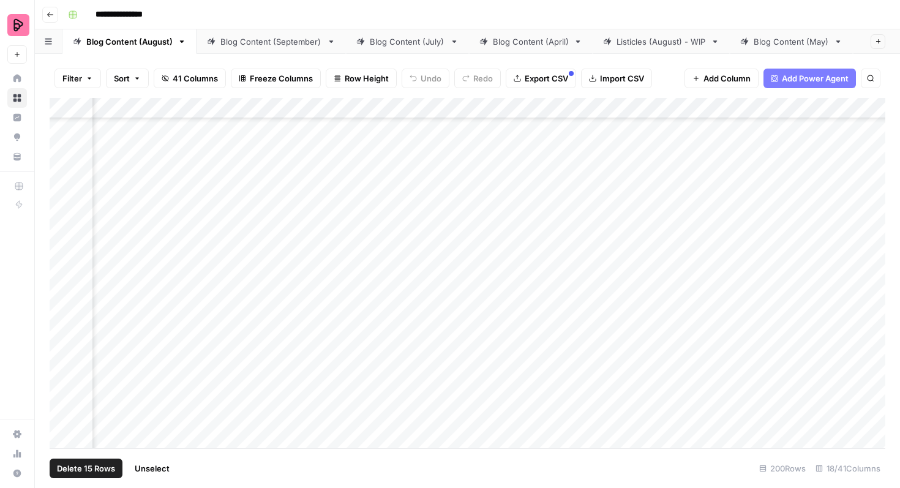
click at [552, 347] on div "Add Column" at bounding box center [468, 273] width 836 height 350
click at [547, 356] on div "Add Column" at bounding box center [468, 273] width 836 height 350
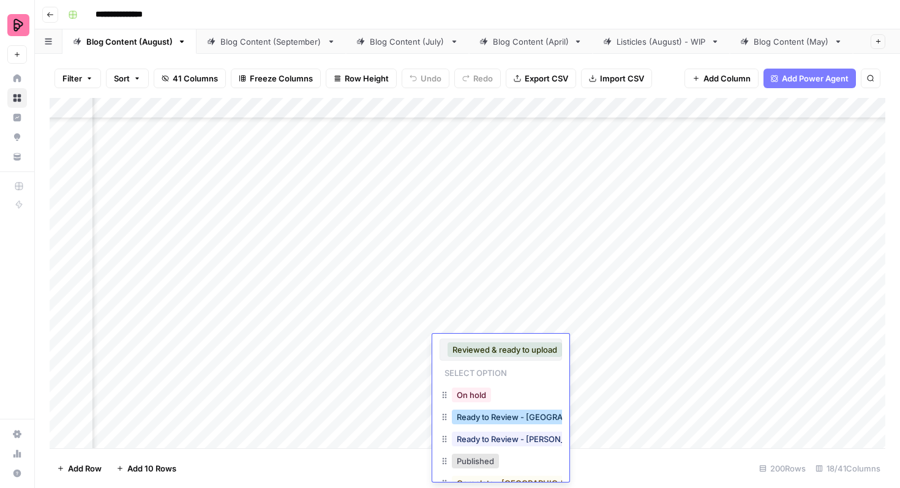
scroll to position [67, 0]
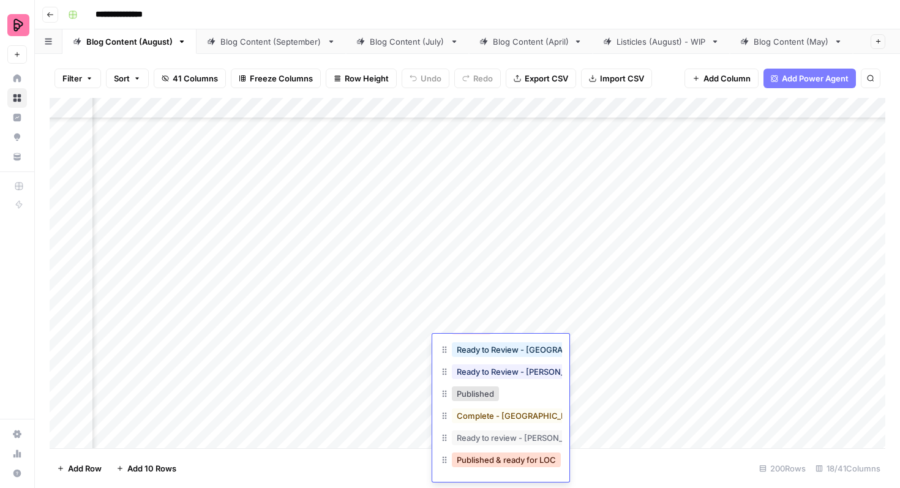
click at [503, 457] on button "Published & ready for LOC" at bounding box center [506, 459] width 109 height 15
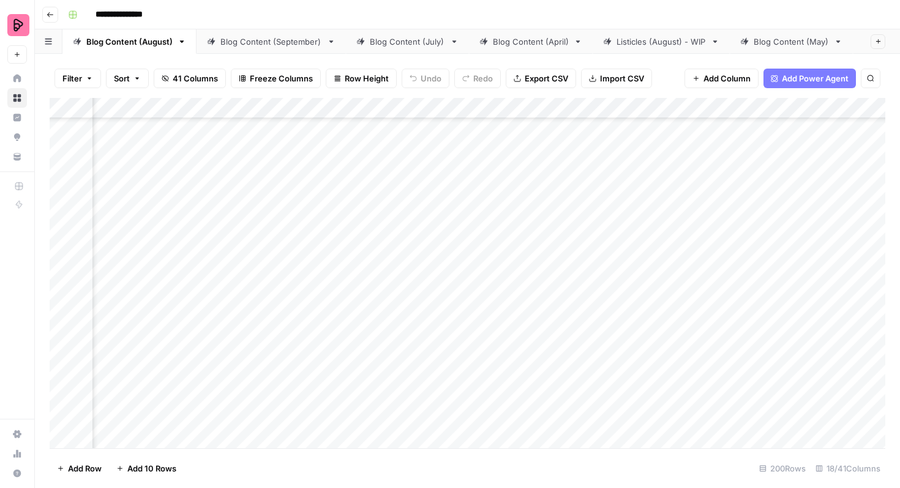
click at [499, 323] on div "Add Column" at bounding box center [468, 273] width 836 height 350
click at [493, 324] on div "Add Column" at bounding box center [468, 273] width 836 height 350
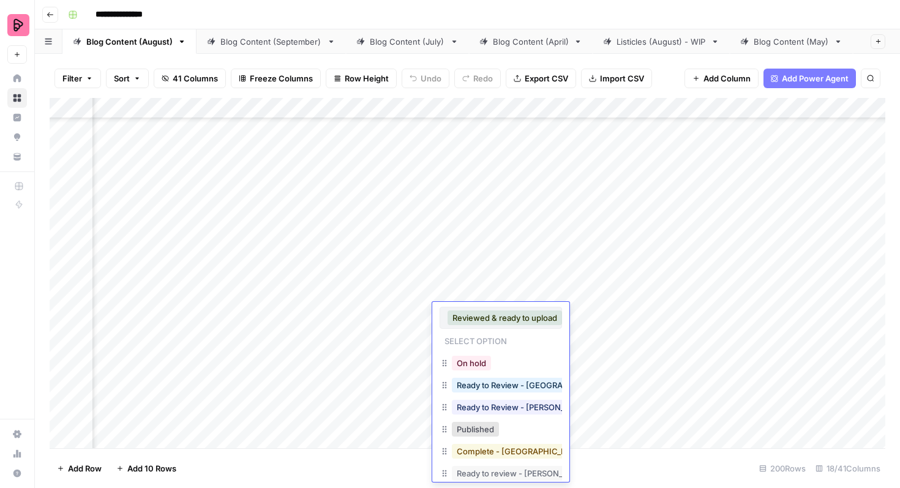
scroll to position [36, 0]
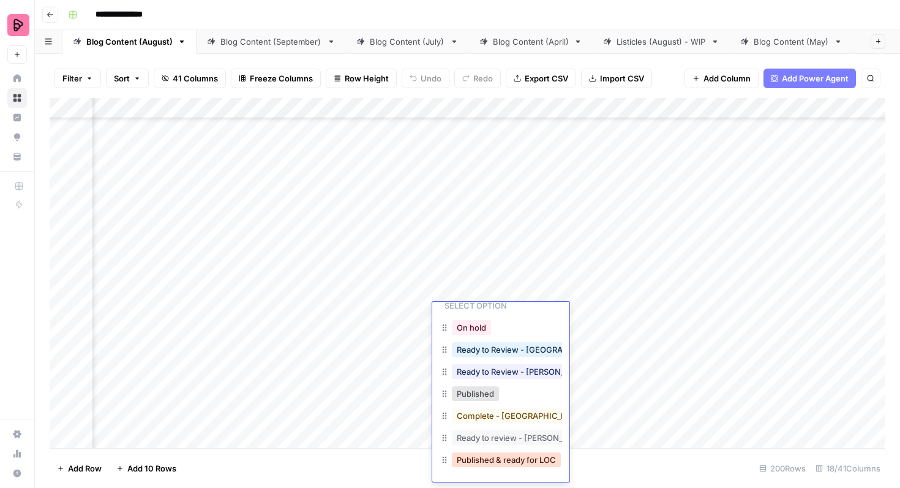
click at [511, 457] on button "Published & ready for LOC" at bounding box center [506, 459] width 109 height 15
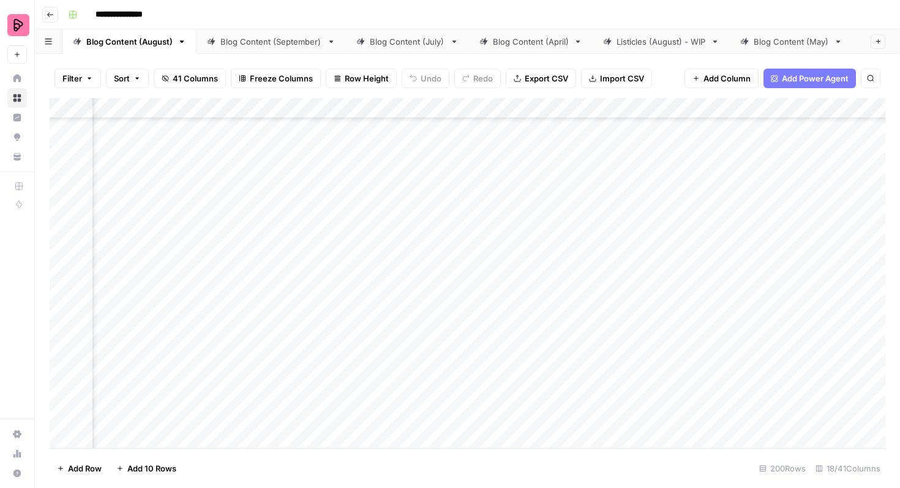
click at [536, 294] on div "Add Column" at bounding box center [468, 273] width 836 height 350
click at [539, 266] on div "Add Column" at bounding box center [468, 273] width 836 height 350
click at [532, 283] on div "Add Column" at bounding box center [468, 273] width 836 height 350
click at [525, 285] on div "Add Column" at bounding box center [468, 273] width 836 height 350
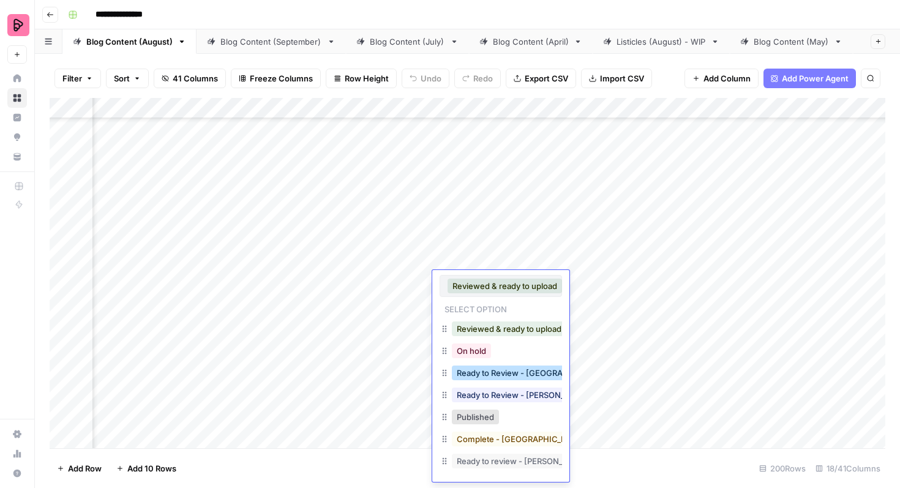
scroll to position [20, 0]
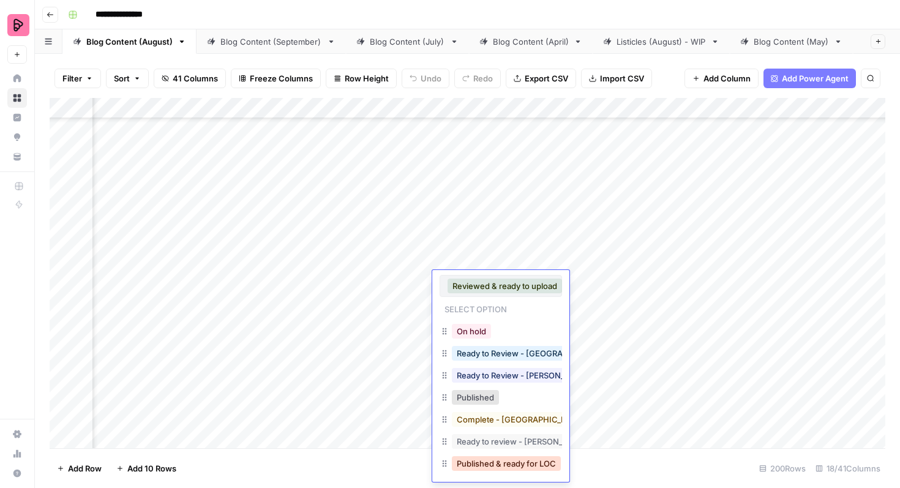
click at [511, 462] on button "Published & ready for LOC" at bounding box center [506, 463] width 109 height 15
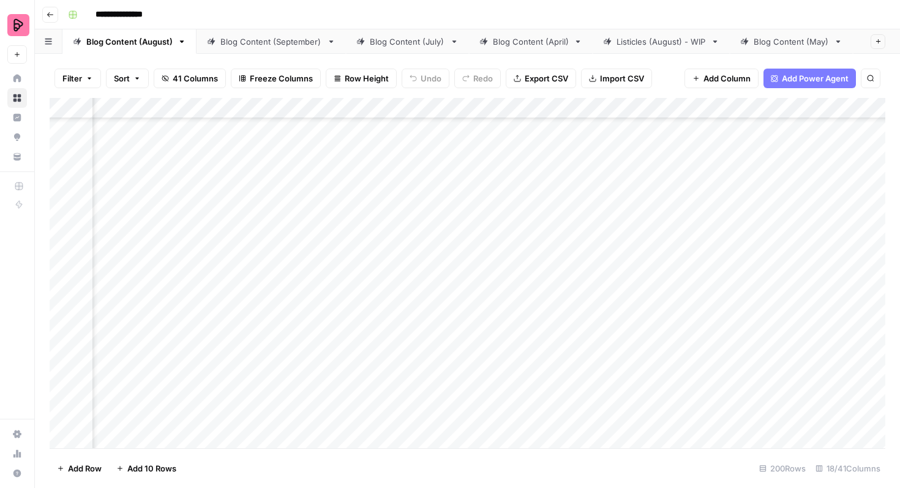
click at [510, 257] on div "Add Column" at bounding box center [468, 273] width 836 height 350
click at [497, 256] on div "Add Column" at bounding box center [468, 273] width 836 height 350
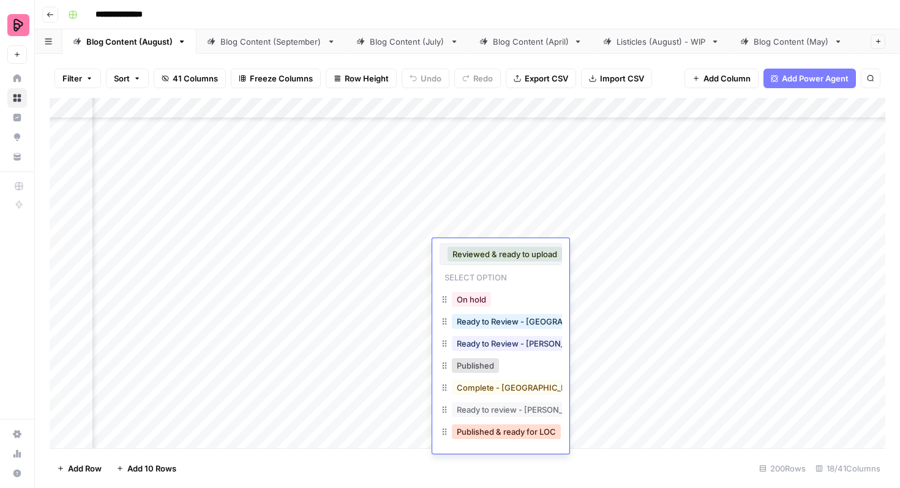
click at [504, 427] on button "Published & ready for LOC" at bounding box center [506, 431] width 109 height 15
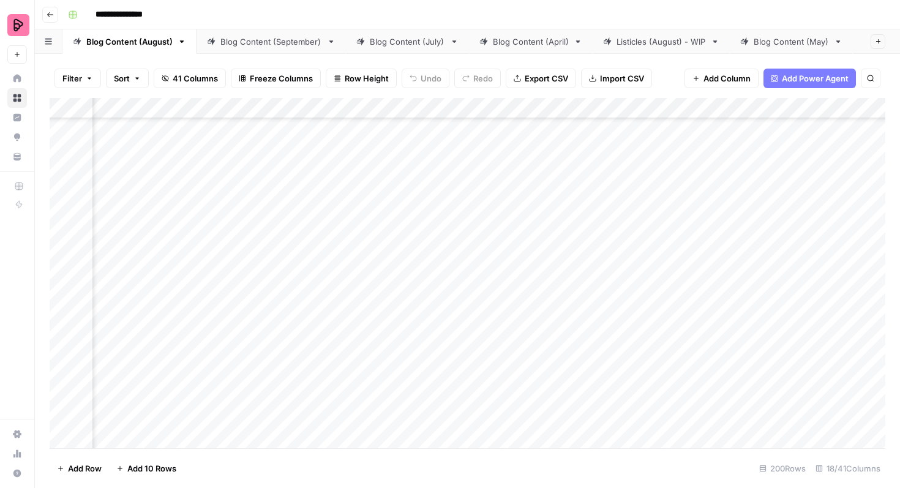
click at [502, 222] on div "Add Column" at bounding box center [468, 273] width 836 height 350
click at [490, 222] on div "Add Column" at bounding box center [468, 273] width 836 height 350
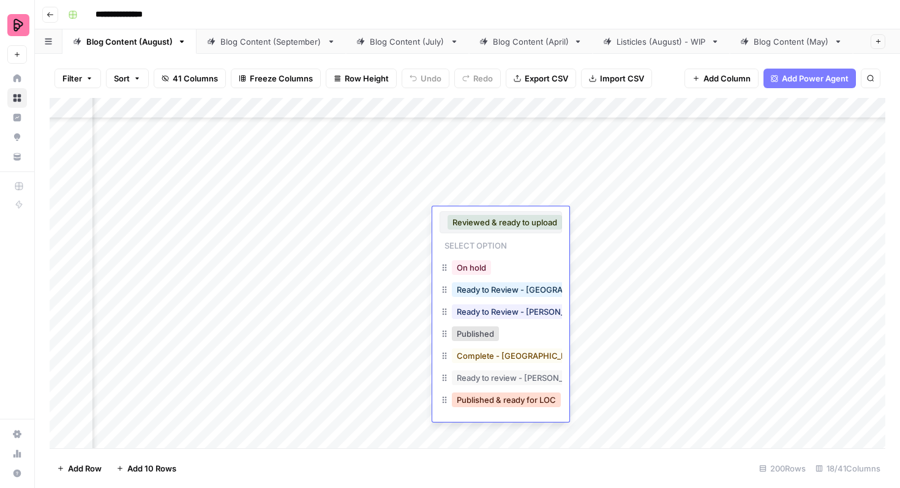
click at [498, 400] on button "Published & ready for LOC" at bounding box center [506, 399] width 109 height 15
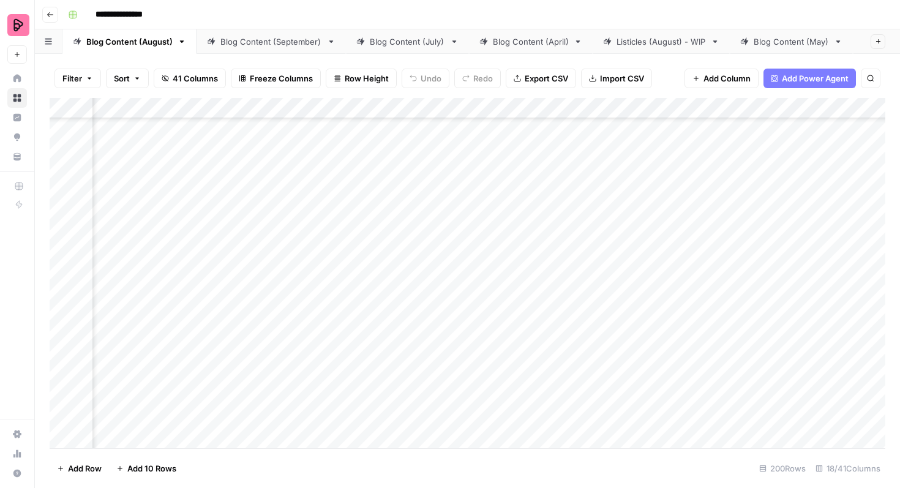
click at [505, 193] on div "Add Column" at bounding box center [468, 273] width 836 height 350
click at [497, 191] on div "Add Column" at bounding box center [468, 273] width 836 height 350
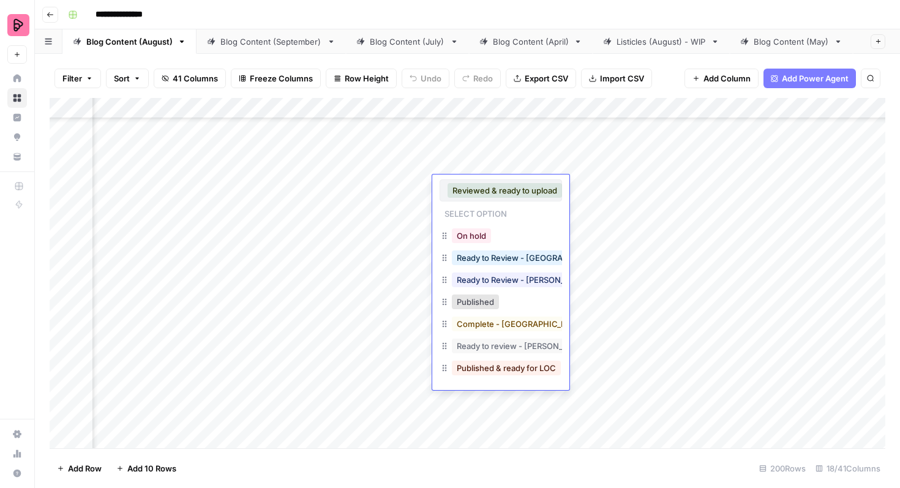
click at [496, 370] on button "Published & ready for LOC" at bounding box center [506, 368] width 109 height 15
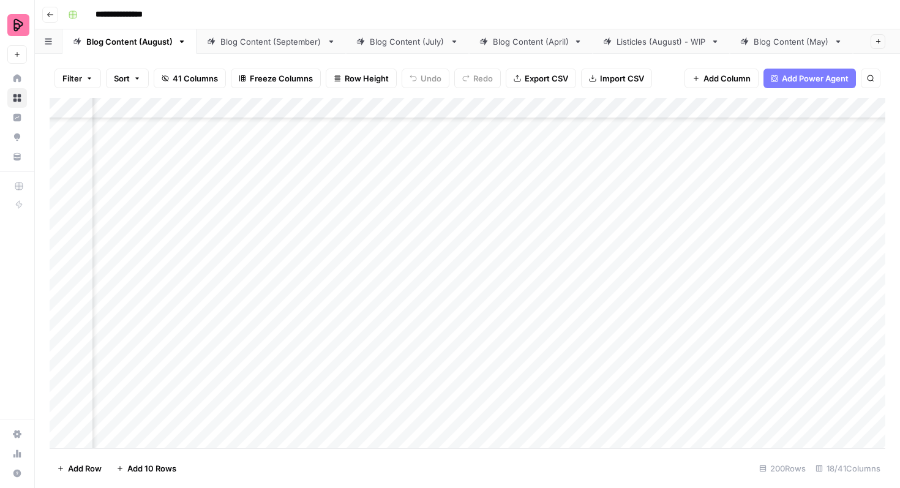
scroll to position [5090, 337]
click at [488, 288] on div "Add Column" at bounding box center [468, 273] width 836 height 350
click at [482, 288] on div "Add Column" at bounding box center [468, 273] width 836 height 350
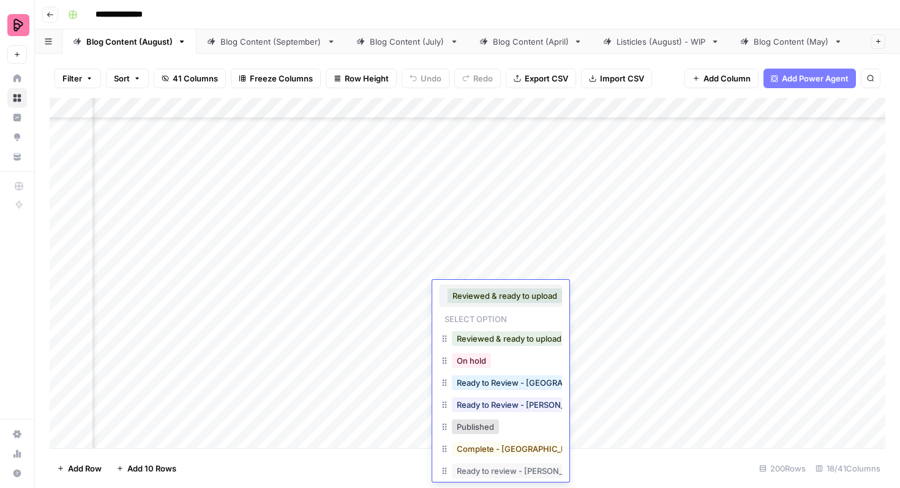
scroll to position [20, 0]
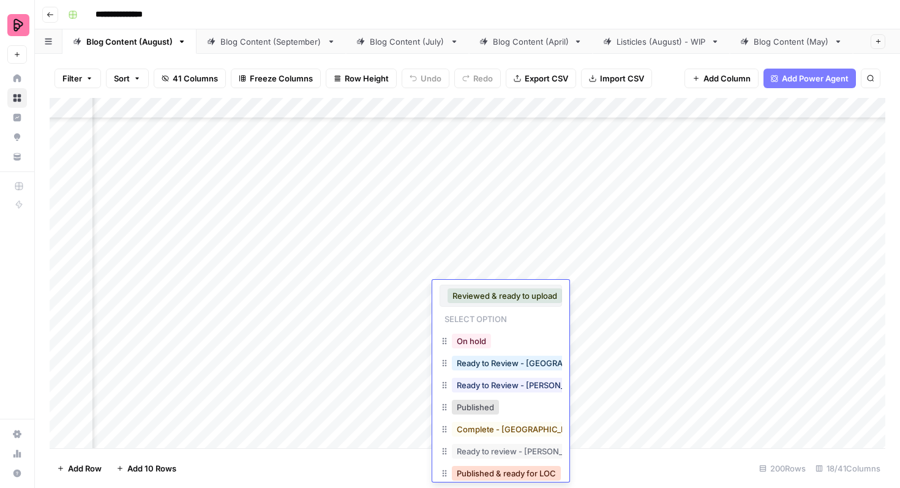
click at [492, 470] on button "Published & ready for LOC" at bounding box center [506, 473] width 109 height 15
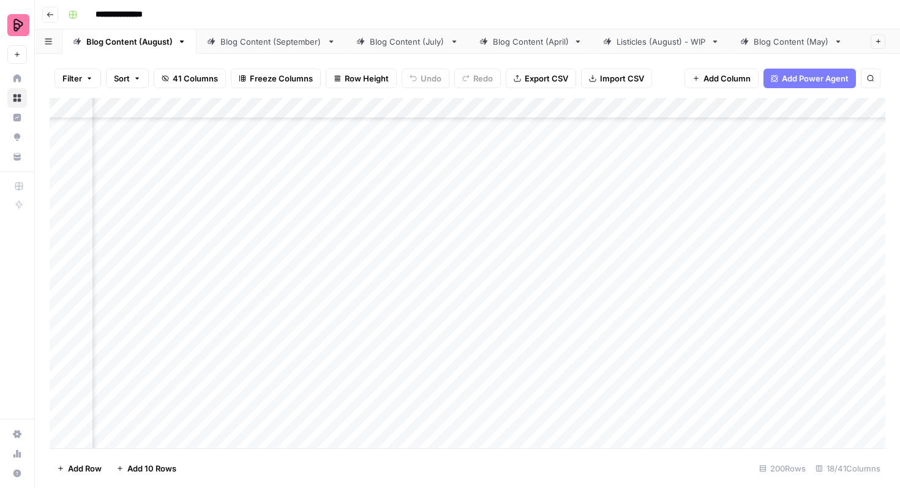
click at [514, 261] on div "Add Column" at bounding box center [468, 273] width 836 height 350
click at [500, 261] on div "Add Column" at bounding box center [468, 273] width 836 height 350
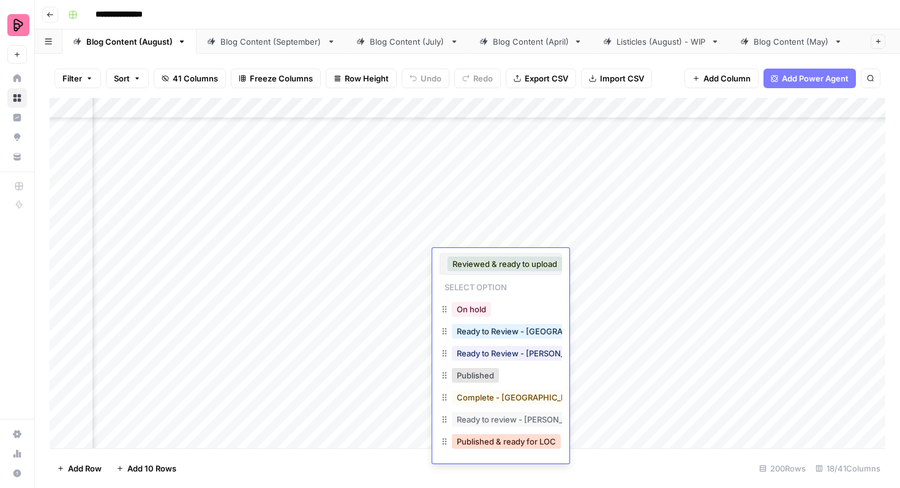
click at [517, 442] on button "Published & ready for LOC" at bounding box center [506, 441] width 109 height 15
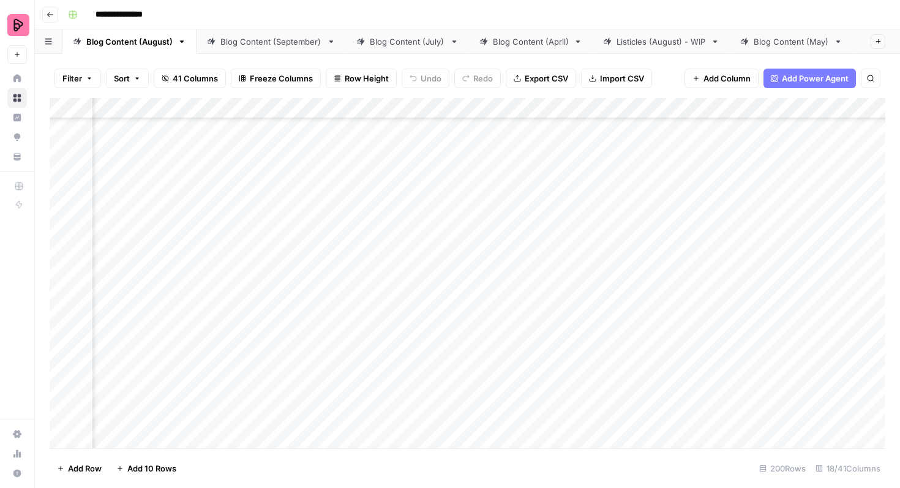
click at [503, 238] on div "Add Column" at bounding box center [468, 273] width 836 height 350
click at [496, 234] on div "Add Column" at bounding box center [468, 273] width 836 height 350
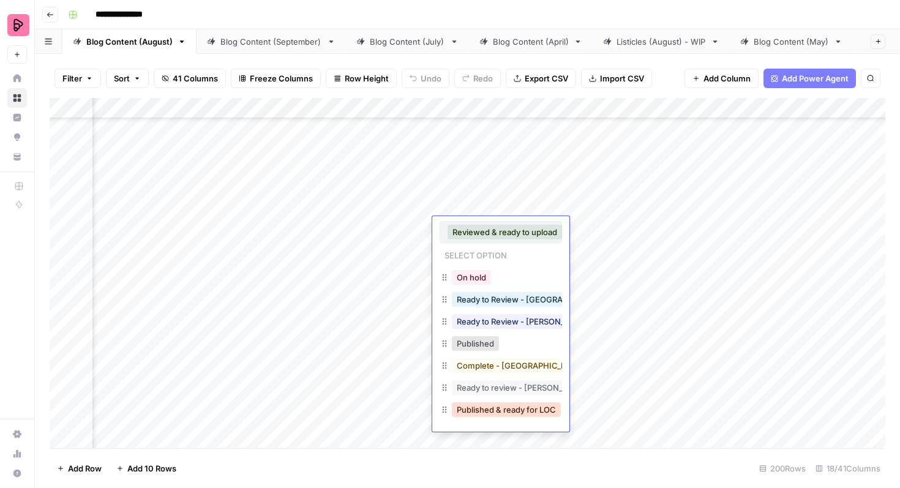
click at [503, 409] on button "Published & ready for LOC" at bounding box center [506, 409] width 109 height 15
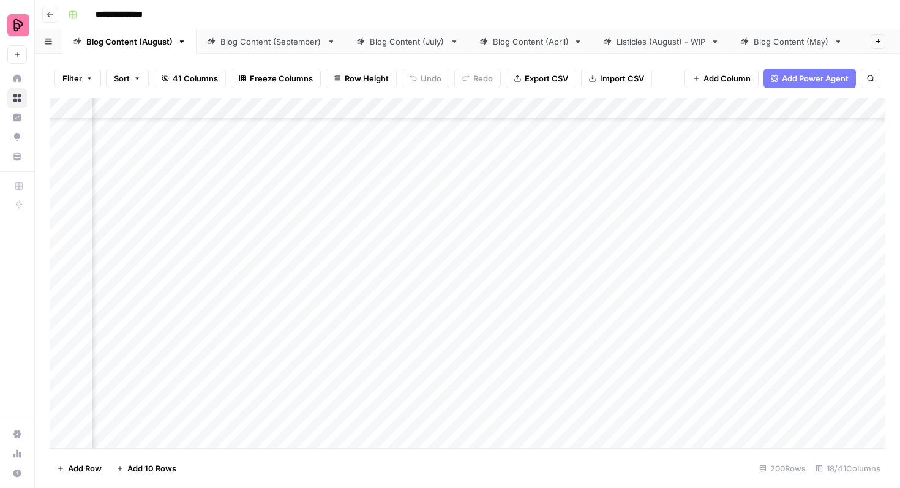
scroll to position [4954, 337]
click at [486, 328] on div "Add Column" at bounding box center [468, 273] width 836 height 350
click at [477, 332] on div "Add Column" at bounding box center [468, 273] width 836 height 350
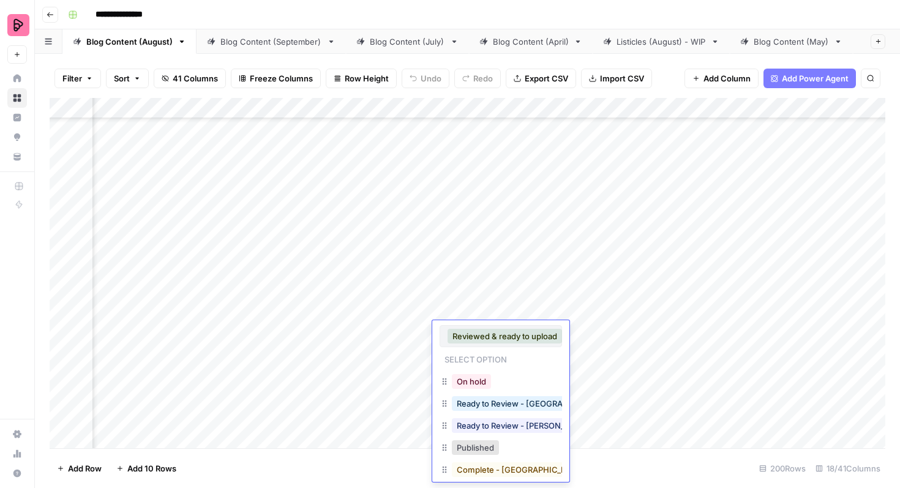
scroll to position [54, 0]
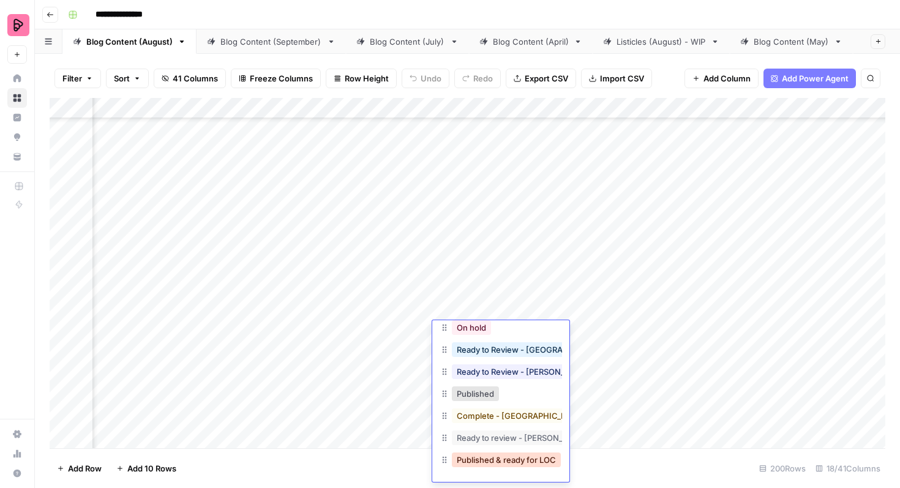
click at [494, 459] on button "Published & ready for LOC" at bounding box center [506, 459] width 109 height 15
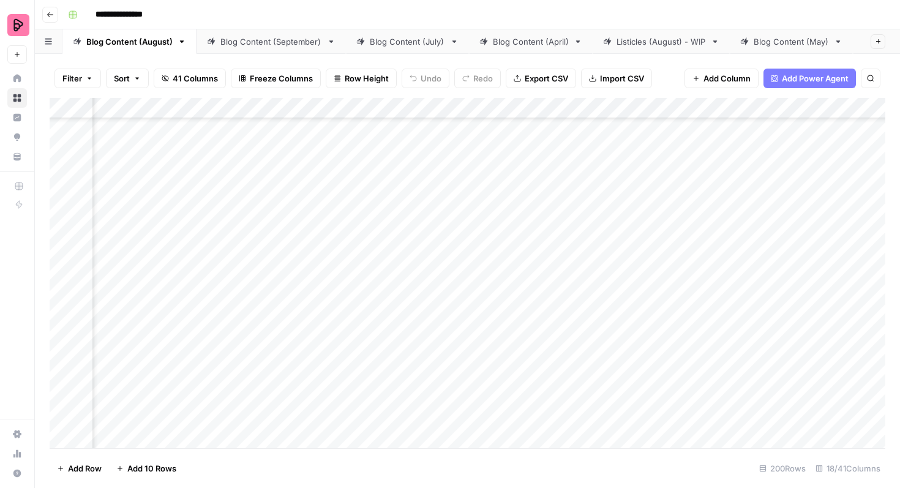
click at [504, 307] on div "Add Column" at bounding box center [468, 273] width 836 height 350
click at [496, 304] on div "Add Column" at bounding box center [468, 273] width 836 height 350
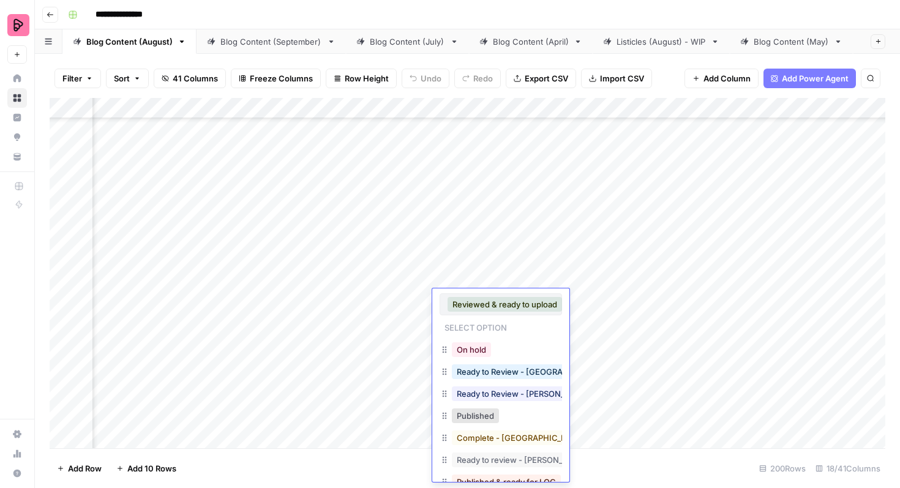
scroll to position [22, 0]
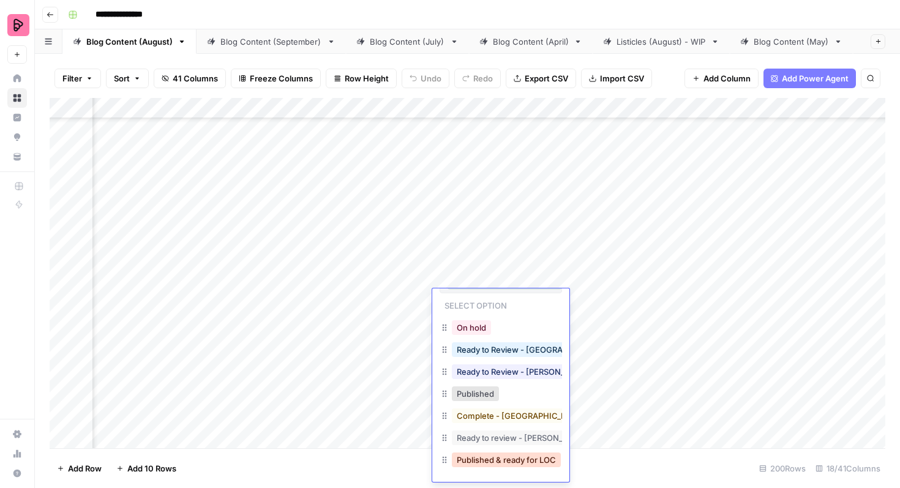
click at [498, 455] on button "Published & ready for LOC" at bounding box center [506, 459] width 109 height 15
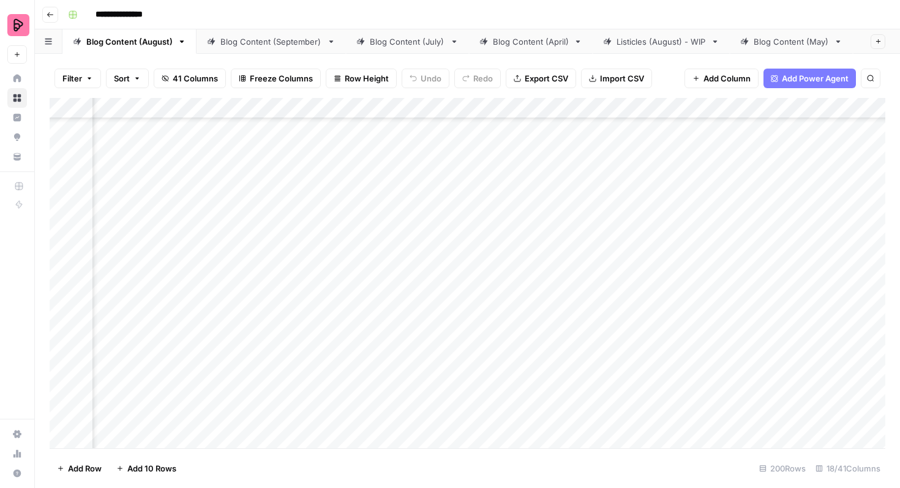
click at [490, 268] on div "Add Column" at bounding box center [468, 273] width 836 height 350
click at [479, 268] on div "Add Column" at bounding box center [468, 273] width 836 height 350
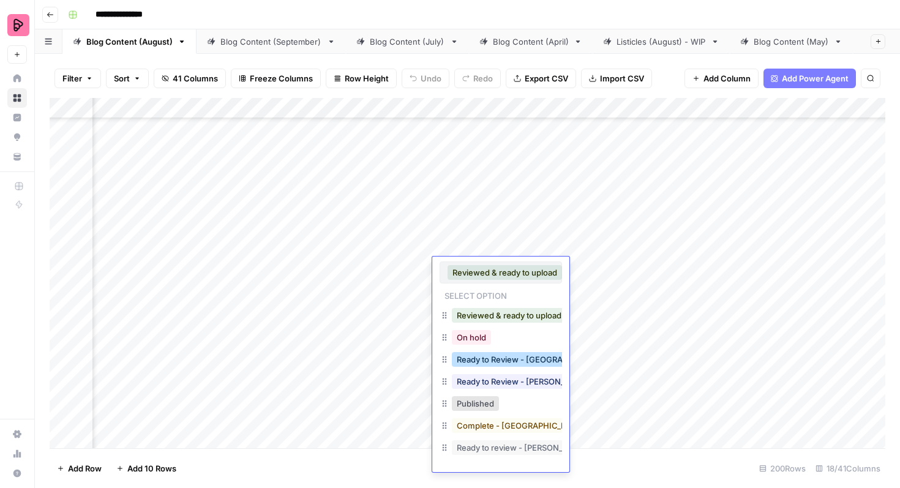
scroll to position [20, 0]
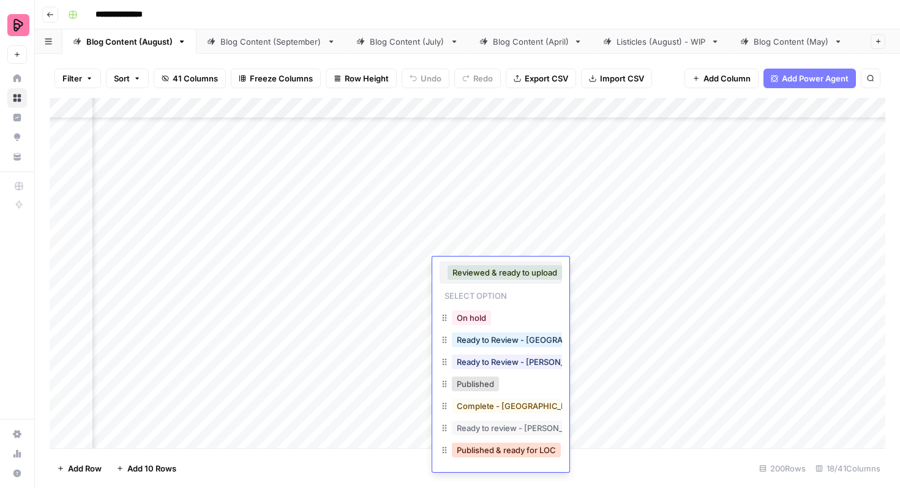
click at [501, 445] on button "Published & ready for LOC" at bounding box center [506, 450] width 109 height 15
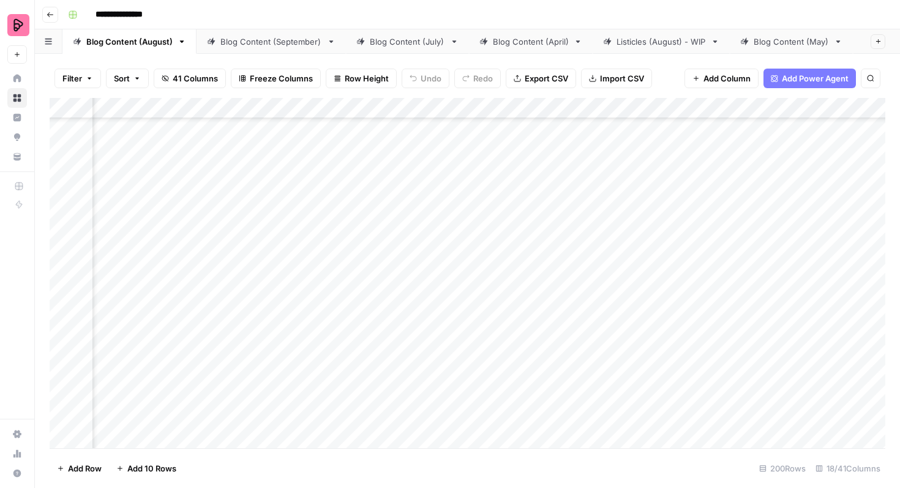
click at [505, 239] on div "Add Column" at bounding box center [468, 273] width 836 height 350
click at [495, 237] on div "Add Column" at bounding box center [468, 273] width 836 height 350
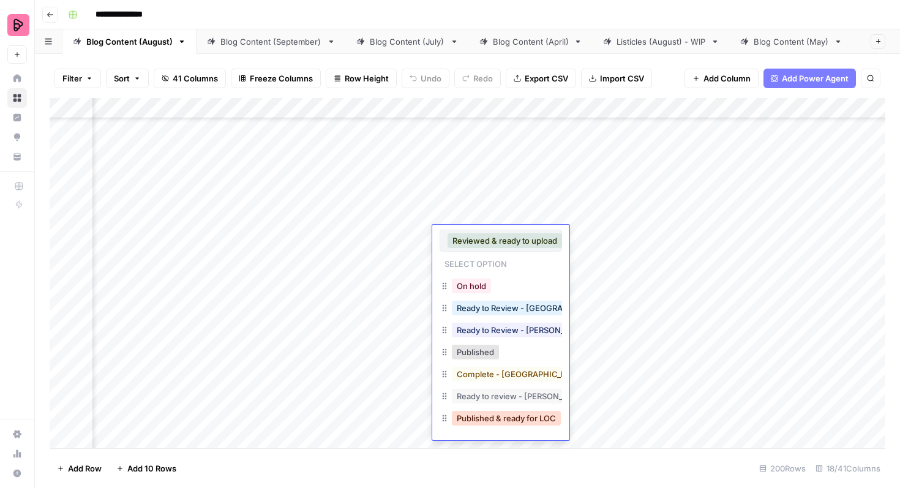
click at [502, 413] on button "Published & ready for LOC" at bounding box center [506, 418] width 109 height 15
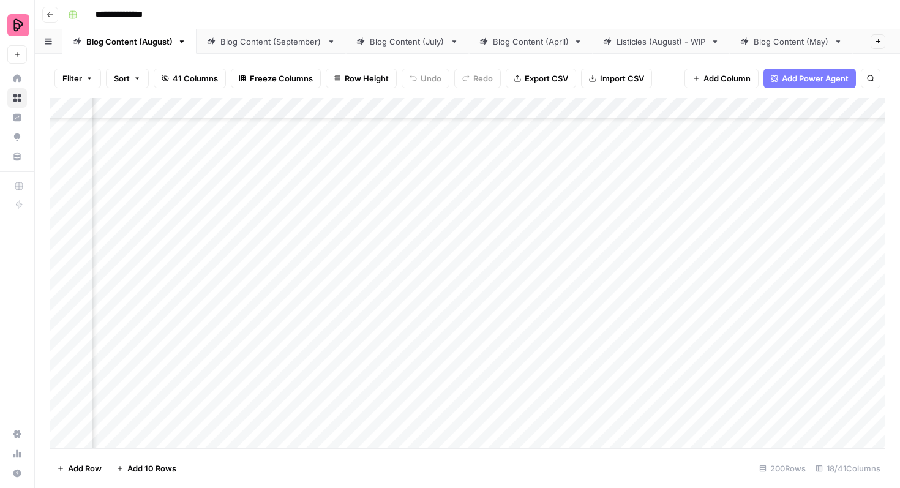
click at [504, 205] on div "Add Column" at bounding box center [468, 273] width 836 height 350
click at [494, 205] on div "Add Column" at bounding box center [468, 273] width 836 height 350
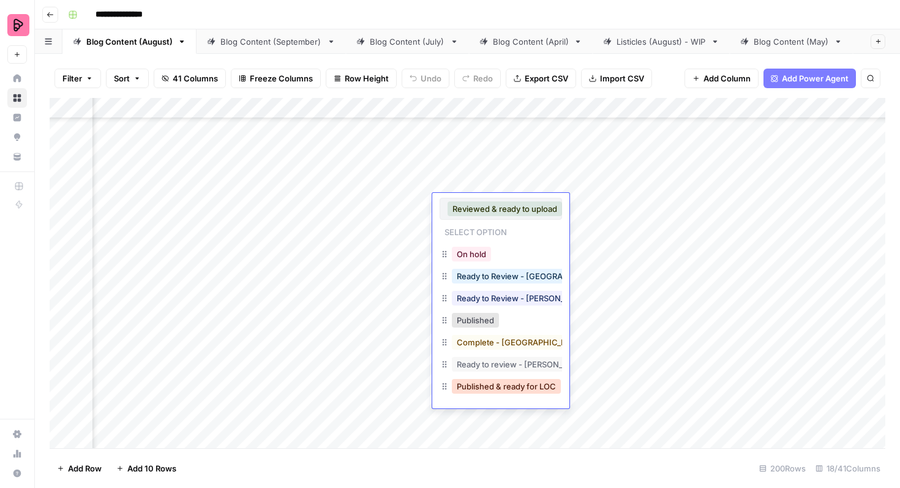
click at [500, 389] on button "Published & ready for LOC" at bounding box center [506, 386] width 109 height 15
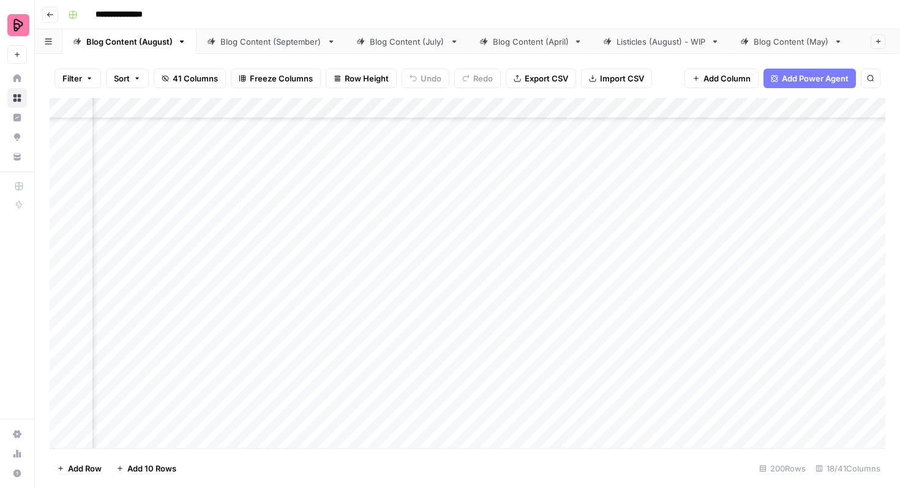
click at [496, 172] on div "Add Column" at bounding box center [468, 273] width 836 height 350
click at [490, 172] on div "Add Column" at bounding box center [468, 273] width 836 height 350
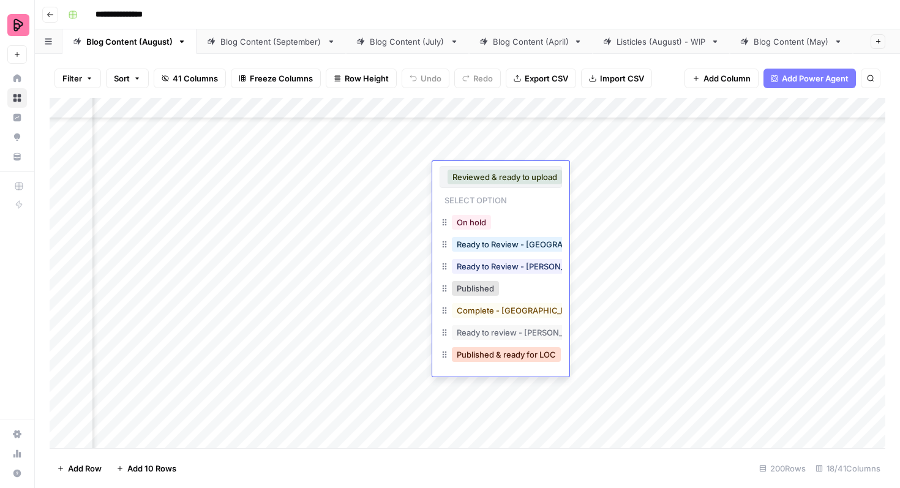
click at [504, 354] on button "Published & ready for LOC" at bounding box center [506, 354] width 109 height 15
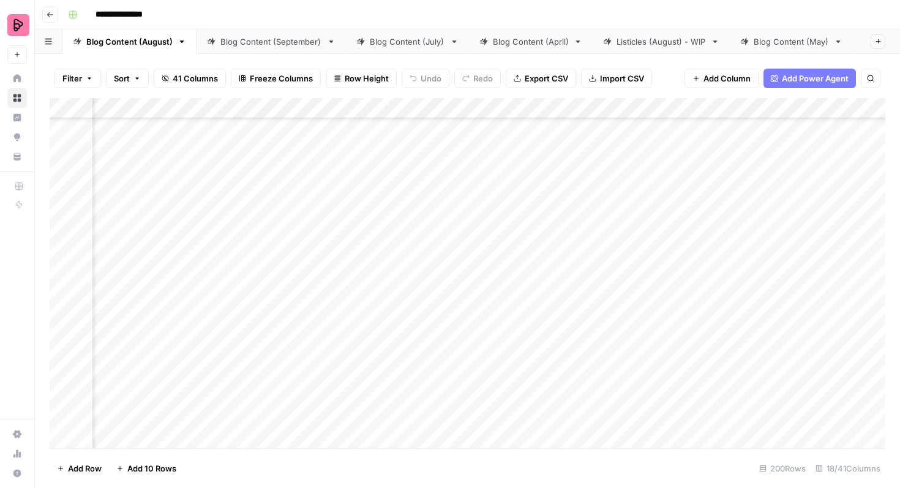
scroll to position [5371, 0]
click at [61, 239] on div "Add Column" at bounding box center [468, 273] width 836 height 350
click at [64, 266] on div "Add Column" at bounding box center [468, 273] width 836 height 350
click at [65, 299] on div "Add Column" at bounding box center [468, 273] width 836 height 350
click at [66, 332] on div "Add Column" at bounding box center [468, 273] width 836 height 350
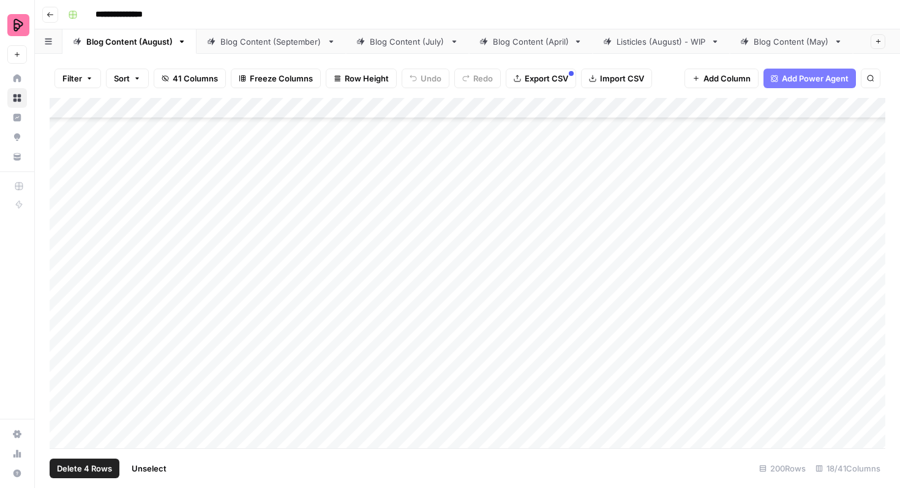
click at [66, 364] on div "Add Column" at bounding box center [468, 273] width 836 height 350
click at [66, 398] on div "Add Column" at bounding box center [468, 273] width 836 height 350
click at [62, 227] on div "Add Column" at bounding box center [468, 273] width 836 height 350
click at [61, 257] on div "Add Column" at bounding box center [468, 273] width 836 height 350
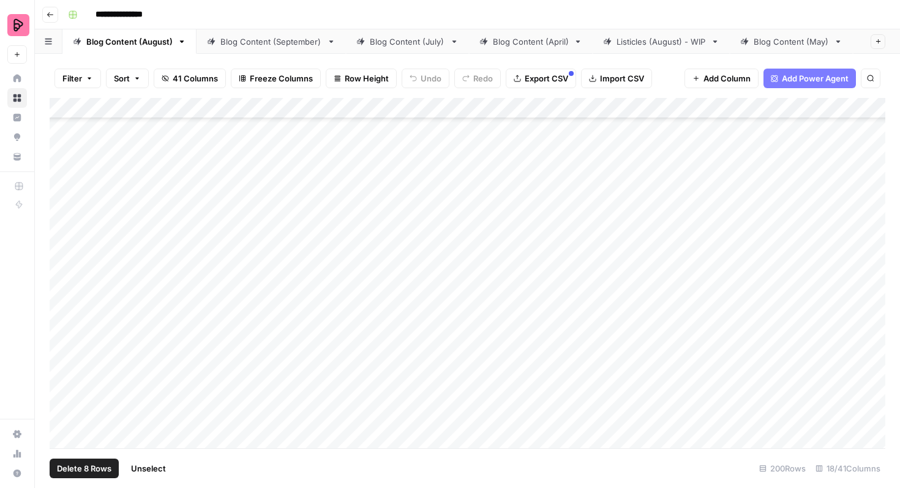
click at [64, 283] on div "Add Column" at bounding box center [468, 273] width 836 height 350
click at [64, 318] on div "Add Column" at bounding box center [468, 273] width 836 height 350
click at [64, 348] on div "Add Column" at bounding box center [468, 273] width 836 height 350
click at [64, 383] on div "Add Column" at bounding box center [468, 273] width 836 height 350
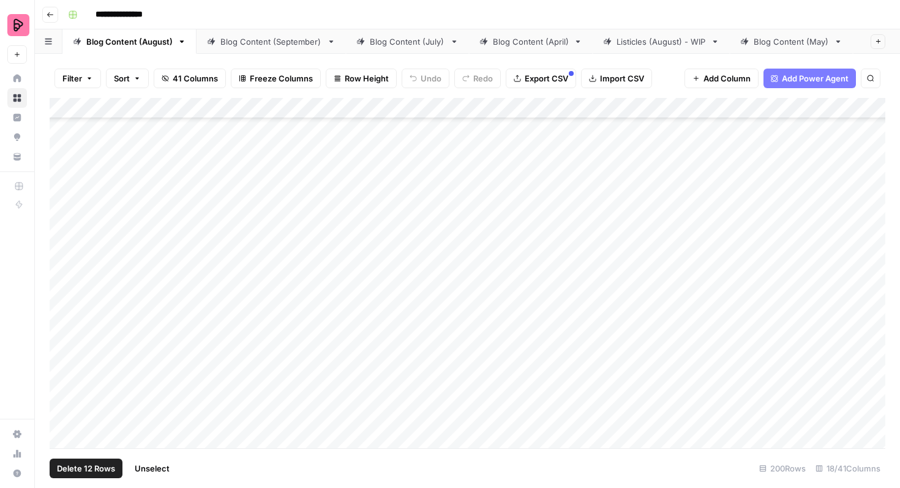
click at [63, 285] on div "Add Column" at bounding box center [468, 273] width 836 height 350
click at [63, 310] on div "Add Column" at bounding box center [468, 273] width 836 height 350
click at [64, 340] on div "Add Column" at bounding box center [468, 273] width 836 height 350
click at [539, 78] on span "Export CSV" at bounding box center [546, 78] width 43 height 12
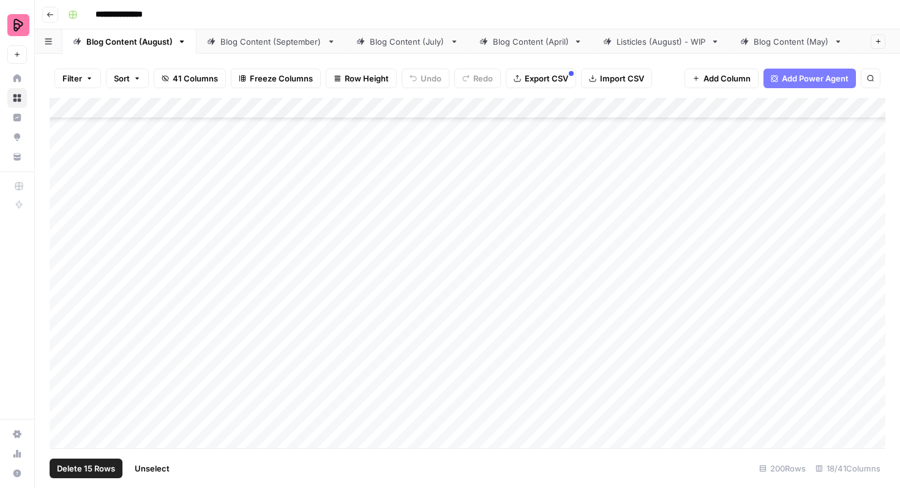
click at [63, 250] on div "Add Column" at bounding box center [468, 273] width 836 height 350
click at [63, 284] on div "Add Column" at bounding box center [468, 273] width 836 height 350
click at [58, 315] on div "Add Column" at bounding box center [468, 273] width 836 height 350
click at [554, 227] on div "Add Column" at bounding box center [468, 273] width 836 height 350
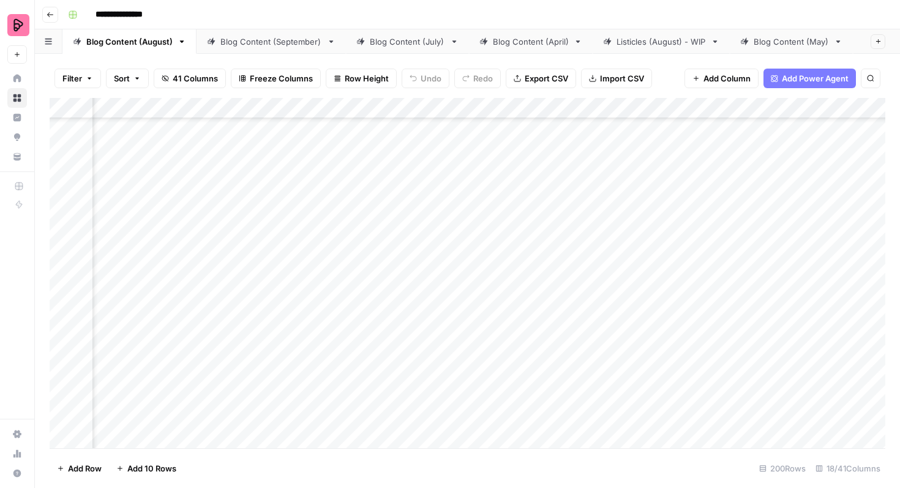
click at [539, 227] on div "Add Column" at bounding box center [468, 273] width 836 height 350
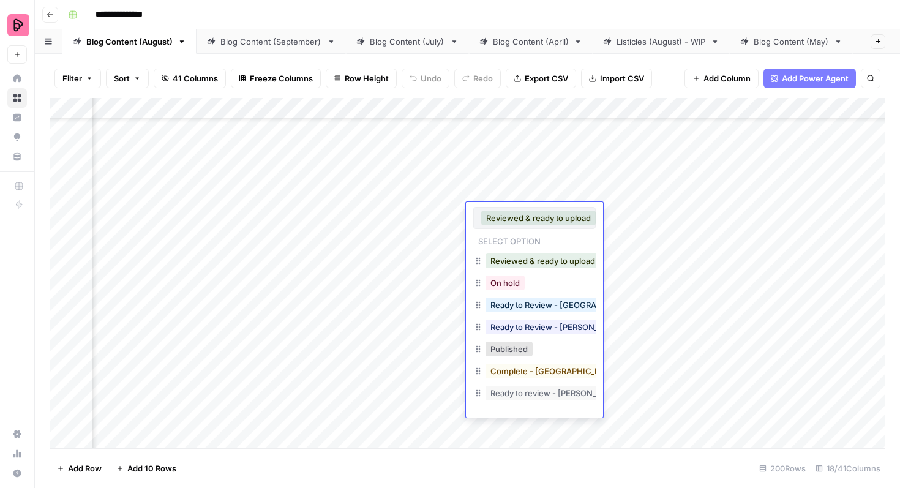
scroll to position [20, 0]
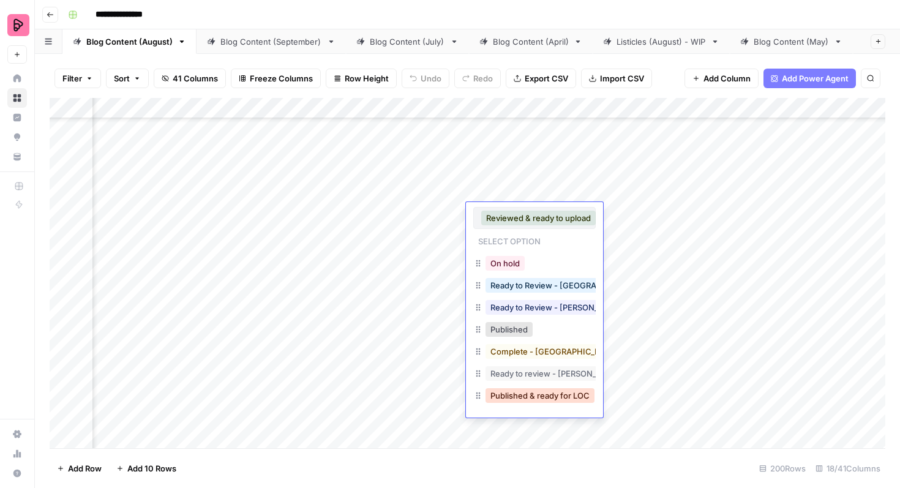
click at [542, 391] on button "Published & ready for LOC" at bounding box center [539, 395] width 109 height 15
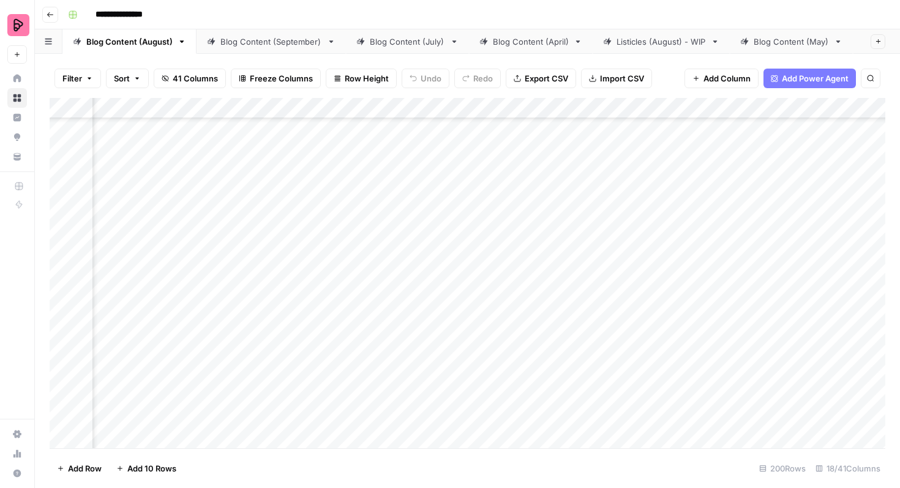
click at [566, 189] on div "Add Column" at bounding box center [468, 273] width 836 height 350
click at [549, 191] on div "Add Column" at bounding box center [468, 273] width 836 height 350
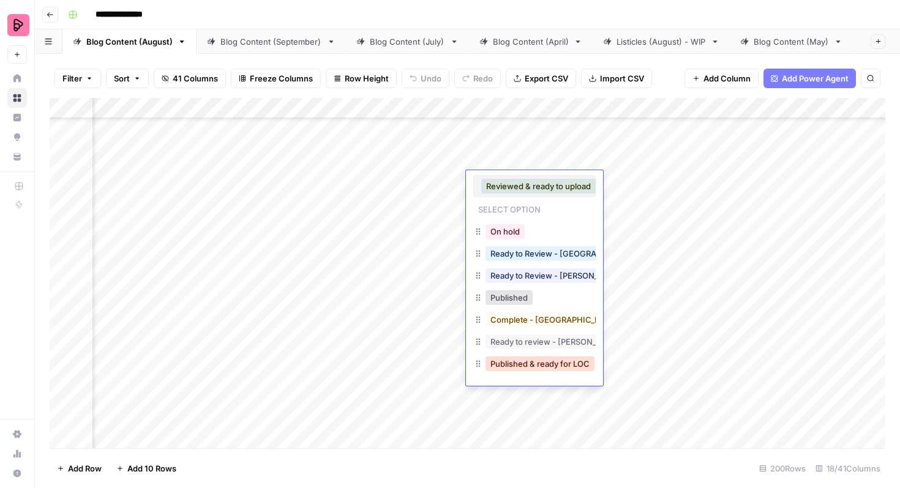
click at [530, 366] on button "Published & ready for LOC" at bounding box center [539, 363] width 109 height 15
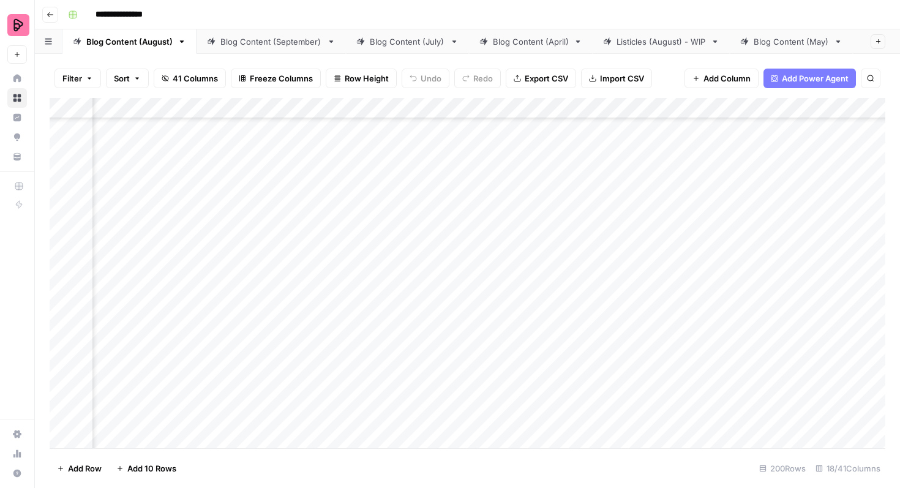
scroll to position [5541, 303]
click at [579, 356] on div "Add Column" at bounding box center [468, 273] width 836 height 350
click at [564, 360] on div "Add Column" at bounding box center [468, 273] width 836 height 350
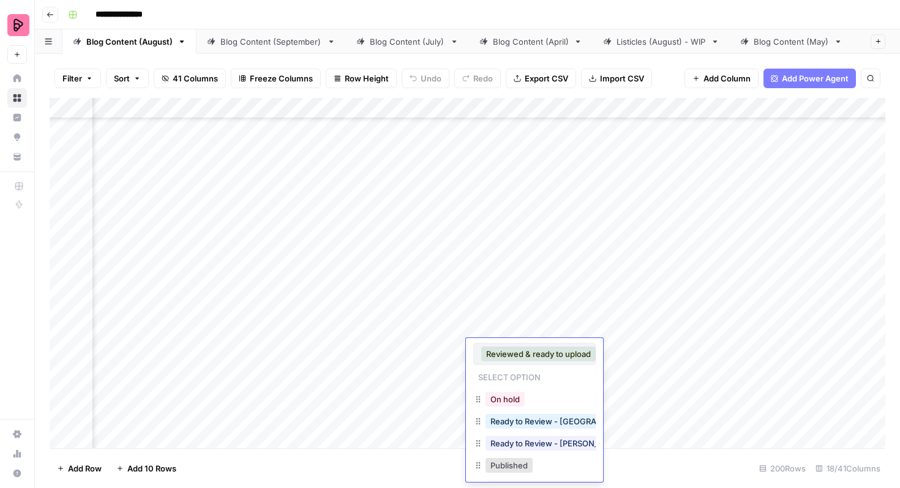
scroll to position [72, 0]
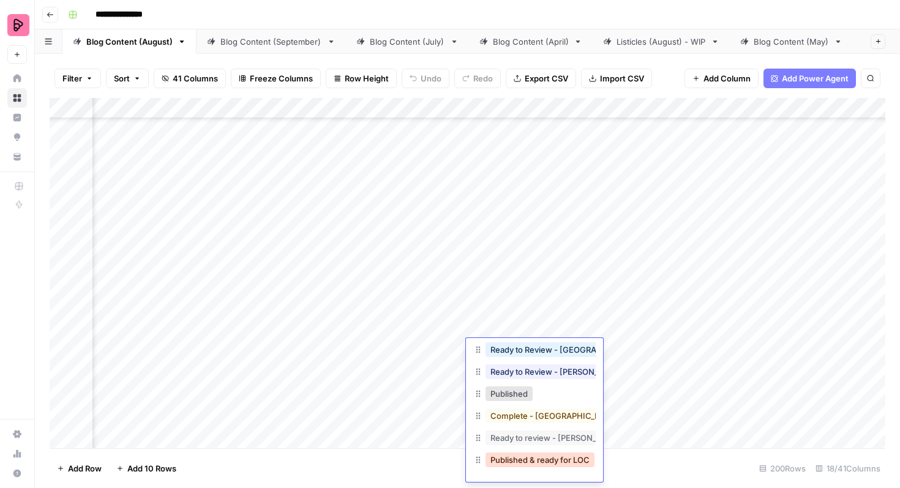
click at [528, 458] on button "Published & ready for LOC" at bounding box center [539, 459] width 109 height 15
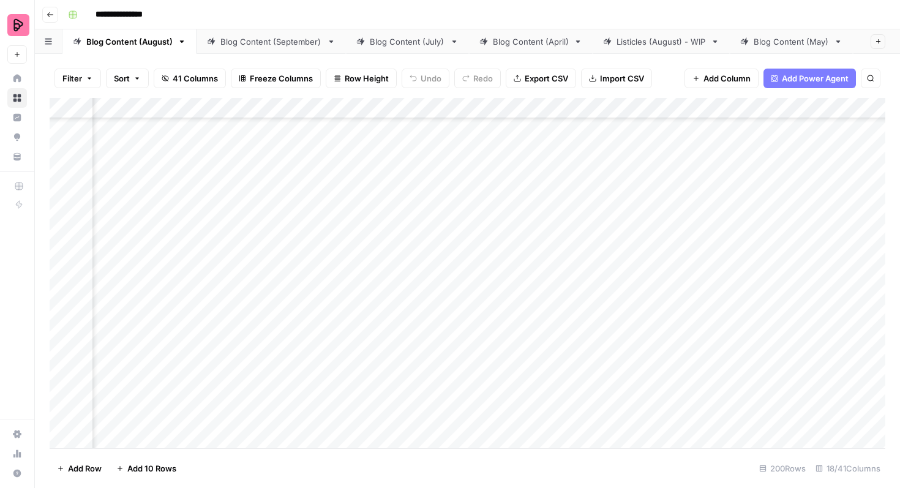
click at [530, 328] on div "Add Column" at bounding box center [468, 273] width 836 height 350
click at [522, 328] on div "Add Column" at bounding box center [468, 273] width 836 height 350
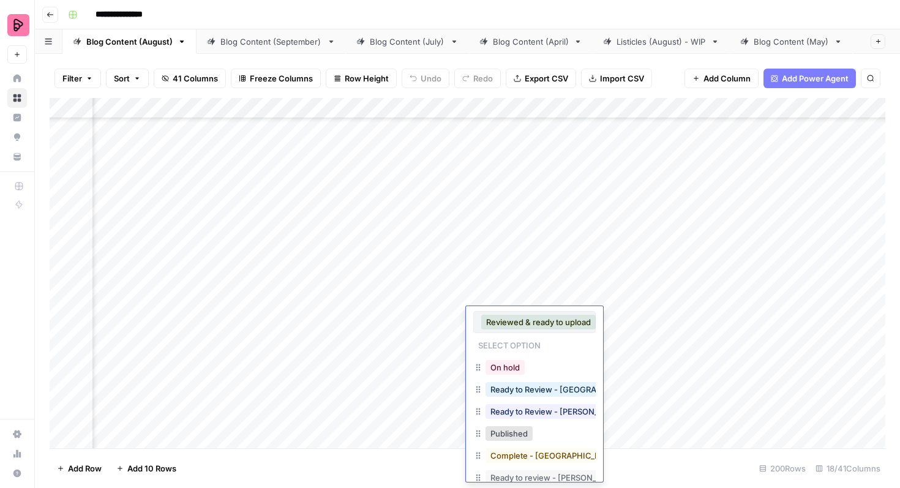
scroll to position [40, 0]
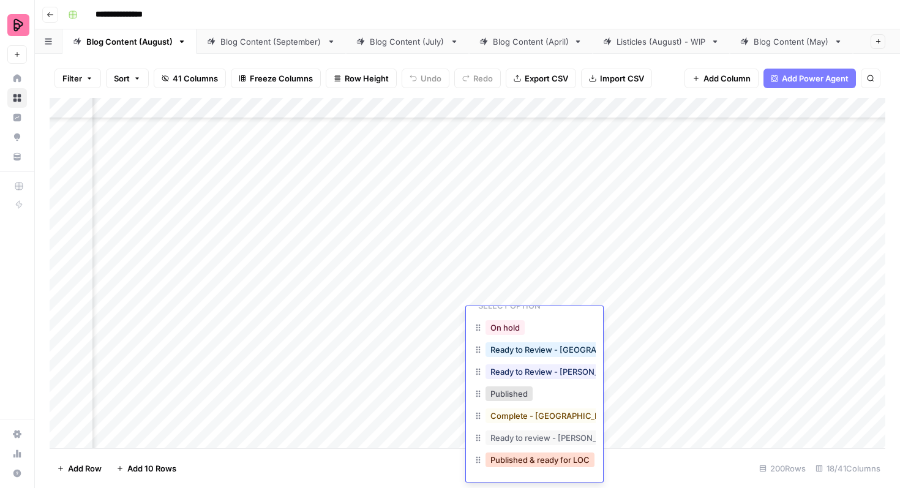
click at [525, 460] on button "Published & ready for LOC" at bounding box center [539, 459] width 109 height 15
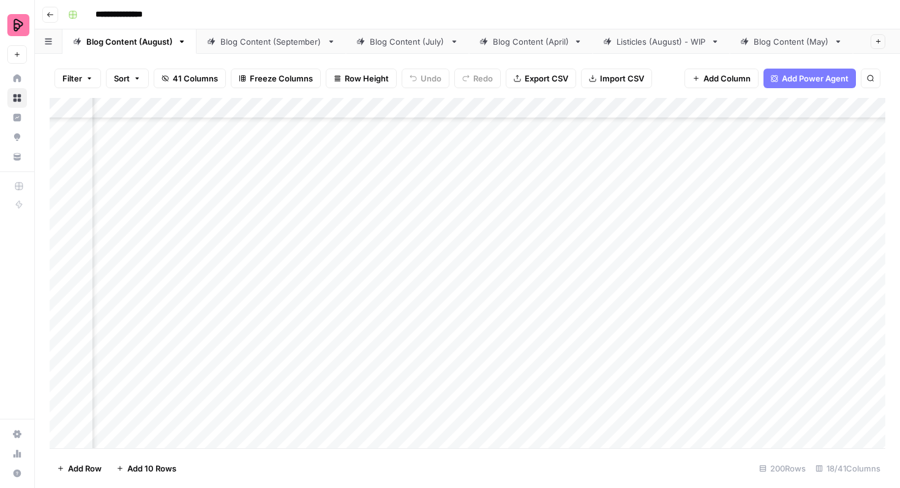
click at [533, 294] on div "Add Column" at bounding box center [468, 273] width 836 height 350
click at [521, 294] on div "Add Column" at bounding box center [468, 273] width 836 height 350
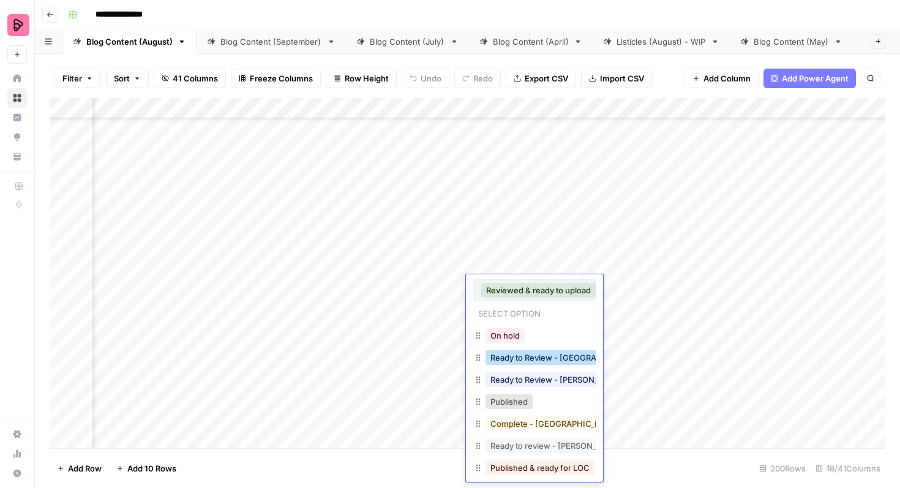
scroll to position [8, 0]
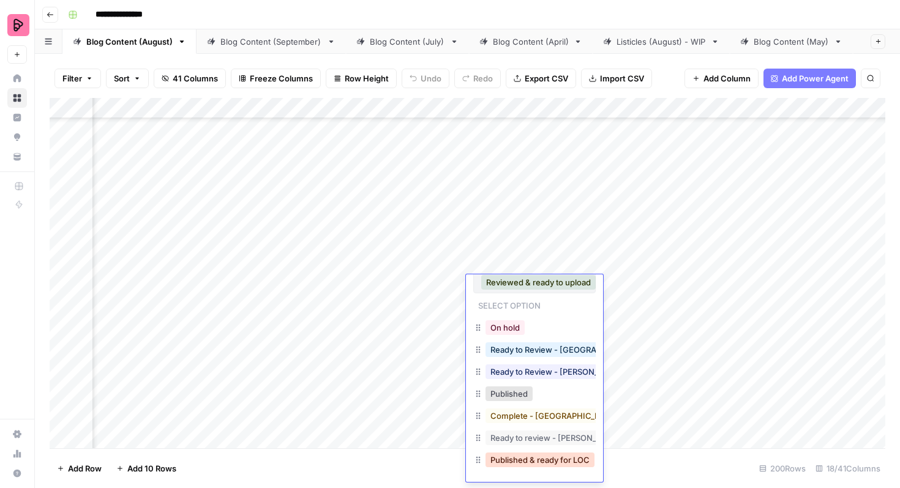
click at [520, 455] on button "Published & ready for LOC" at bounding box center [539, 459] width 109 height 15
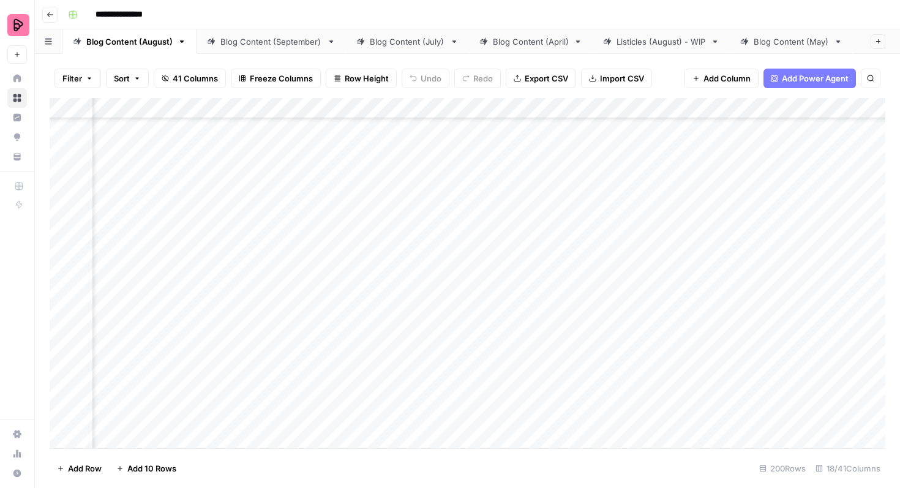
click at [532, 270] on div "Add Column" at bounding box center [468, 273] width 836 height 350
click at [522, 269] on div "Add Column" at bounding box center [468, 273] width 836 height 350
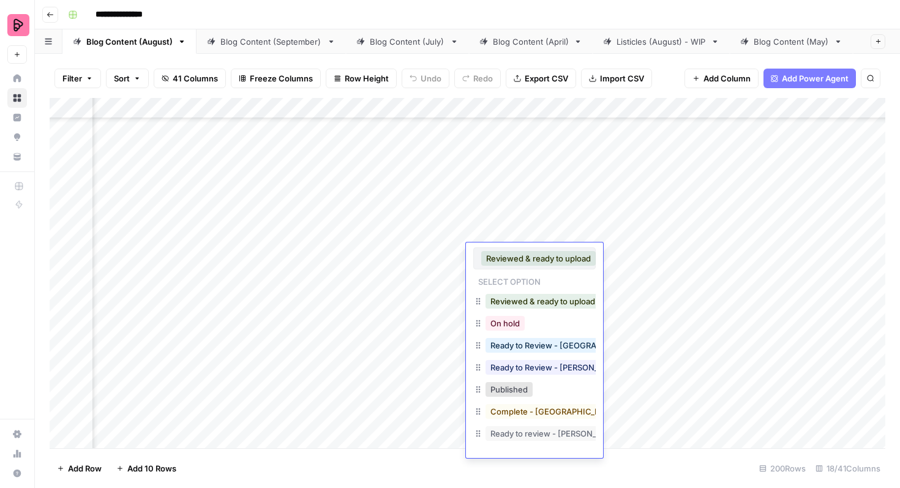
scroll to position [20, 0]
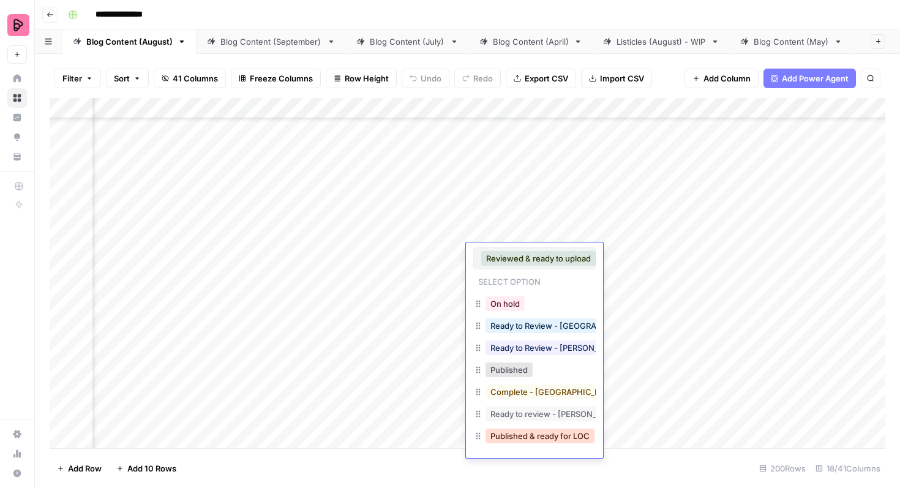
click at [530, 438] on button "Published & ready for LOC" at bounding box center [539, 436] width 109 height 15
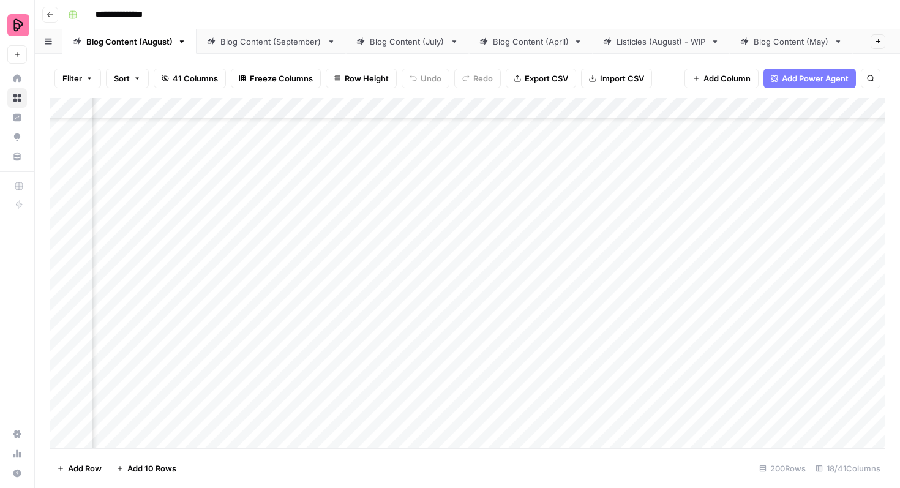
click at [540, 234] on div "Add Column" at bounding box center [468, 273] width 836 height 350
click at [531, 233] on div "Add Column" at bounding box center [468, 273] width 836 height 350
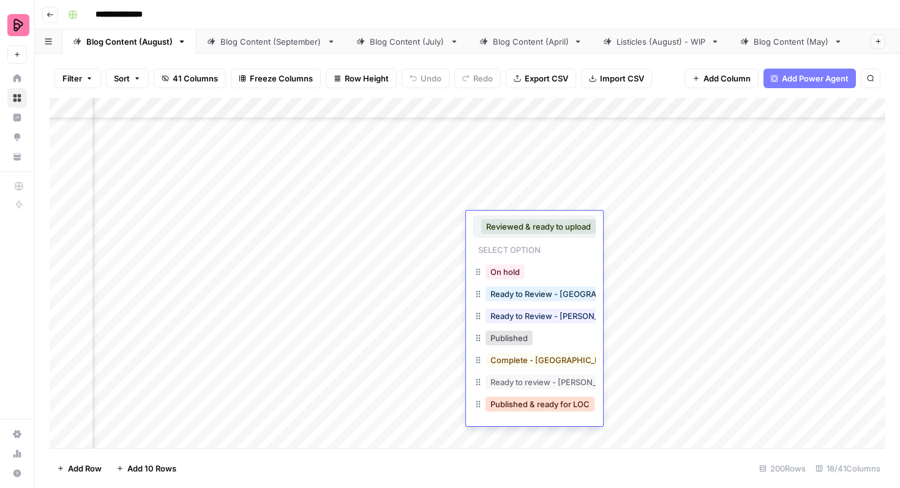
click at [528, 400] on button "Published & ready for LOC" at bounding box center [539, 404] width 109 height 15
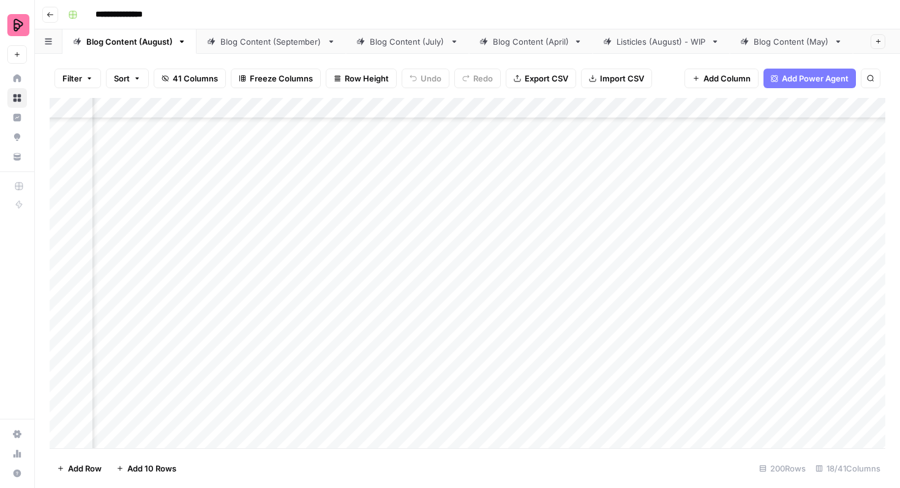
scroll to position [5388, 303]
click at [512, 348] on div "Add Column" at bounding box center [468, 273] width 836 height 350
click at [504, 353] on div "Add Column" at bounding box center [468, 273] width 836 height 350
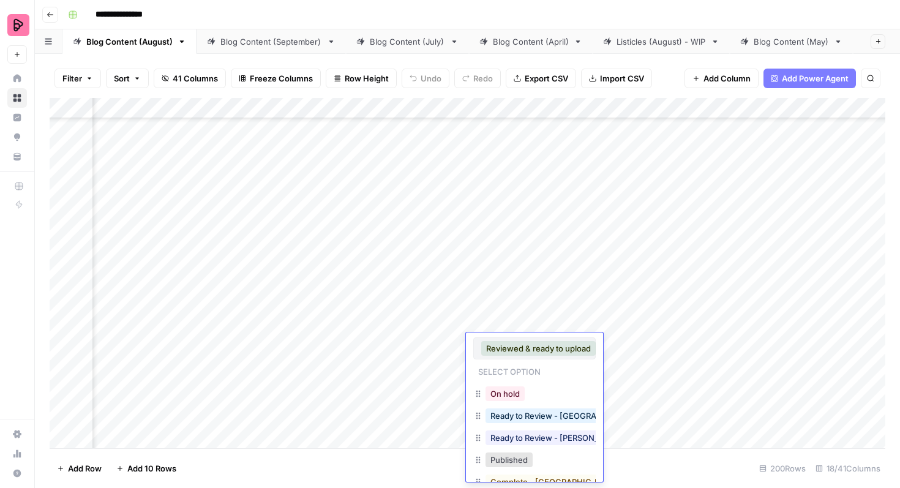
scroll to position [66, 0]
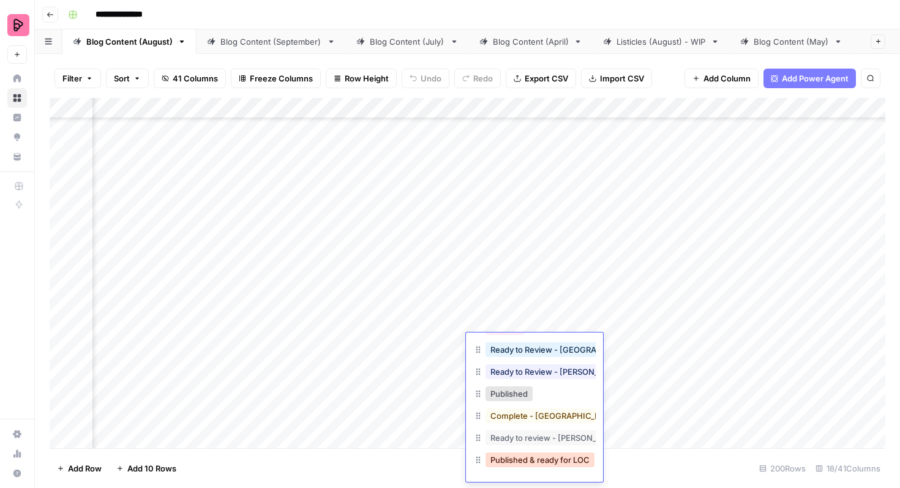
click at [534, 456] on button "Published & ready for LOC" at bounding box center [539, 459] width 109 height 15
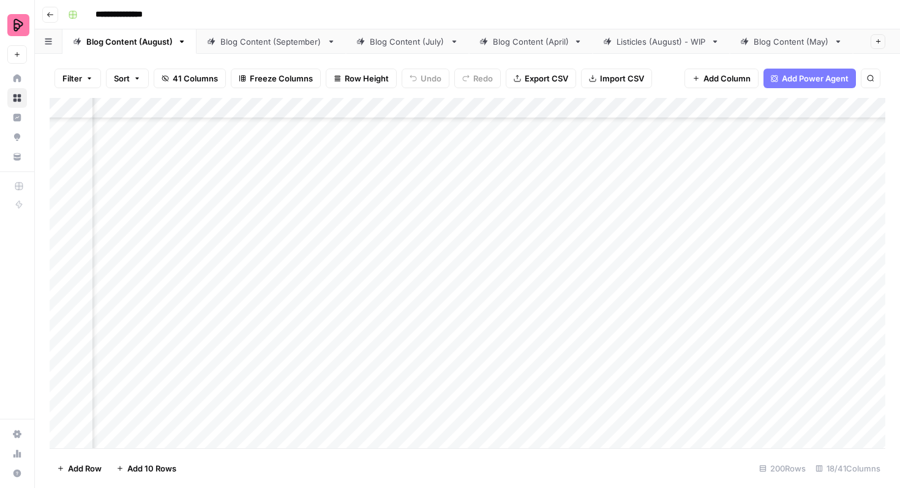
click at [536, 325] on div "Add Column" at bounding box center [468, 273] width 836 height 350
click at [527, 325] on div "Add Column" at bounding box center [468, 273] width 836 height 350
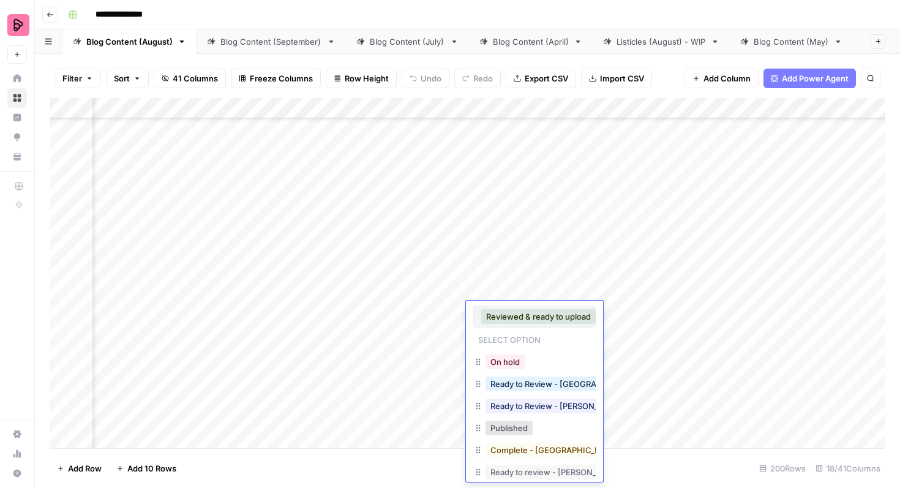
scroll to position [34, 0]
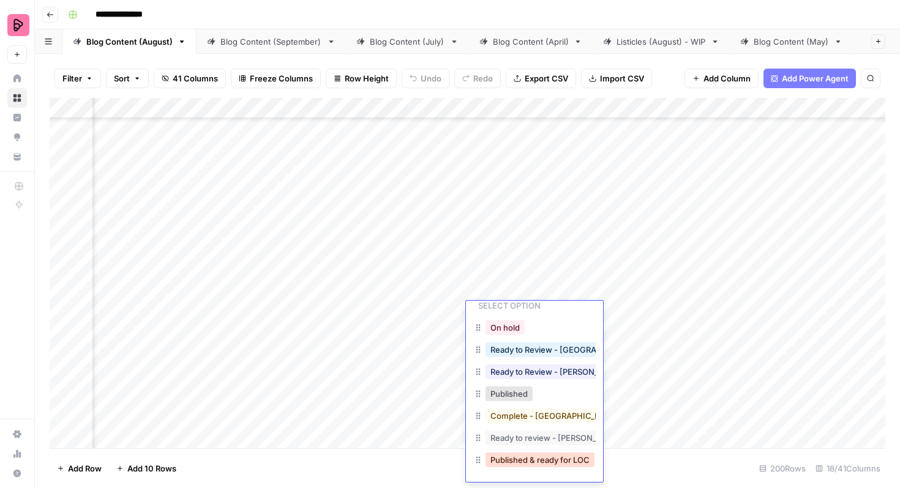
click at [534, 455] on button "Published & ready for LOC" at bounding box center [539, 459] width 109 height 15
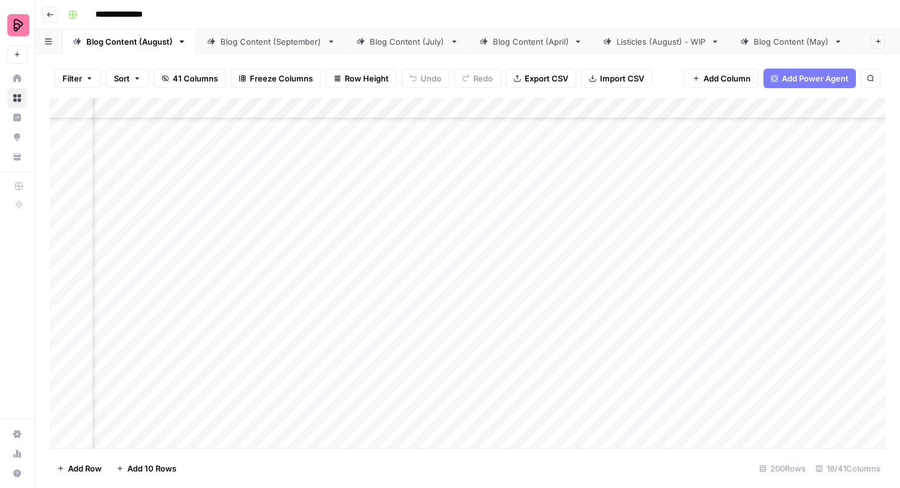
click at [538, 288] on div "Add Column" at bounding box center [468, 273] width 836 height 350
click at [512, 294] on div "Add Column" at bounding box center [468, 273] width 836 height 350
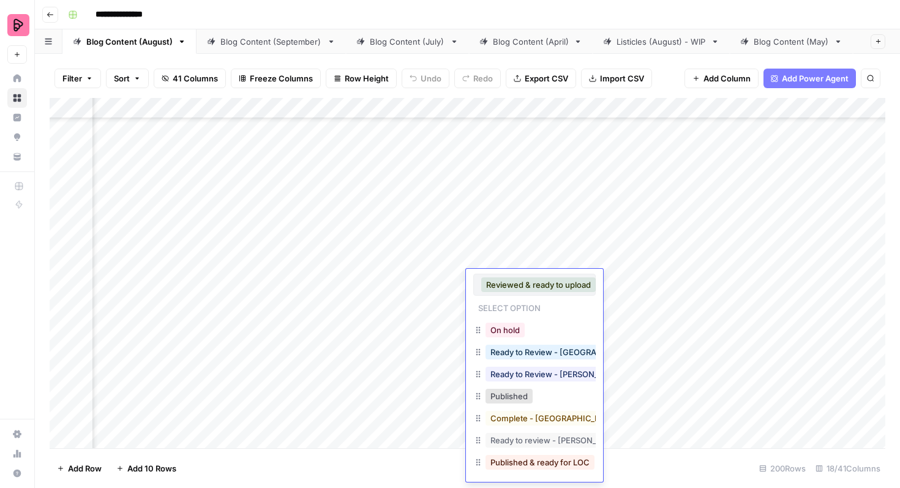
scroll to position [2, 0]
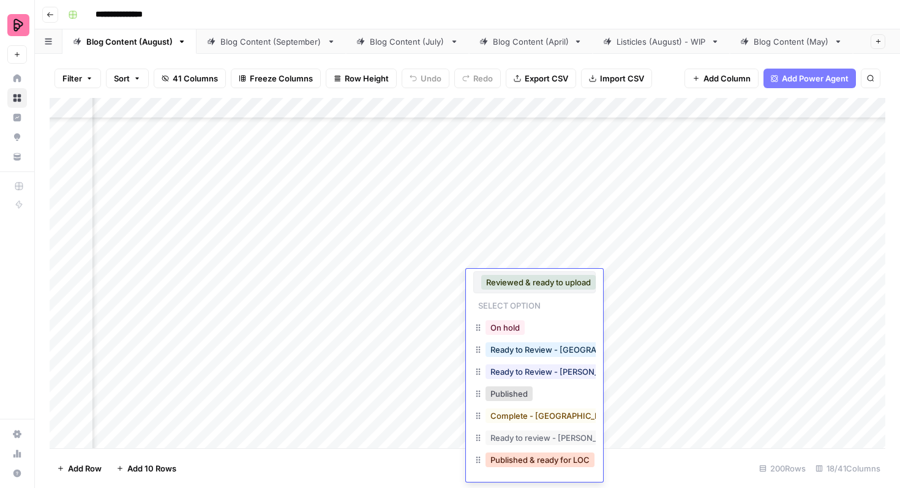
click at [519, 453] on button "Published & ready for LOC" at bounding box center [539, 459] width 109 height 15
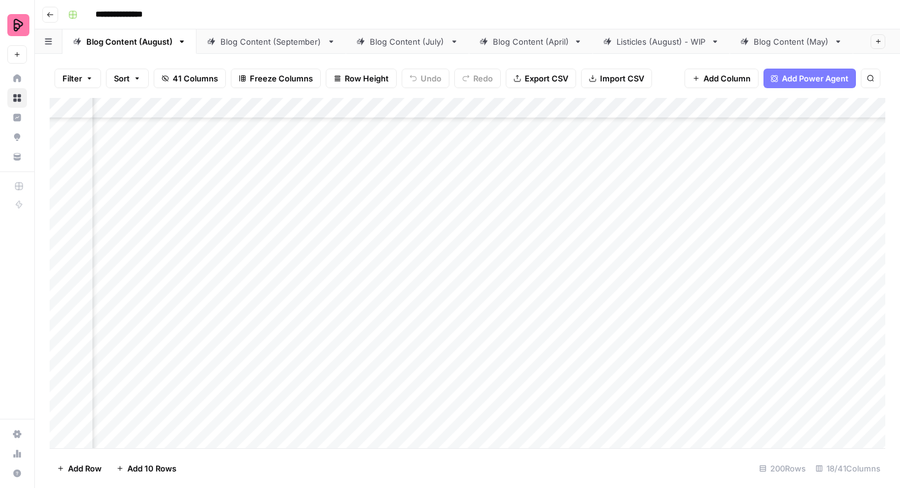
click at [526, 258] on div "Add Column" at bounding box center [468, 273] width 836 height 350
click at [512, 258] on div "Add Column" at bounding box center [468, 273] width 836 height 350
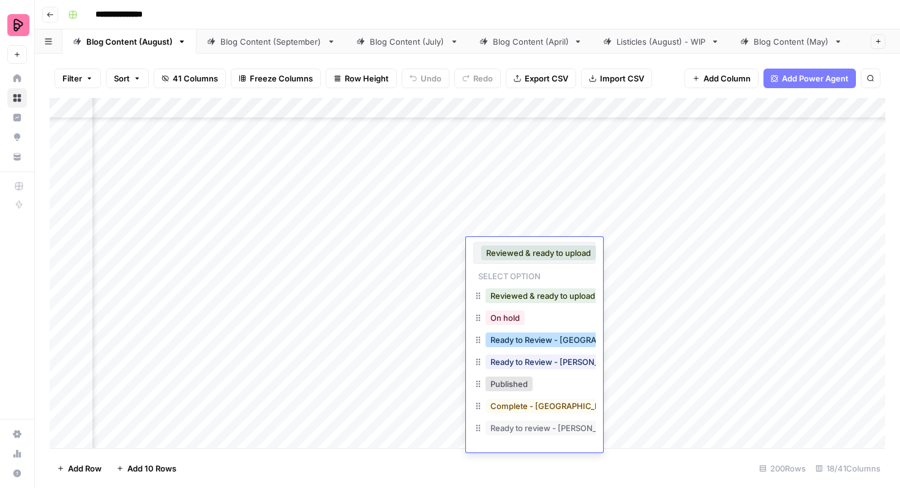
scroll to position [20, 0]
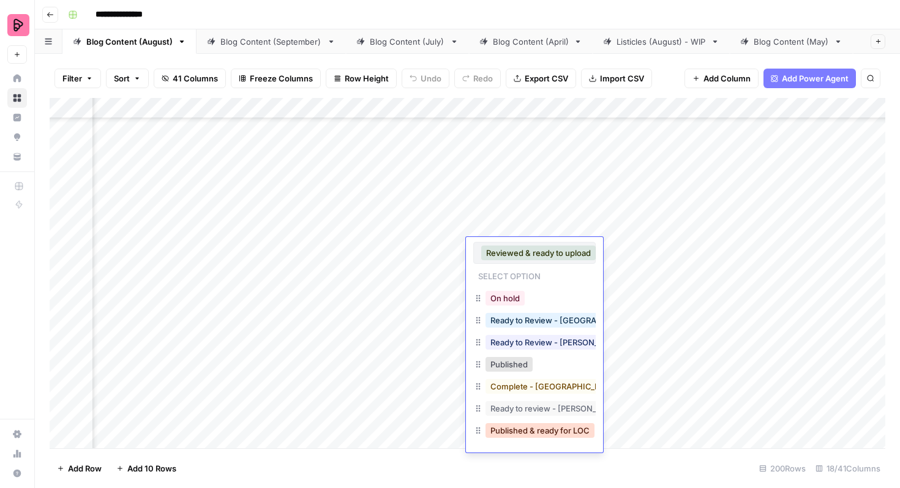
click at [533, 429] on button "Published & ready for LOC" at bounding box center [539, 430] width 109 height 15
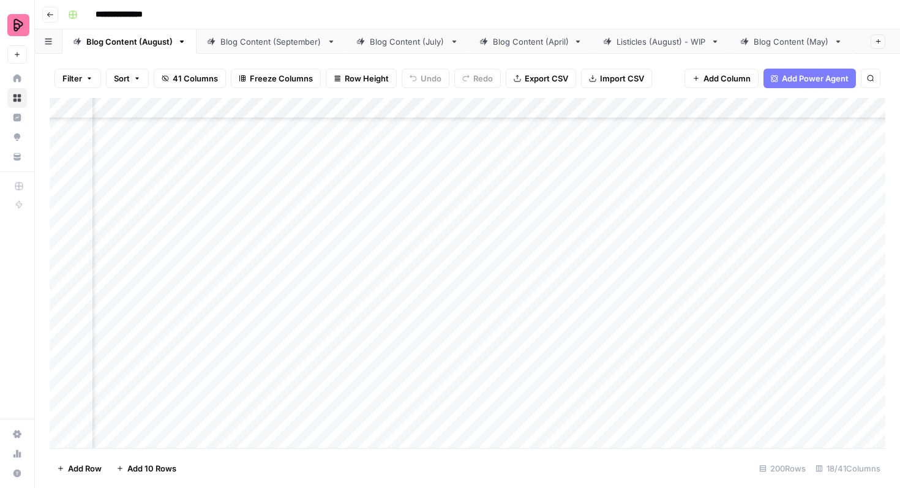
click at [544, 224] on div "Add Column" at bounding box center [468, 273] width 836 height 350
click at [541, 228] on div "Add Column" at bounding box center [468, 273] width 836 height 350
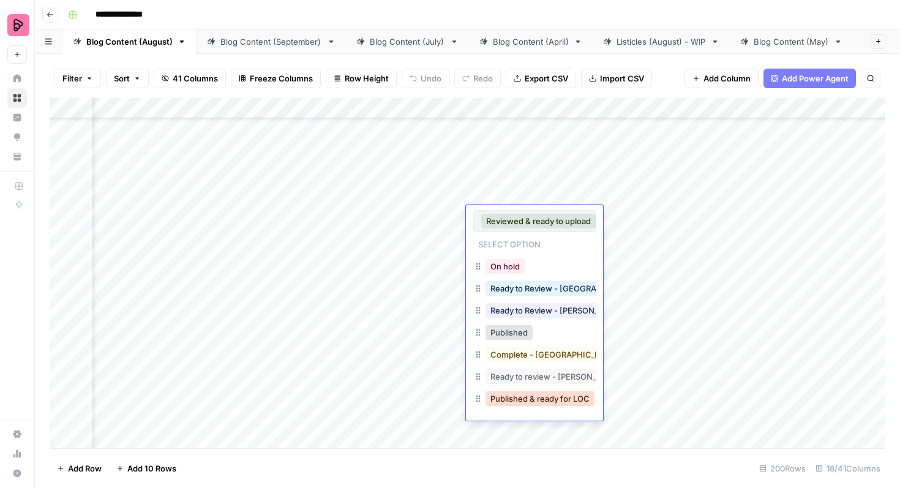
click at [527, 397] on button "Published & ready for LOC" at bounding box center [539, 398] width 109 height 15
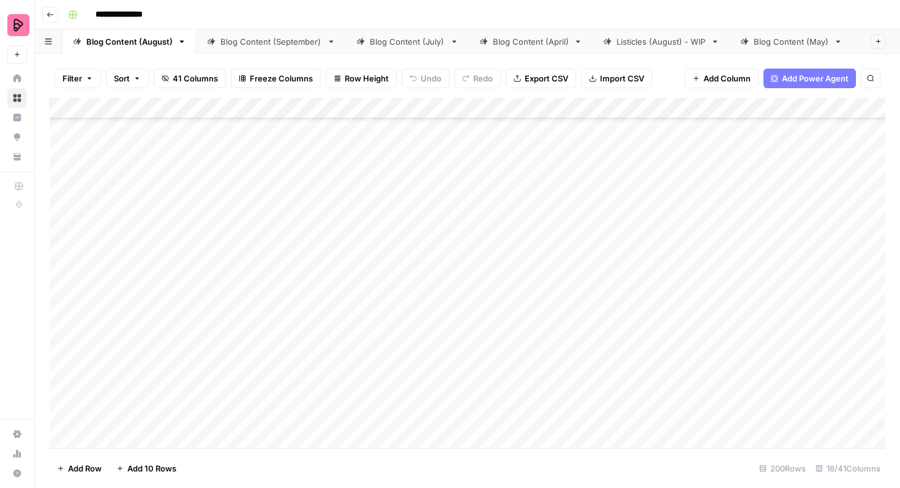
scroll to position [6057, 1]
click at [770, 49] on link "Blog Content (May)" at bounding box center [791, 41] width 123 height 24
click at [558, 323] on div "Add Column" at bounding box center [468, 273] width 836 height 350
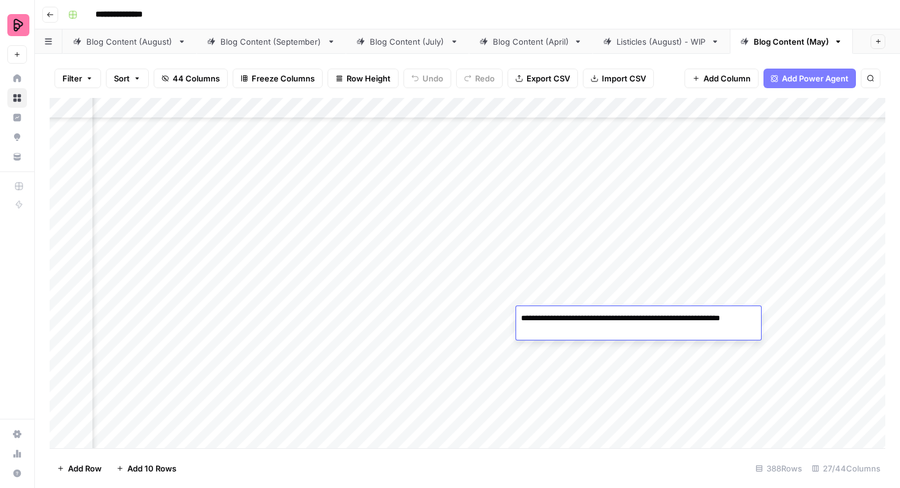
drag, startPoint x: 587, startPoint y: 318, endPoint x: 521, endPoint y: 318, distance: 65.5
click at [521, 318] on textarea "**********" at bounding box center [638, 324] width 245 height 29
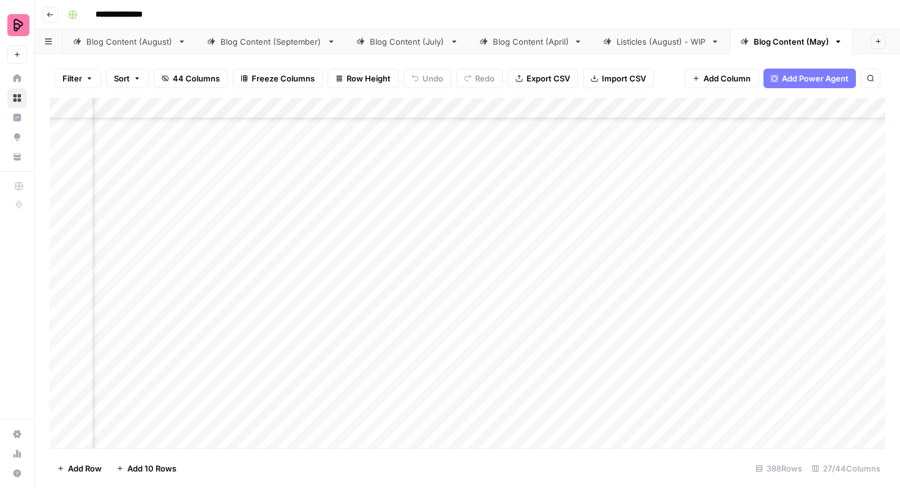
click at [792, 317] on div "Add Column" at bounding box center [468, 273] width 836 height 350
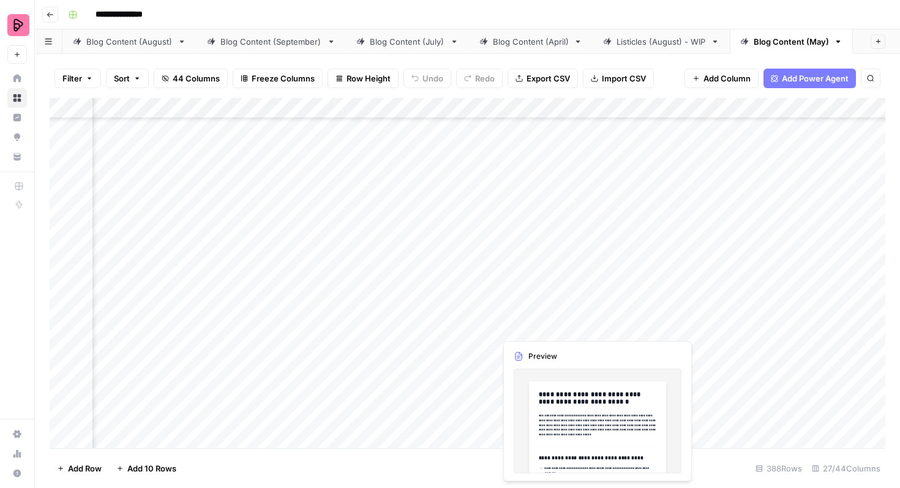
click at [569, 318] on div "Add Column" at bounding box center [468, 273] width 836 height 350
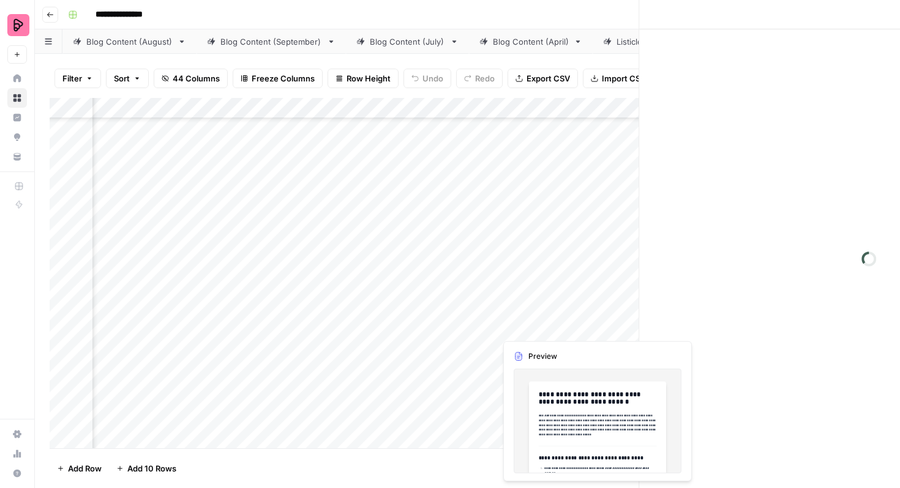
click at [569, 318] on div at bounding box center [574, 321] width 158 height 34
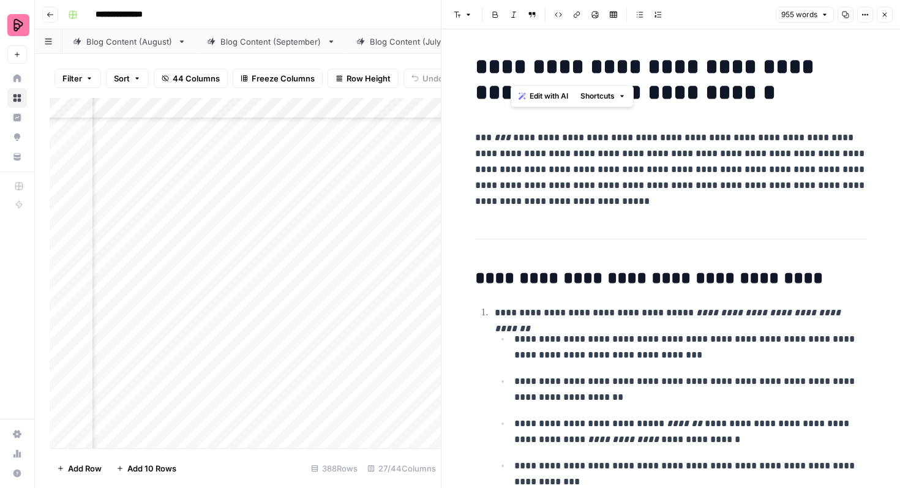
drag, startPoint x: 511, startPoint y: 65, endPoint x: 730, endPoint y: 67, distance: 219.2
click at [730, 67] on h1 "**********" at bounding box center [671, 79] width 392 height 51
copy h1 "**********"
click at [886, 9] on button "Close" at bounding box center [885, 15] width 16 height 16
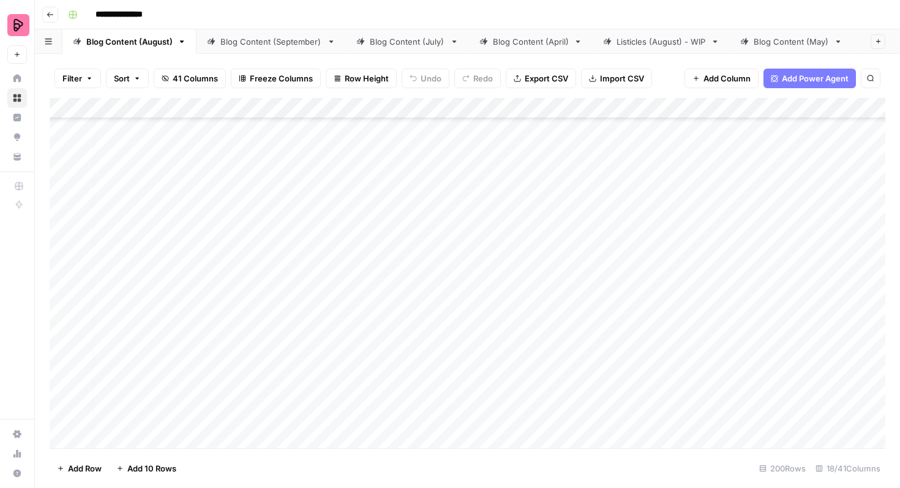
scroll to position [2094, 6]
click at [770, 44] on div "Blog Content (May)" at bounding box center [791, 42] width 75 height 12
click at [519, 306] on div "Add Column" at bounding box center [468, 273] width 836 height 350
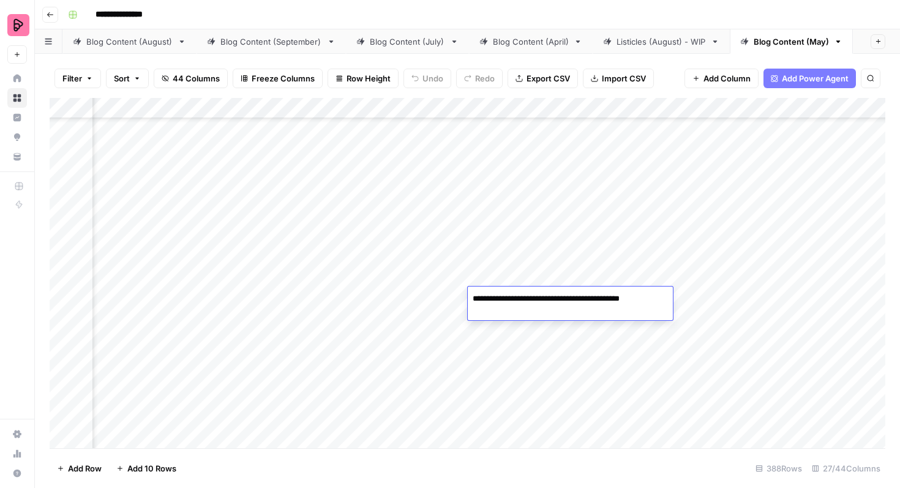
click at [531, 364] on div "Add Column" at bounding box center [468, 273] width 836 height 350
click at [512, 346] on div "Add Column" at bounding box center [468, 273] width 836 height 350
click at [435, 381] on div "Add Column" at bounding box center [468, 273] width 836 height 350
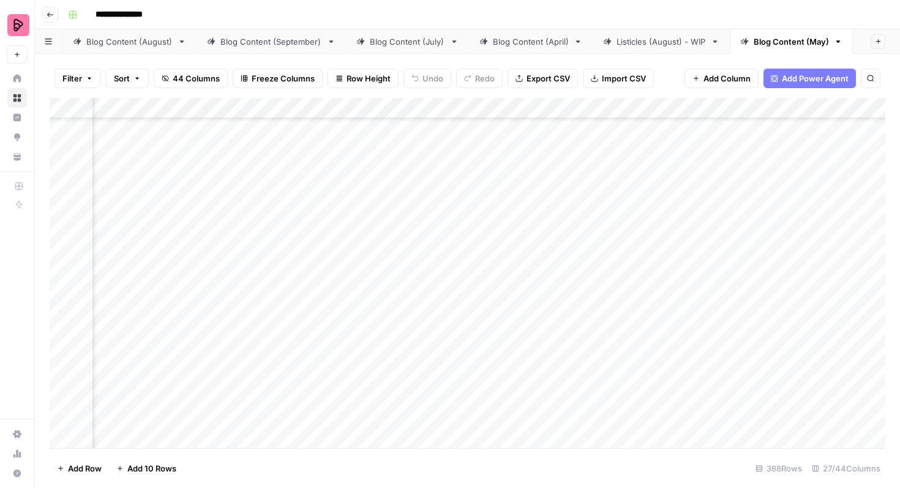
click at [435, 381] on div "Add Column" at bounding box center [468, 273] width 836 height 350
click at [435, 381] on textarea "**********" at bounding box center [472, 374] width 211 height 17
drag, startPoint x: 449, startPoint y: 375, endPoint x: 421, endPoint y: 374, distance: 27.6
click at [421, 374] on textarea "**********" at bounding box center [472, 374] width 211 height 17
click at [427, 413] on div "Add Column" at bounding box center [468, 273] width 836 height 350
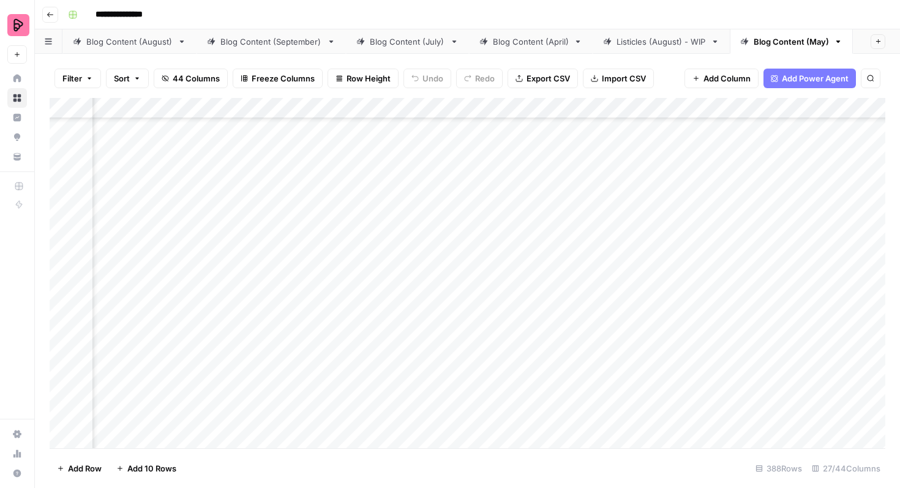
click at [433, 410] on div "Add Column" at bounding box center [468, 273] width 836 height 350
drag, startPoint x: 422, startPoint y: 406, endPoint x: 470, endPoint y: 403, distance: 47.2
click at [470, 403] on textarea "**********" at bounding box center [478, 406] width 222 height 17
click at [315, 408] on div "Add Column" at bounding box center [468, 273] width 836 height 350
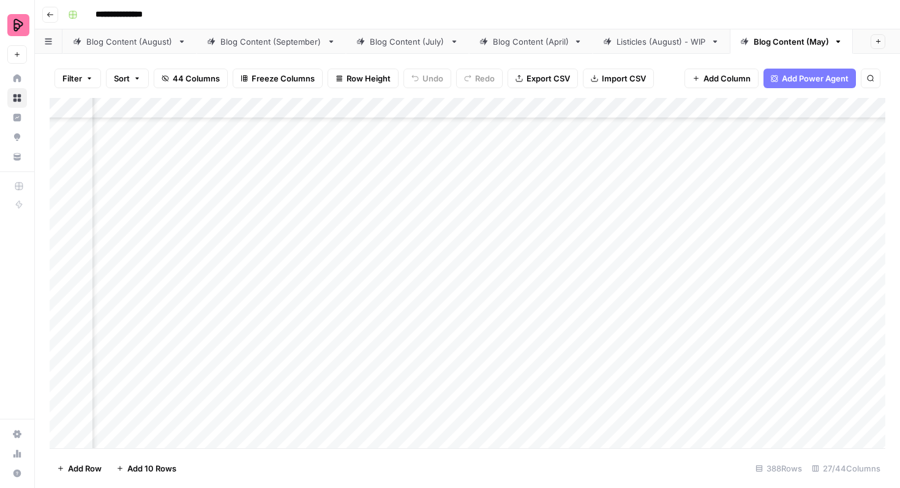
click at [404, 411] on div "Add Column" at bounding box center [468, 273] width 836 height 350
click at [269, 309] on div "Add Column" at bounding box center [468, 273] width 836 height 350
click at [284, 309] on div "Add Column" at bounding box center [468, 273] width 836 height 350
drag, startPoint x: 279, startPoint y: 309, endPoint x: 292, endPoint y: 309, distance: 12.9
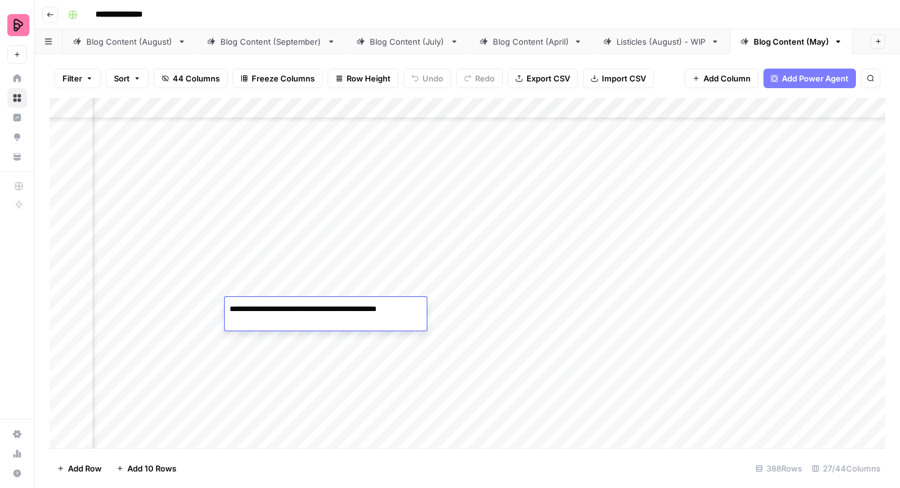
click at [292, 309] on textarea "**********" at bounding box center [326, 309] width 202 height 17
click at [206, 312] on div "Add Column" at bounding box center [468, 273] width 836 height 350
click at [258, 313] on div "Add Column" at bounding box center [468, 273] width 836 height 350
click at [383, 378] on div "Add Column" at bounding box center [468, 273] width 836 height 350
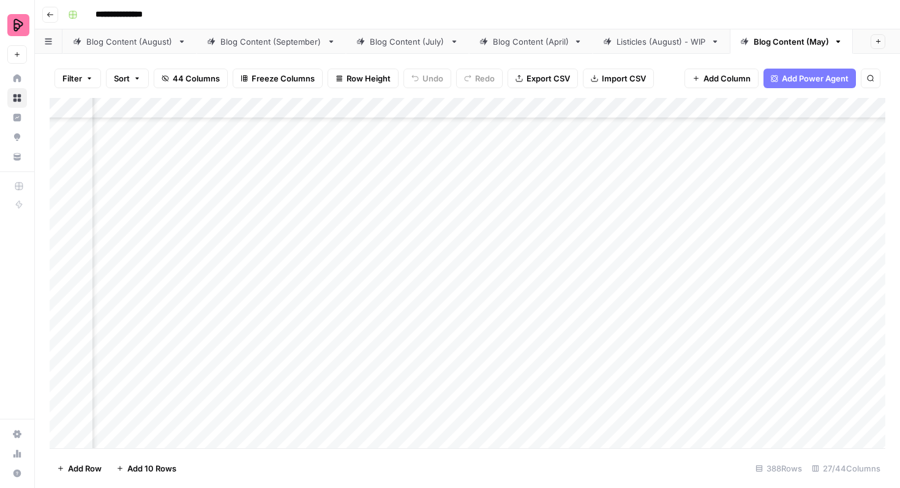
click at [364, 375] on div "Add Column" at bounding box center [468, 273] width 836 height 350
drag, startPoint x: 350, startPoint y: 373, endPoint x: 409, endPoint y: 372, distance: 58.8
click at [409, 372] on textarea "**********" at bounding box center [416, 372] width 241 height 17
click at [479, 405] on div "Add Column" at bounding box center [468, 273] width 836 height 350
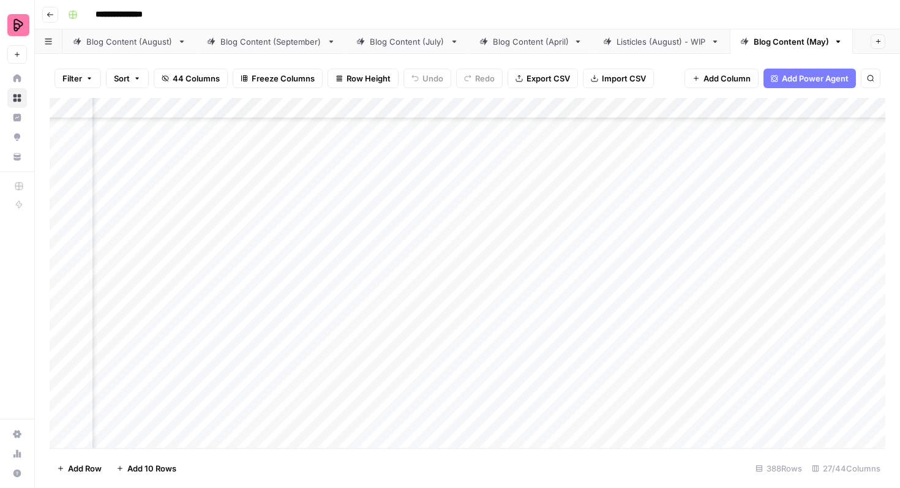
scroll to position [7524, 958]
click at [473, 407] on div "Add Column" at bounding box center [468, 273] width 836 height 350
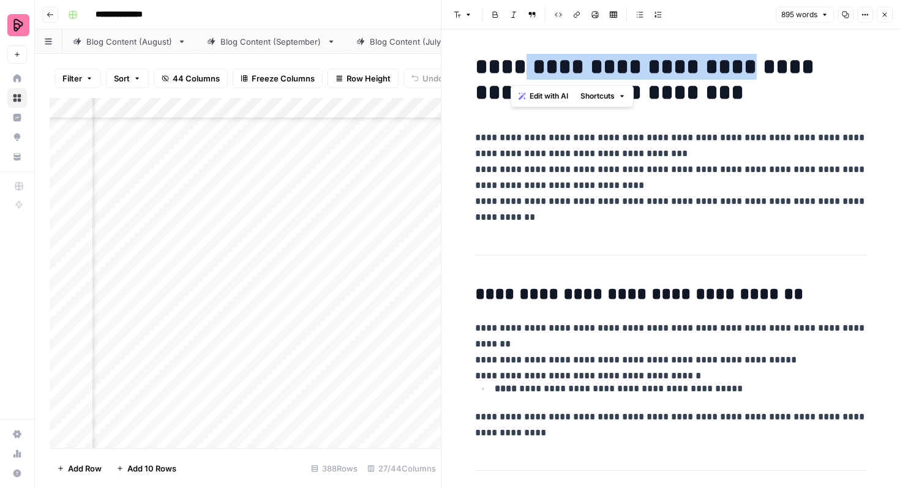
drag, startPoint x: 516, startPoint y: 64, endPoint x: 723, endPoint y: 75, distance: 207.2
click at [723, 75] on h1 "**********" at bounding box center [671, 79] width 392 height 51
copy h1 "**********"
click at [888, 8] on button "Close" at bounding box center [885, 15] width 16 height 16
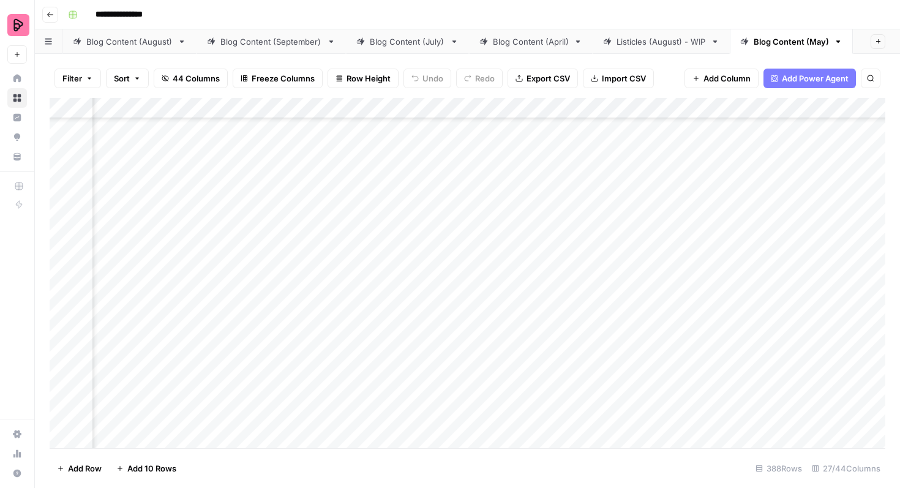
scroll to position [7608, 880]
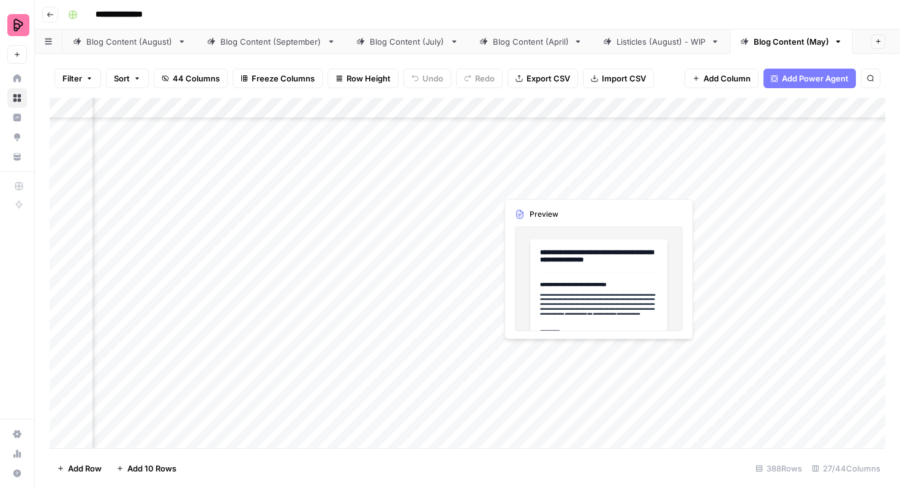
click at [563, 354] on div "Add Column" at bounding box center [468, 273] width 836 height 350
click at [578, 348] on div "Add Column" at bounding box center [468, 273] width 836 height 350
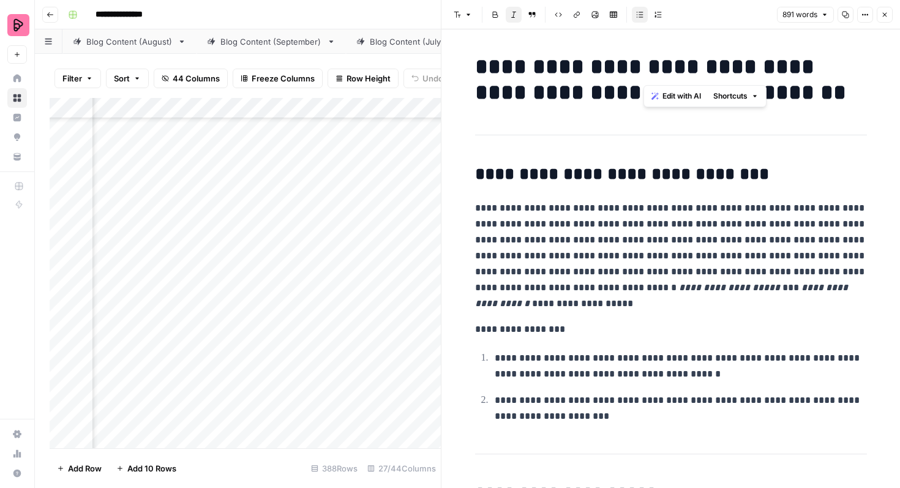
drag, startPoint x: 647, startPoint y: 62, endPoint x: 732, endPoint y: 64, distance: 85.1
click at [732, 64] on h1 "**********" at bounding box center [671, 79] width 392 height 51
copy h1 "*******"
click at [880, 12] on button "Close" at bounding box center [885, 15] width 16 height 16
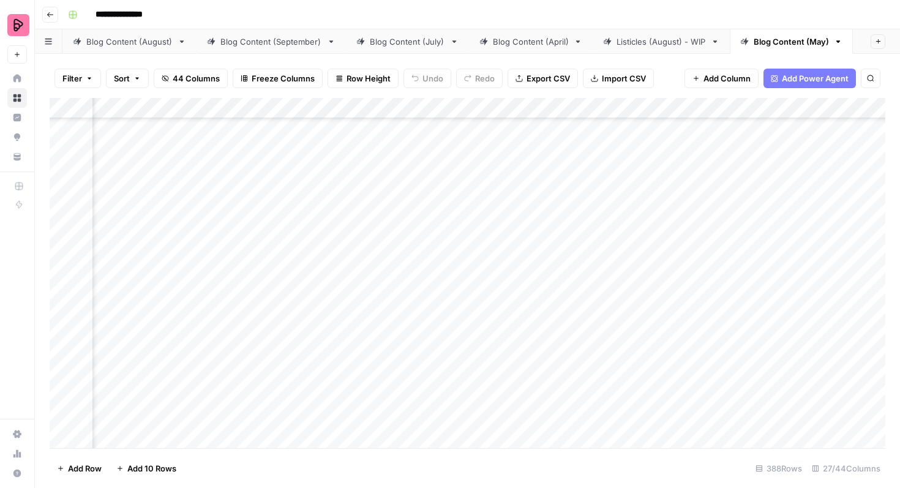
scroll to position [7608, 916]
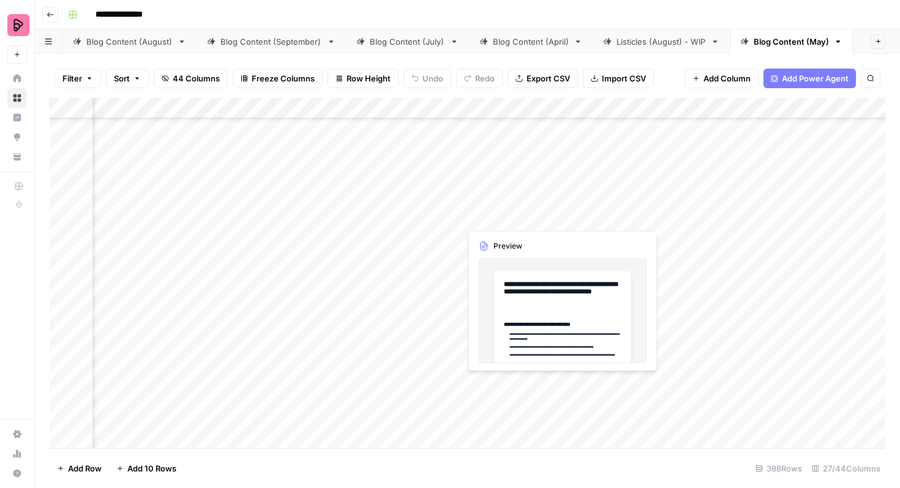
click at [539, 389] on div "Add Column" at bounding box center [468, 273] width 836 height 350
click at [538, 389] on div "Add Column" at bounding box center [468, 273] width 836 height 350
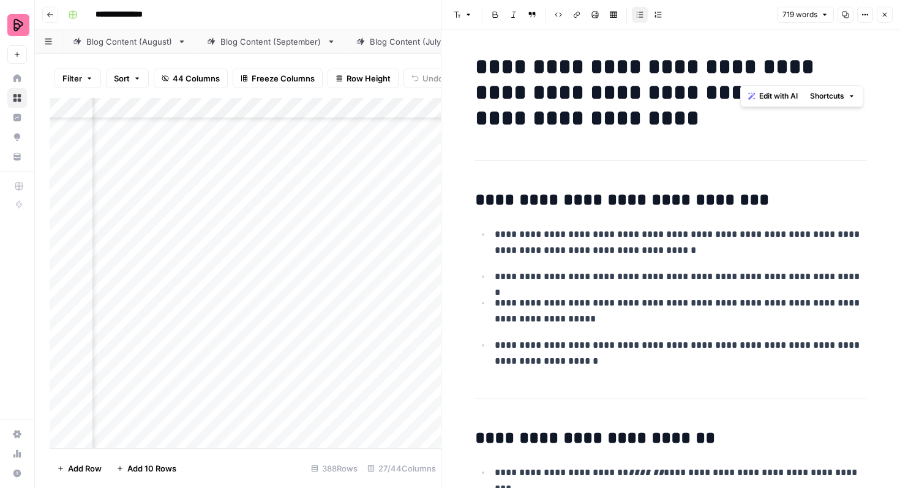
drag, startPoint x: 741, startPoint y: 69, endPoint x: 838, endPoint y: 69, distance: 96.1
click at [838, 69] on h1 "**********" at bounding box center [671, 92] width 392 height 77
copy h1 "*********"
click at [880, 13] on button "Close" at bounding box center [885, 15] width 16 height 16
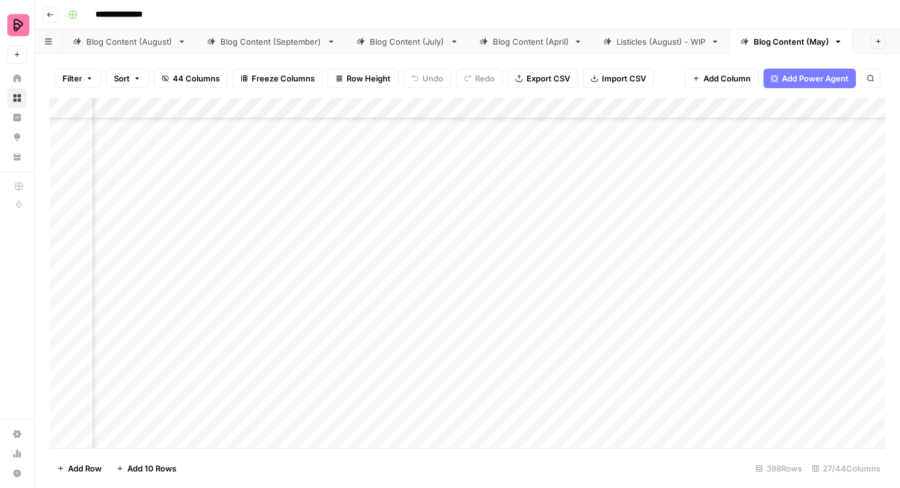
scroll to position [7747, 903]
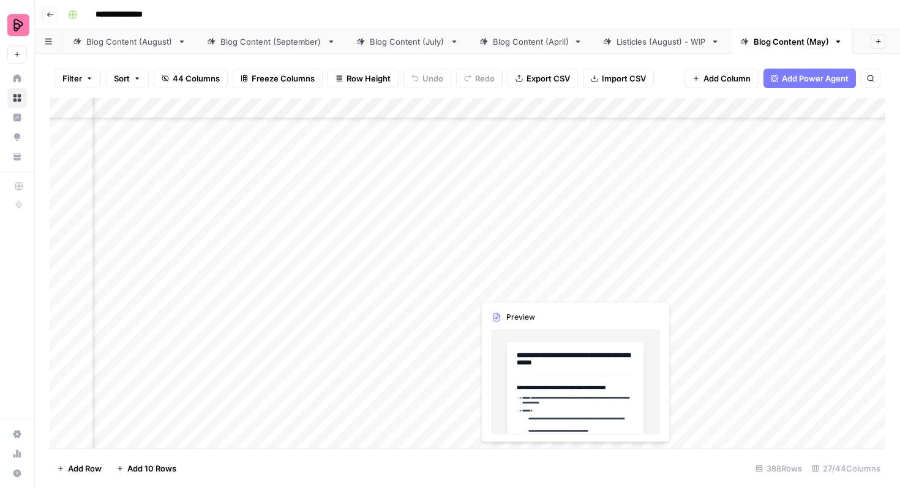
click at [516, 283] on div "Add Column" at bounding box center [468, 273] width 836 height 350
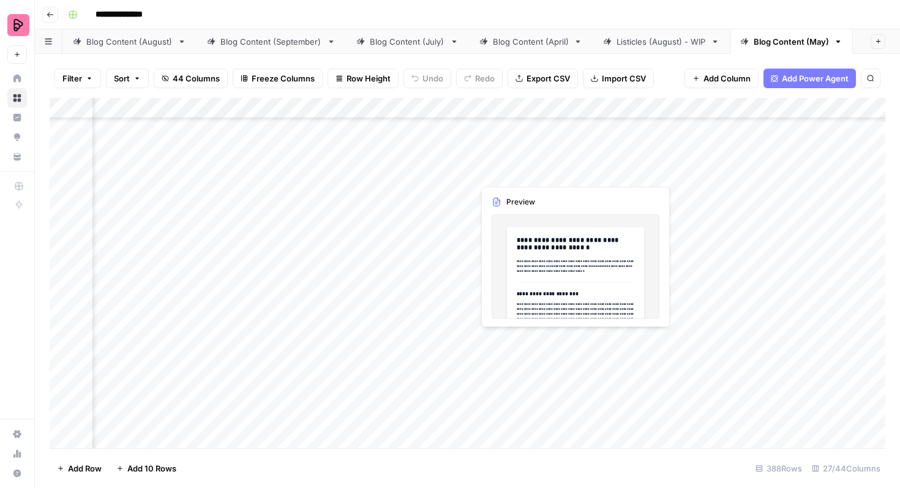
click at [495, 350] on div "Add Column" at bounding box center [468, 273] width 836 height 350
